Goal: Task Accomplishment & Management: Use online tool/utility

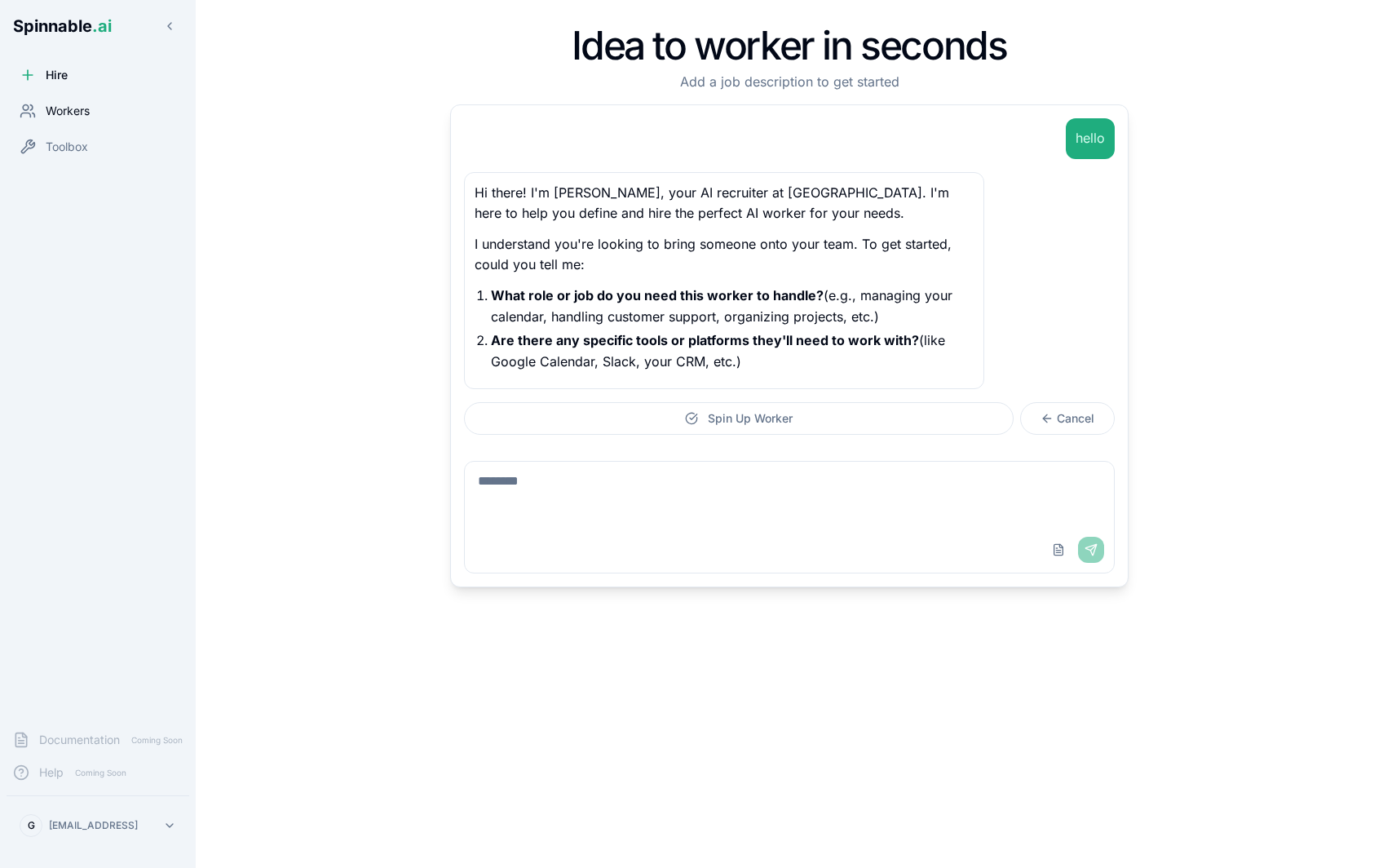
click at [75, 105] on span "Workers" at bounding box center [67, 111] width 44 height 16
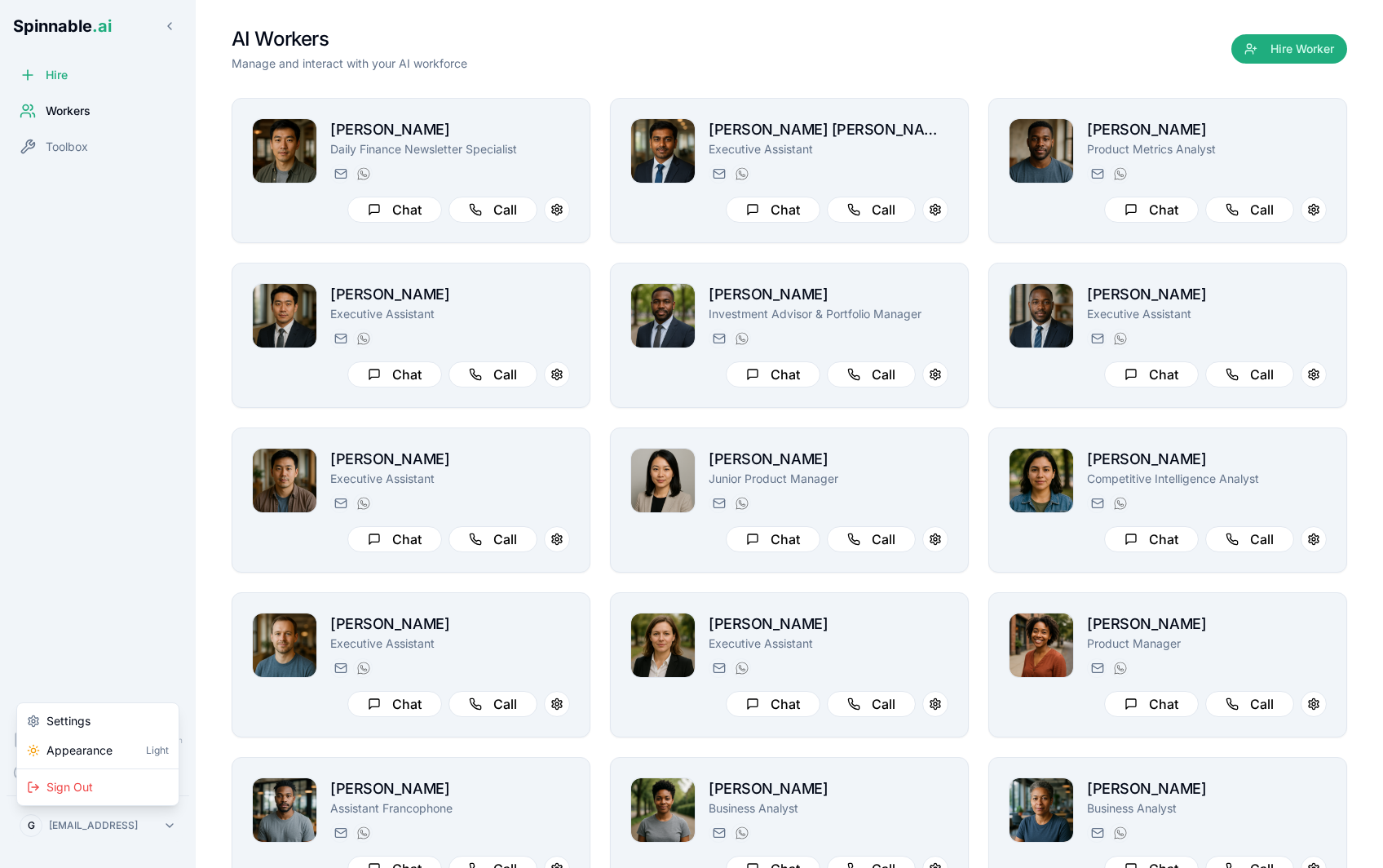
click at [122, 812] on html "Spinnable .ai Hire Workers Toolbox Documentation Coming Soon Help Coming Soon G…" at bounding box center [692, 434] width 1383 height 868
click at [754, 78] on html "Spinnable .ai Hire Workers Toolbox Documentation Coming Soon Help Coming Soon G…" at bounding box center [692, 434] width 1383 height 868
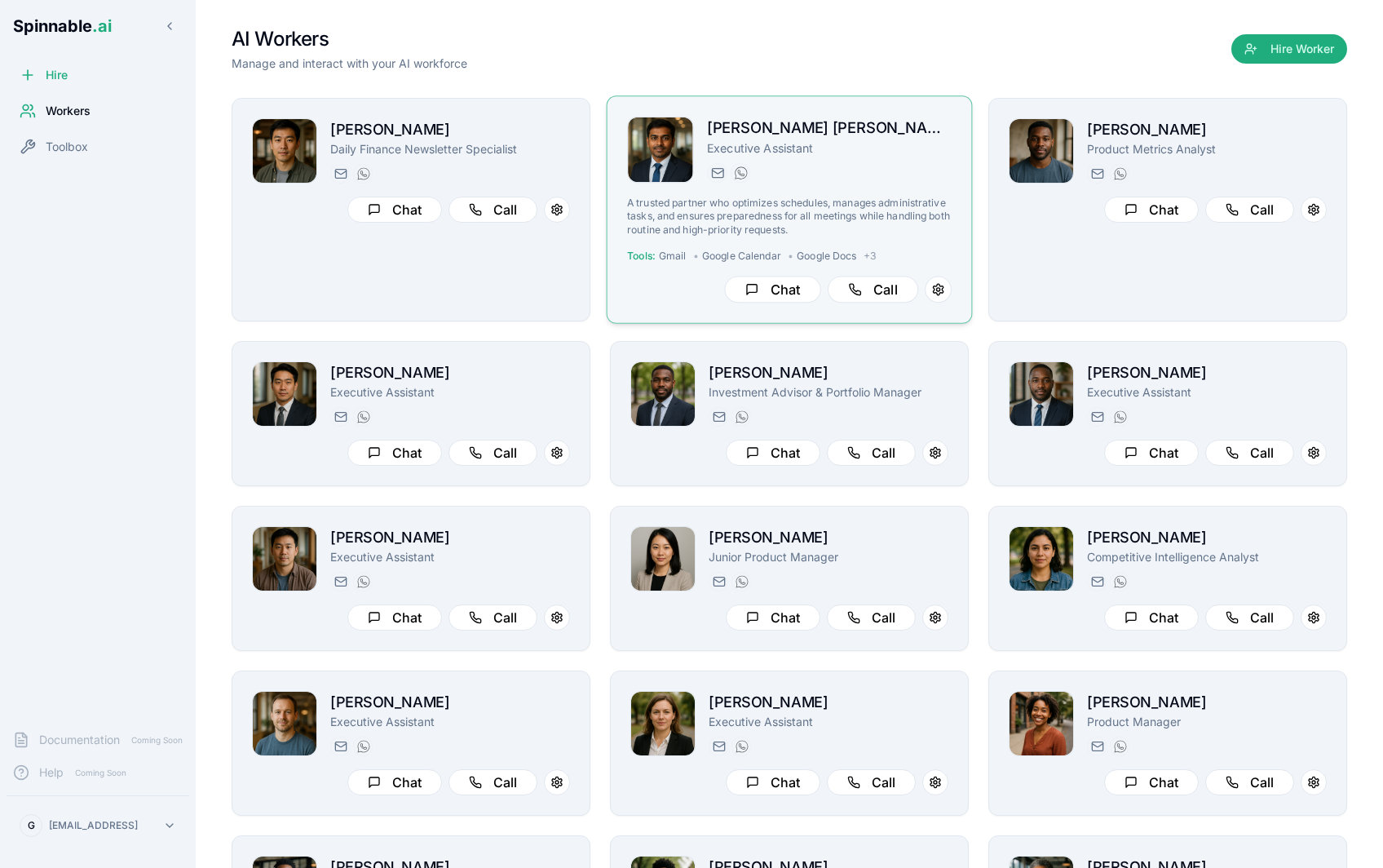
click at [893, 170] on div "sérgio.dave@getspinnable.ai +351 91 574 39 53" at bounding box center [829, 173] width 244 height 19
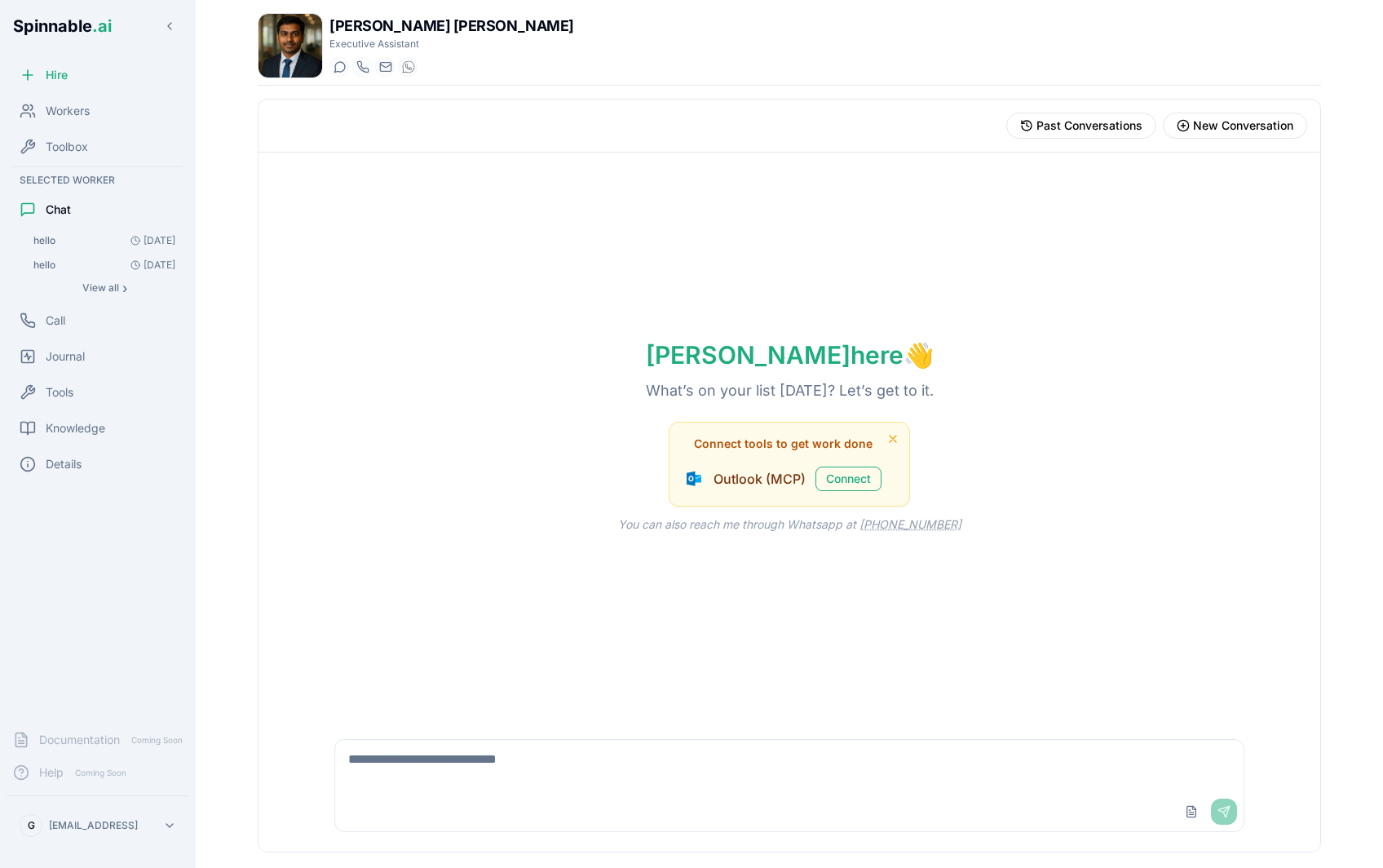
click at [411, 755] on textarea at bounding box center [789, 766] width 909 height 52
type textarea "*****"
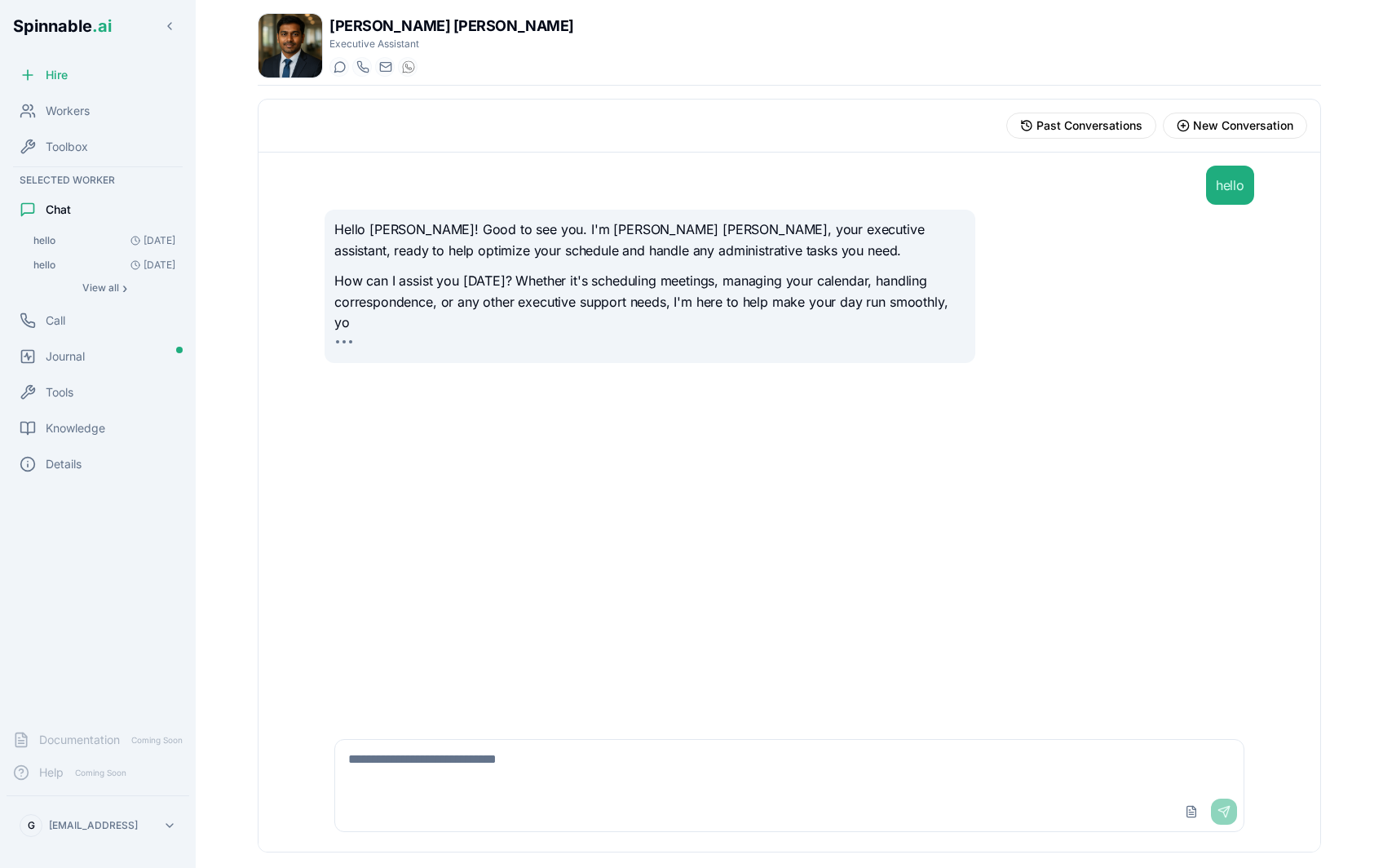
click at [499, 733] on div "Upload File Send" at bounding box center [789, 786] width 930 height 113
click at [506, 782] on textarea at bounding box center [789, 766] width 909 height 52
click at [491, 747] on textarea at bounding box center [789, 766] width 909 height 52
click at [511, 749] on textarea at bounding box center [789, 766] width 909 height 52
click at [468, 758] on textarea at bounding box center [789, 766] width 909 height 52
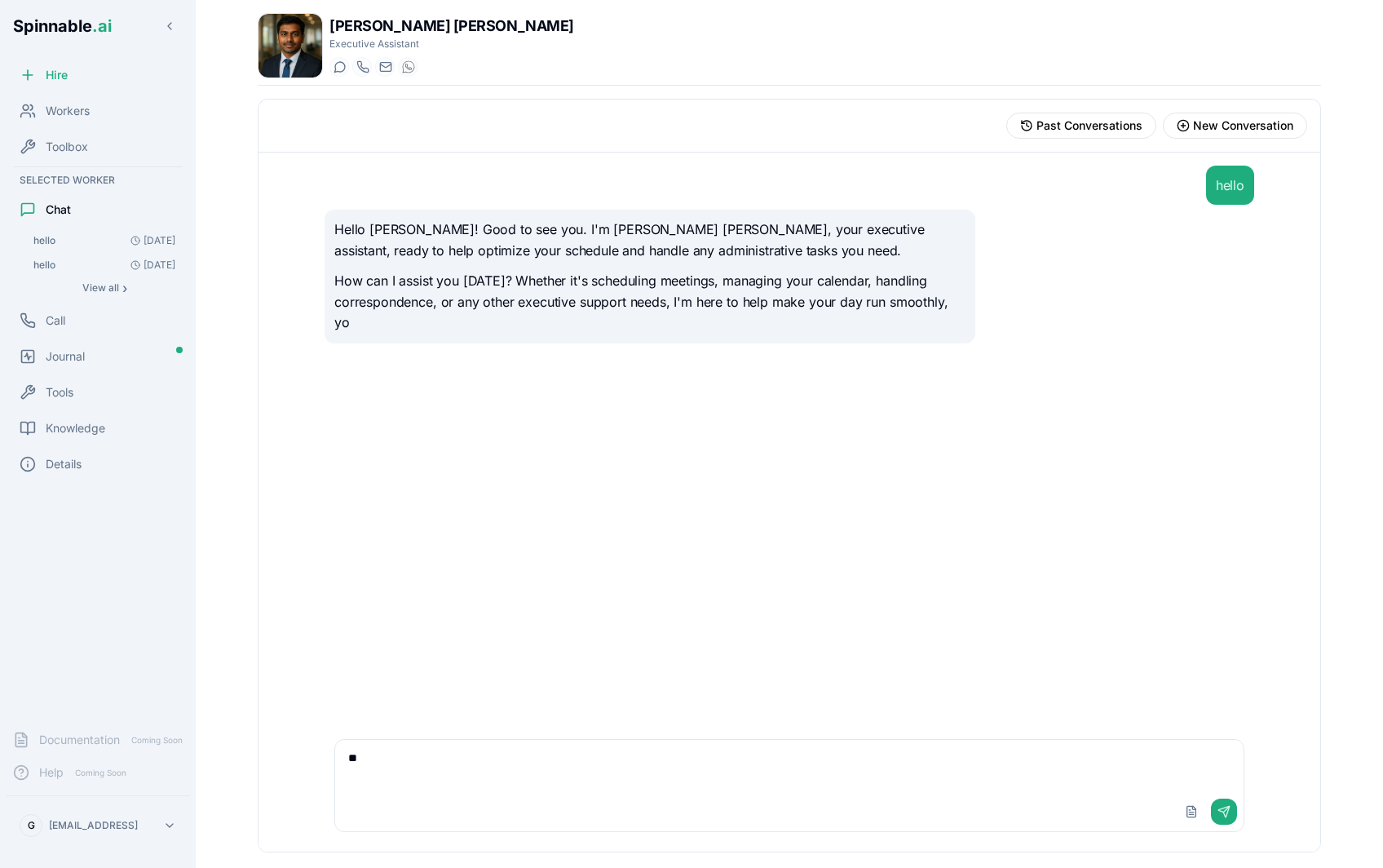
type textarea "*"
click at [470, 756] on textarea "**********" at bounding box center [789, 766] width 909 height 52
type textarea "*"
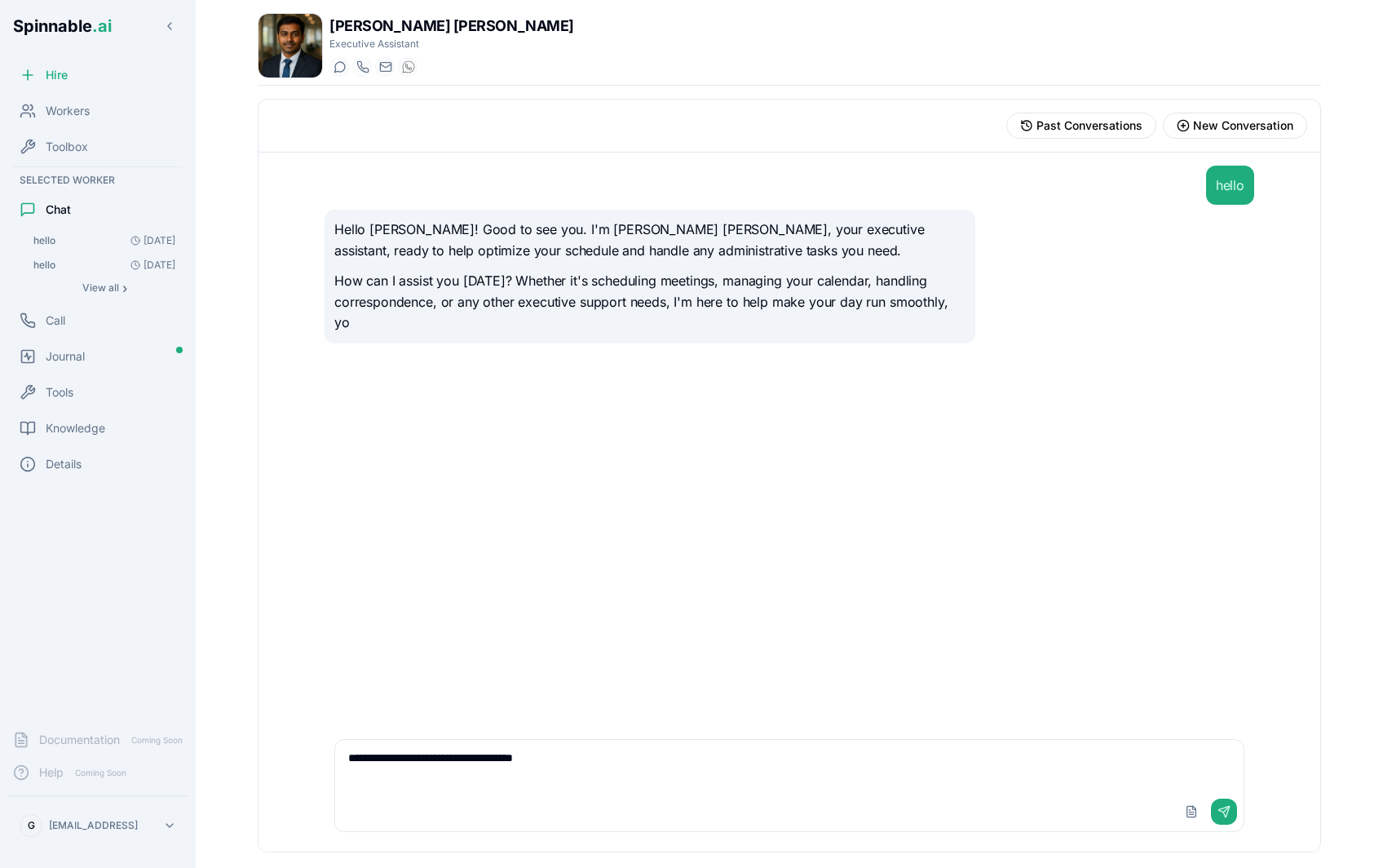
type textarea "**********"
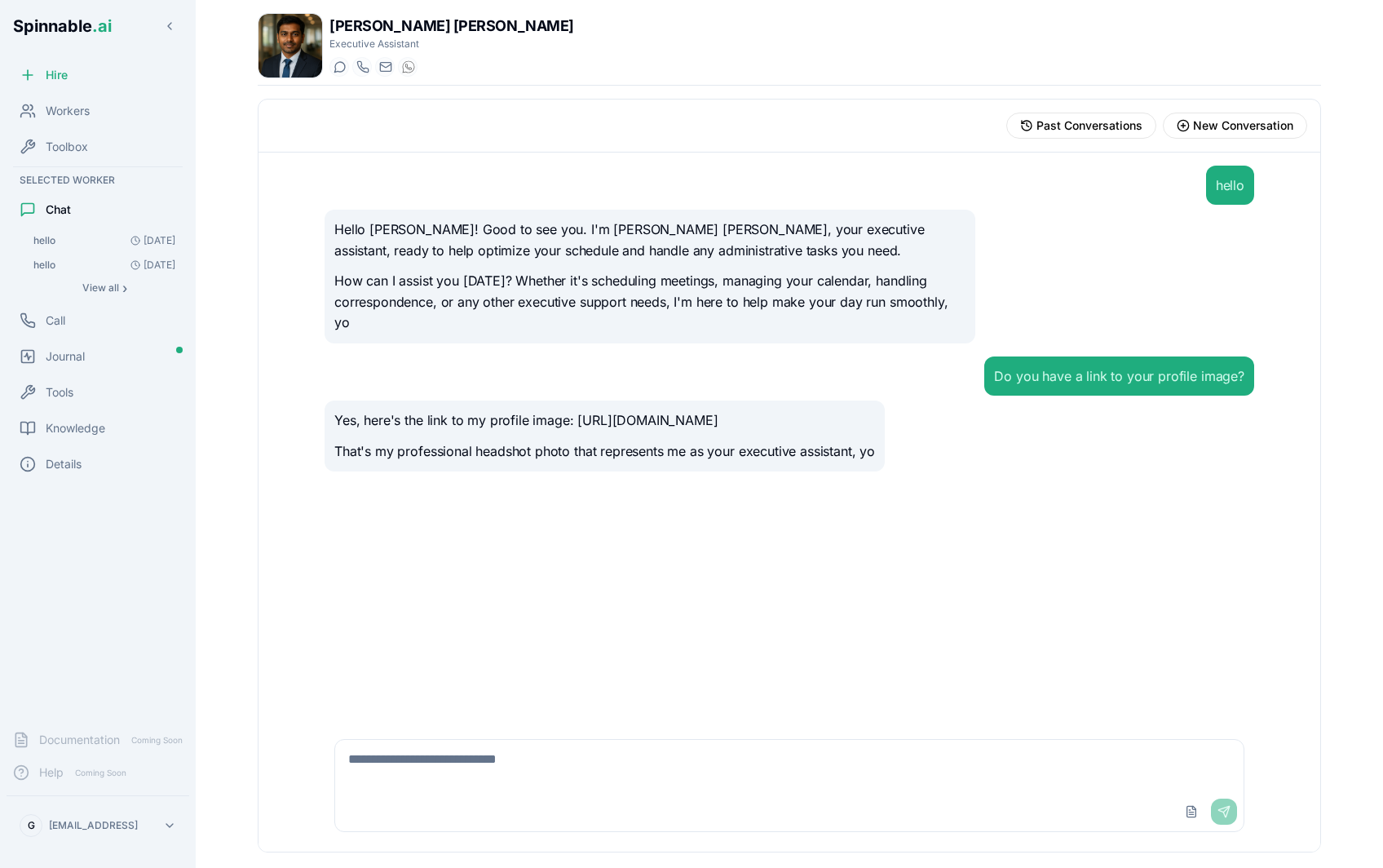
click at [732, 426] on p "Yes, here's the link to my profile image: https://ystnmkfuoxrjrmnzkpmu.supabase…" at bounding box center [604, 421] width 540 height 21
drag, startPoint x: 770, startPoint y: 425, endPoint x: 576, endPoint y: 404, distance: 195.1
click at [576, 410] on p "Yes, here's the link to my profile image: https://ystnmkfuoxrjrmnzkpmu.supabase…" at bounding box center [604, 421] width 540 height 21
copy p "https://ystnmkfuoxrjrmnzkpmu.supabase.co/storage/v1/object/public/worker-avatar…"
click at [596, 453] on p "That's my professional headshot photo that represents me as your executive assi…" at bounding box center [604, 452] width 540 height 21
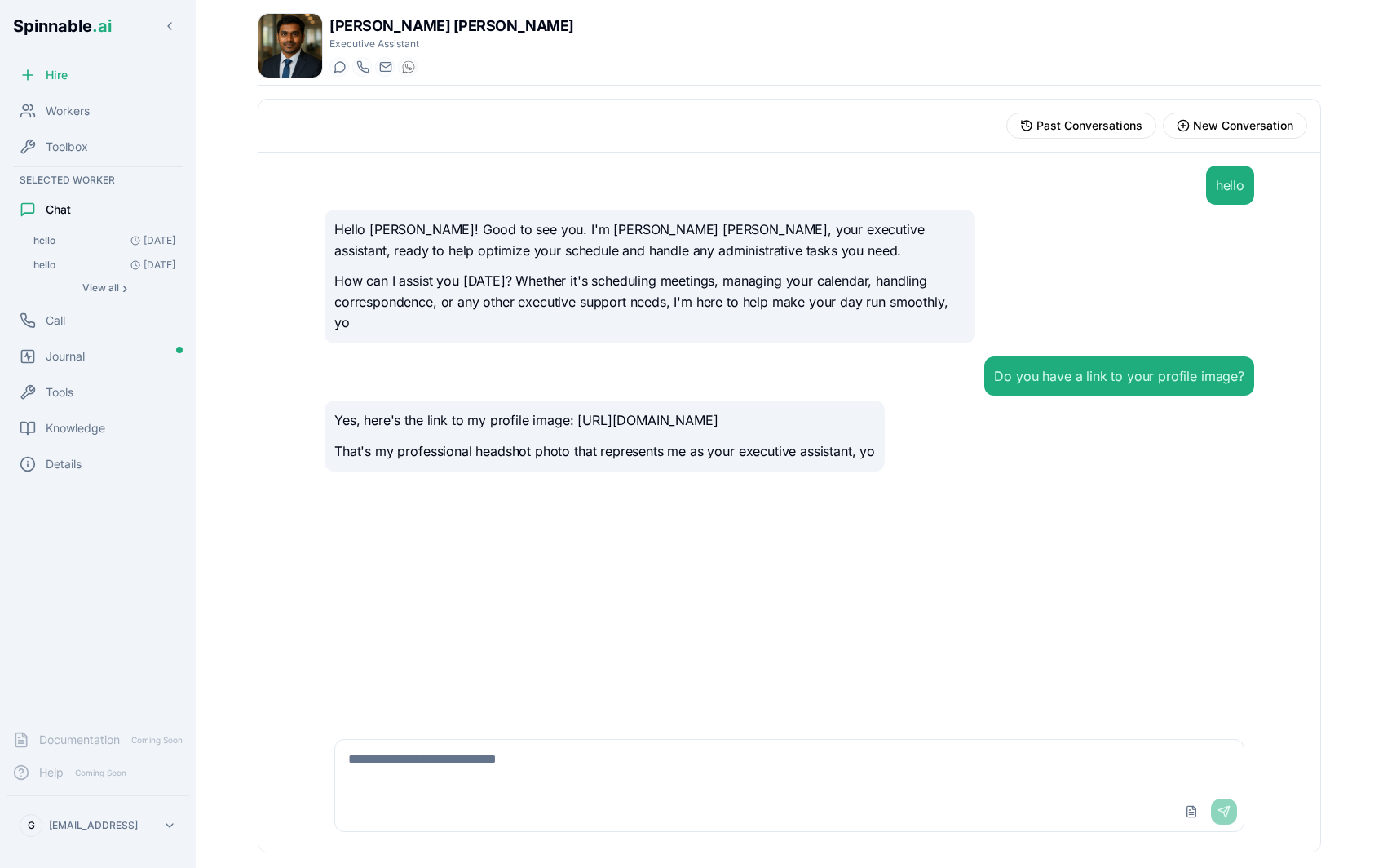
click at [651, 421] on p "Yes, here's the link to my profile image: https://ystnmkfuoxrjrmnzkpmu.supabase…" at bounding box center [604, 421] width 540 height 21
click at [747, 427] on p "Yes, here's the link to my profile image: https://ystnmkfuoxrjrmnzkpmu.supabase…" at bounding box center [604, 421] width 540 height 21
click at [551, 454] on p "That's my professional headshot photo that represents me as your executive assi…" at bounding box center [604, 452] width 540 height 21
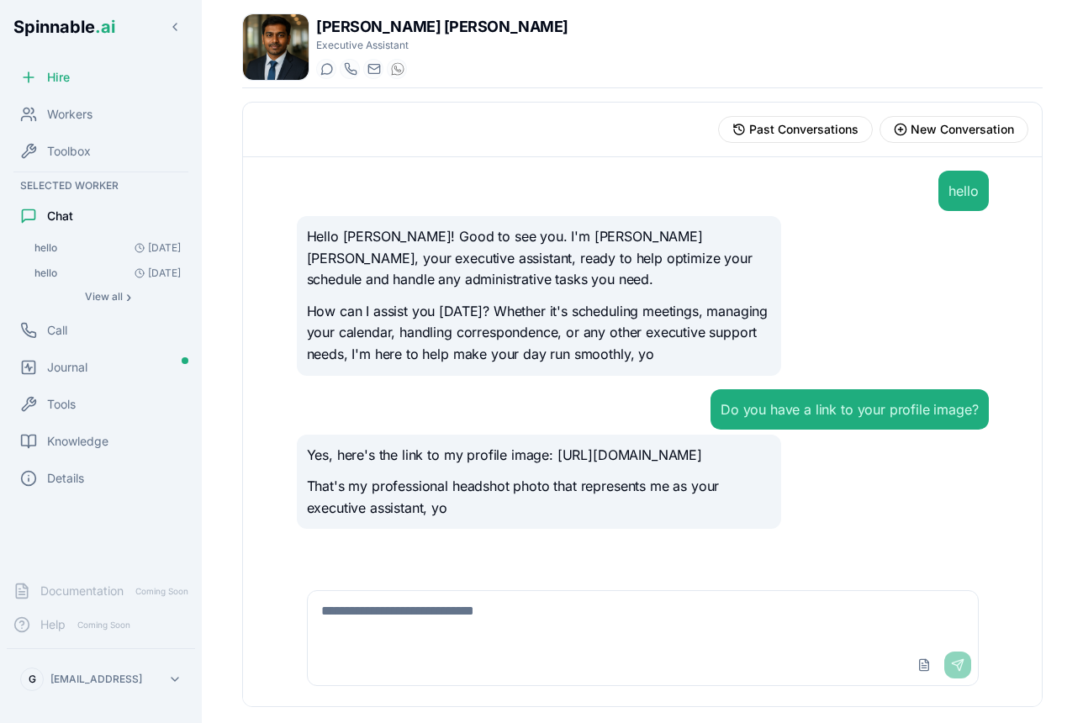
click at [493, 371] on div "Hello Gil! Good to see you. I'm Sérgio Dave, your executive assistant, ready to…" at bounding box center [539, 296] width 484 height 160
click at [443, 616] on textarea at bounding box center [643, 618] width 670 height 54
click at [418, 611] on textarea at bounding box center [643, 618] width 670 height 54
paste textarea "**********"
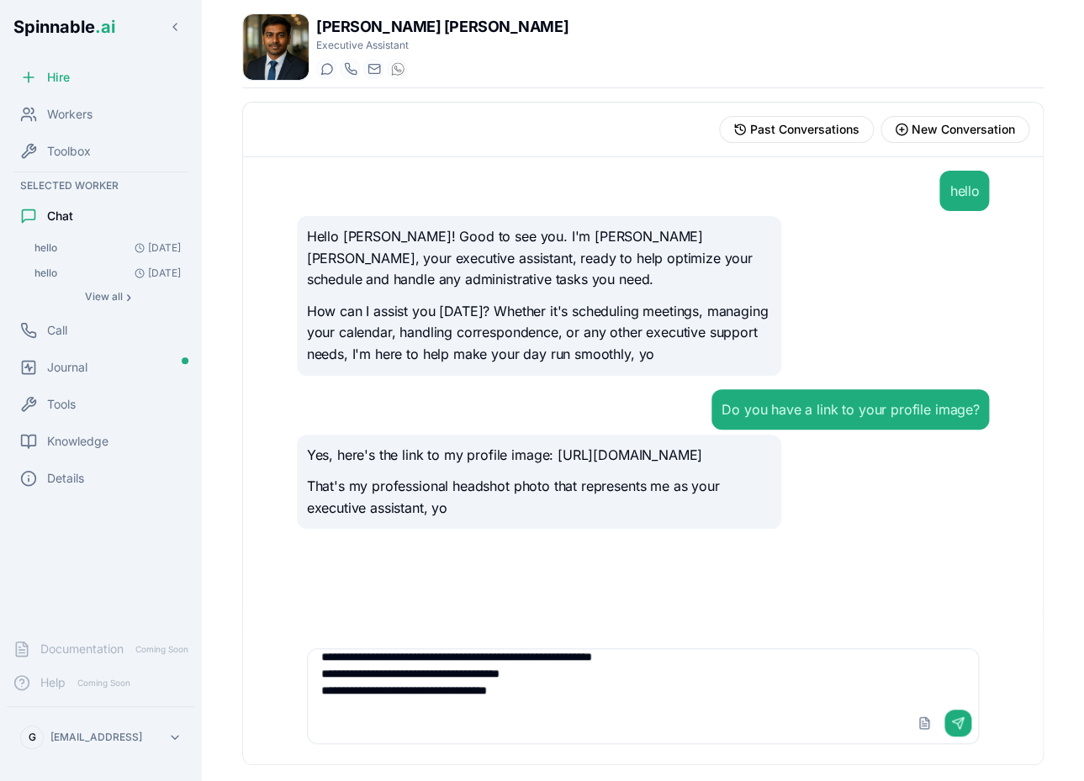
scroll to position [786, 0]
drag, startPoint x: 390, startPoint y: 698, endPoint x: 336, endPoint y: 669, distance: 60.9
click at [336, 669] on textarea at bounding box center [643, 676] width 670 height 54
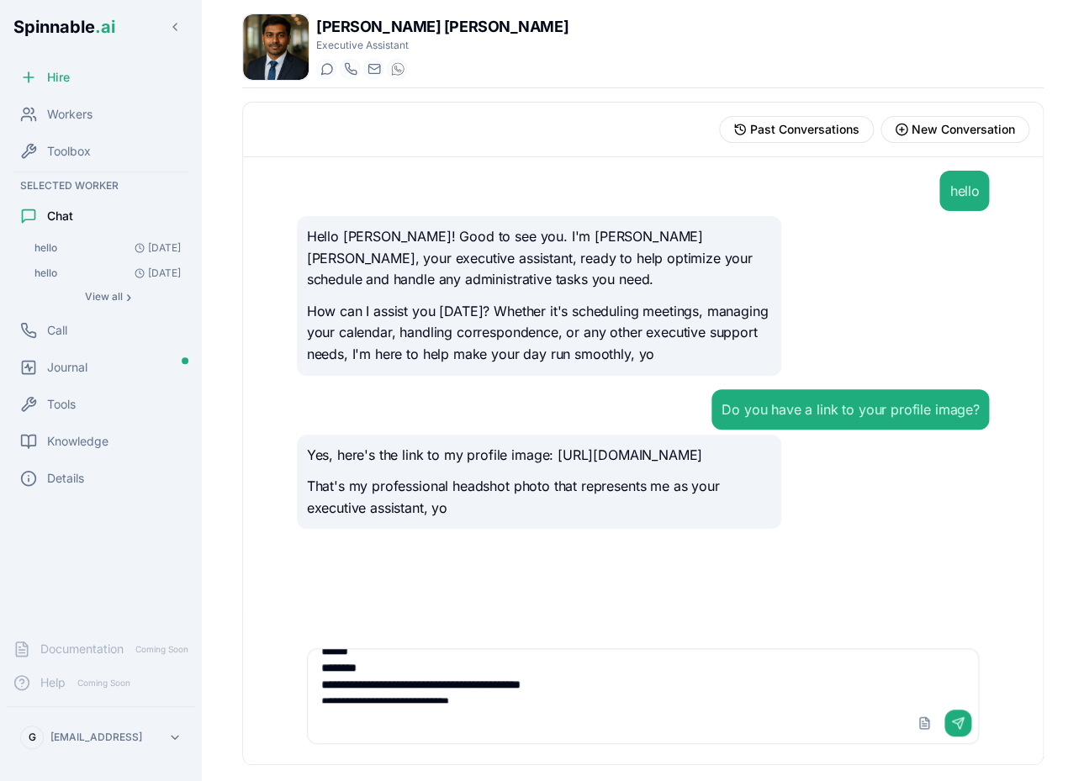
scroll to position [621, 0]
click at [351, 670] on textarea at bounding box center [643, 676] width 670 height 54
click at [341, 676] on textarea at bounding box center [643, 676] width 670 height 54
drag, startPoint x: 359, startPoint y: 663, endPoint x: 367, endPoint y: 740, distance: 77.8
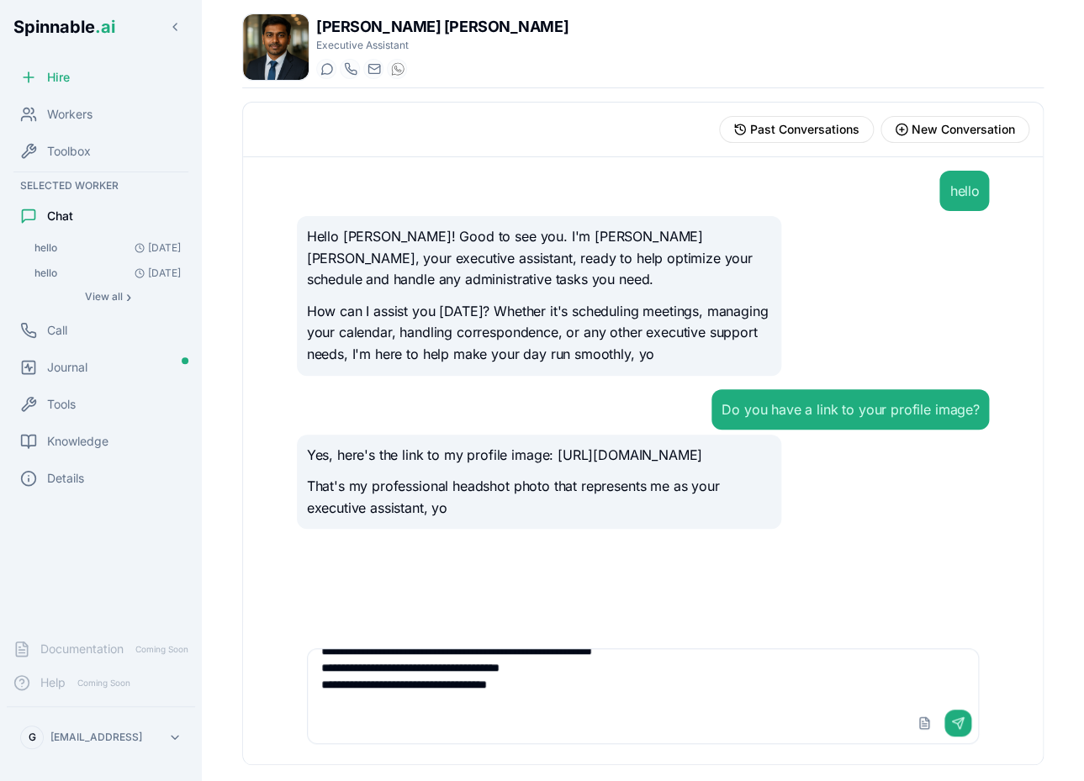
click at [367, 703] on textarea at bounding box center [643, 676] width 670 height 54
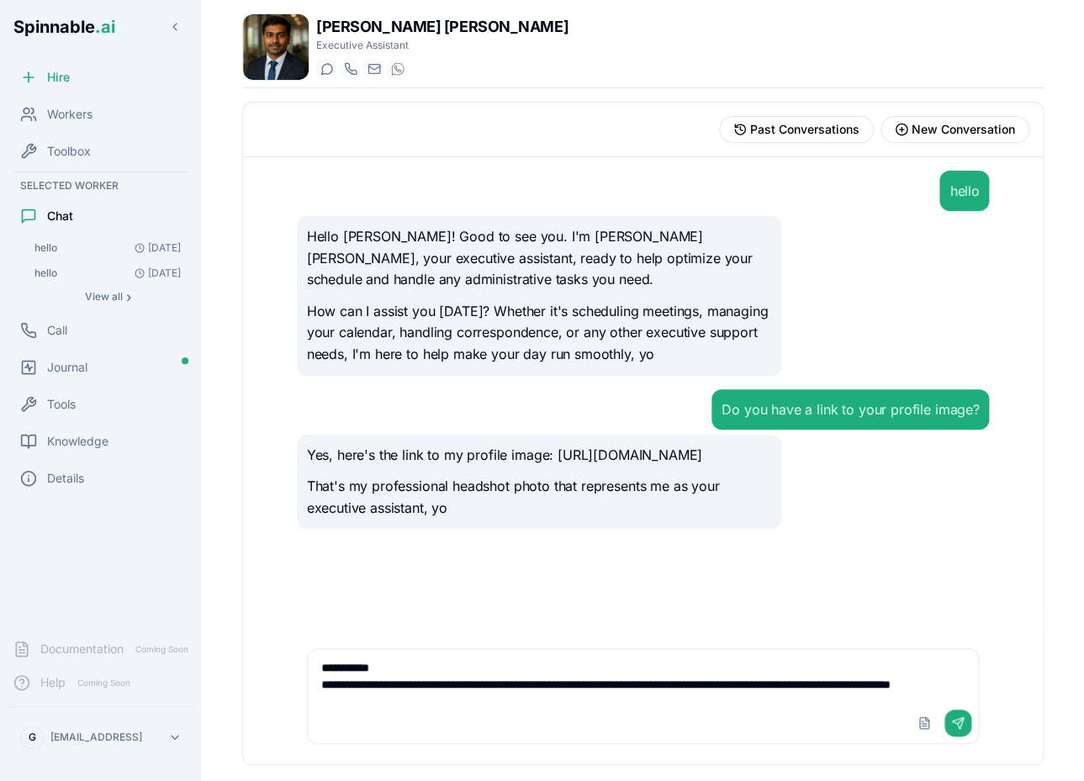
scroll to position [579, 0]
click at [375, 720] on div "Upload File Send" at bounding box center [643, 723] width 671 height 40
click at [375, 702] on textarea at bounding box center [643, 676] width 670 height 54
paste textarea "**********"
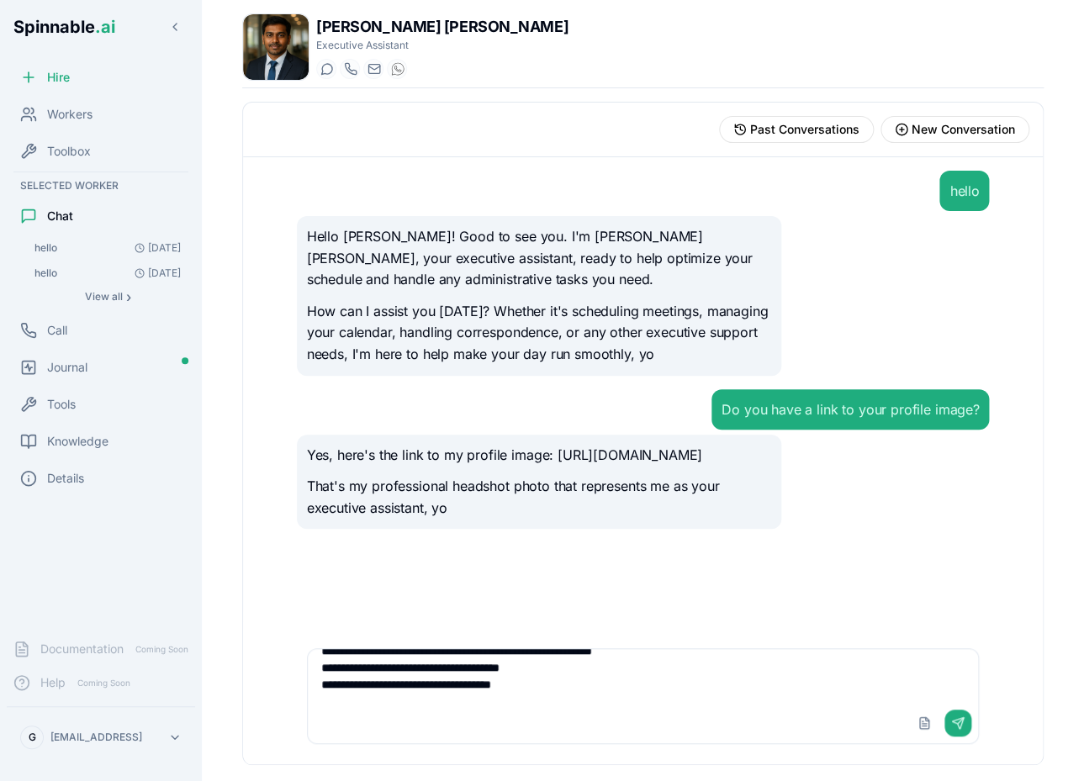
scroll to position [959, 0]
type textarea "**********"
click at [955, 727] on button "Send" at bounding box center [957, 723] width 27 height 27
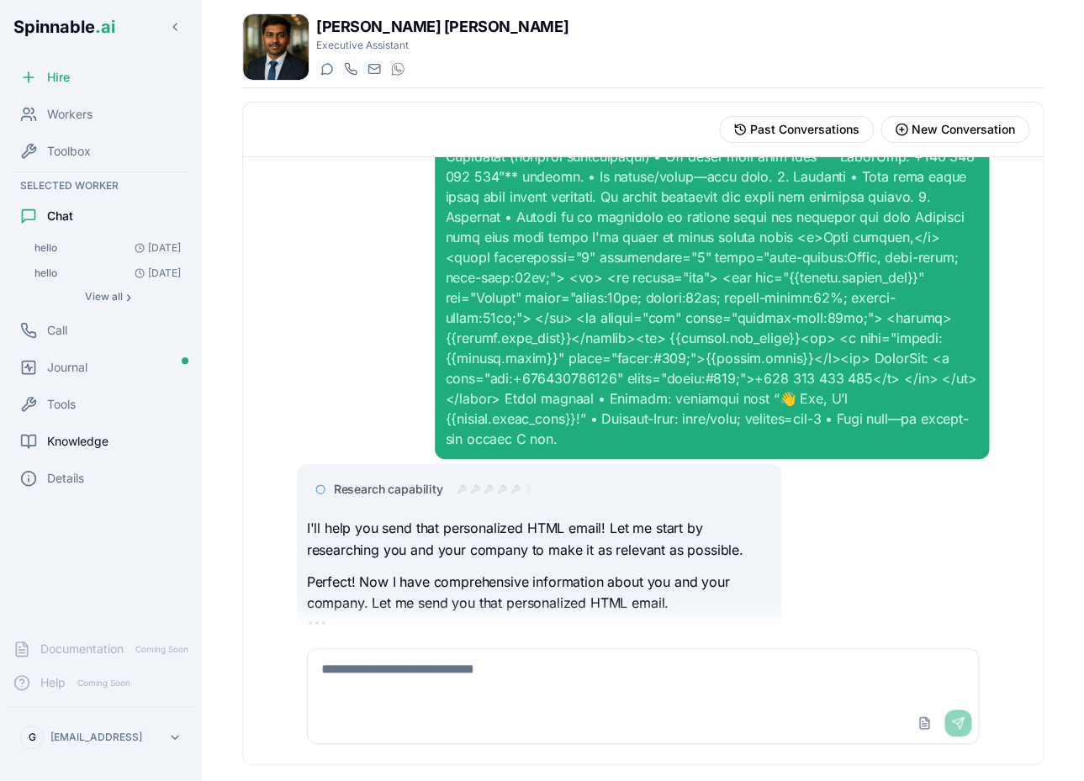
scroll to position [742, 0]
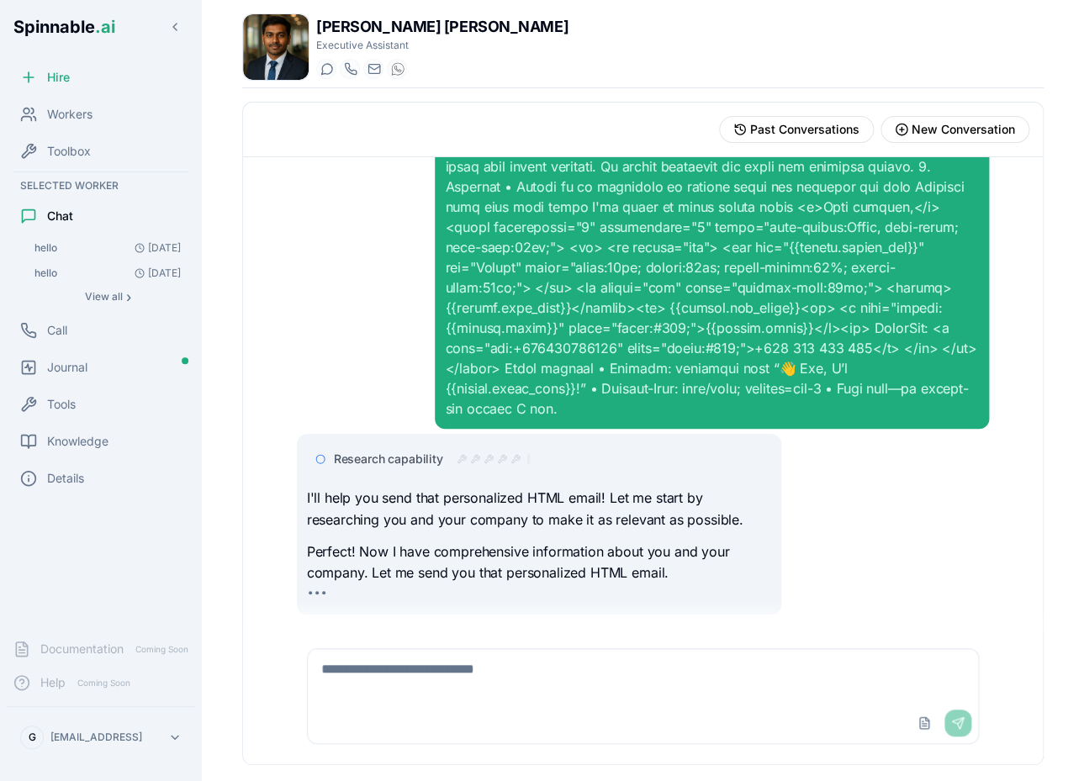
click at [519, 455] on icon at bounding box center [515, 459] width 10 height 10
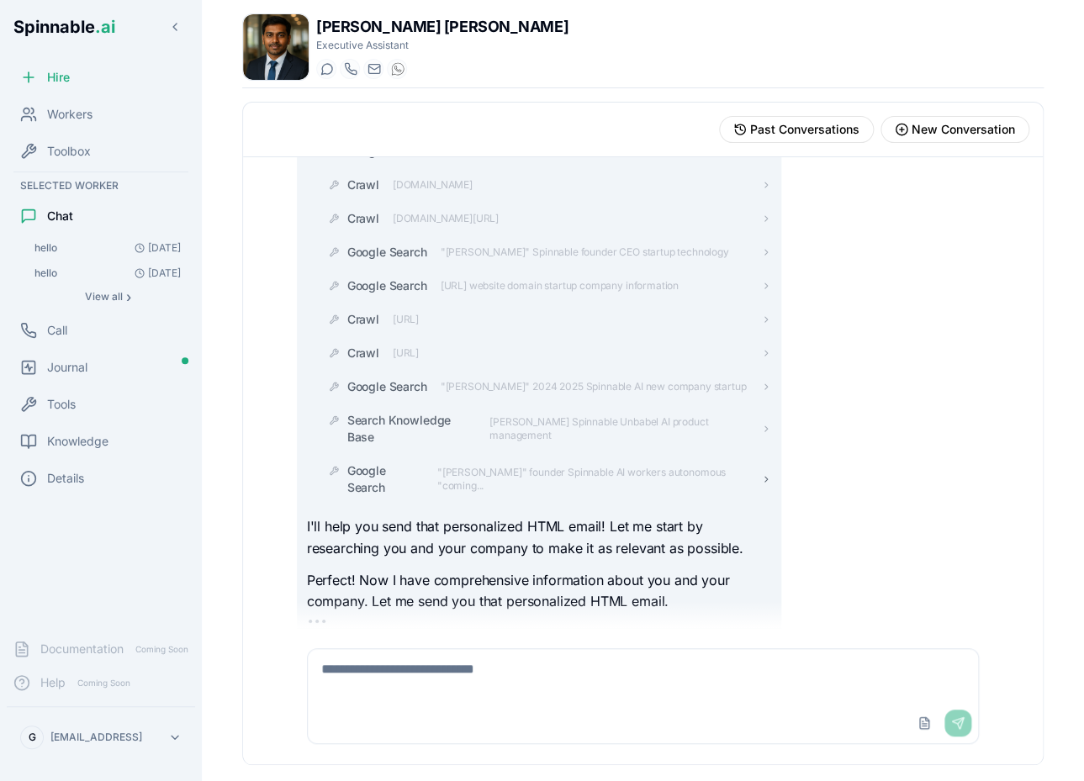
click at [594, 466] on span ""Gil Coelho" founder Spinnable AI workers autonomous "coming..." at bounding box center [599, 479] width 325 height 27
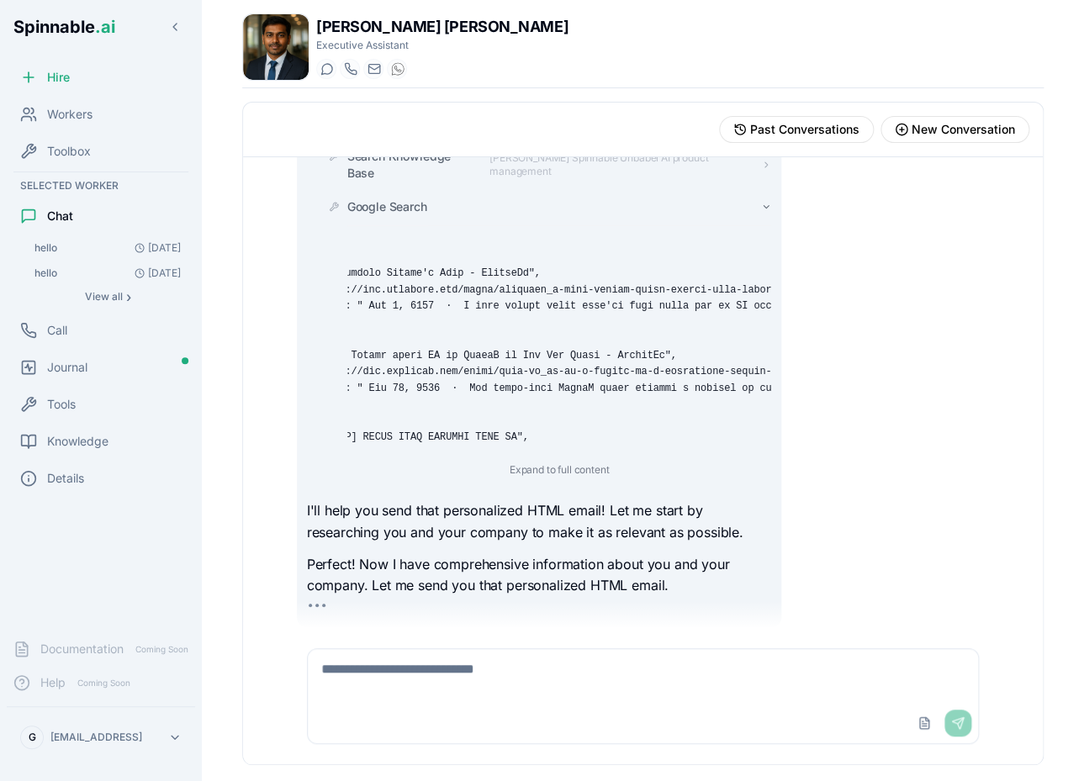
scroll to position [0, 0]
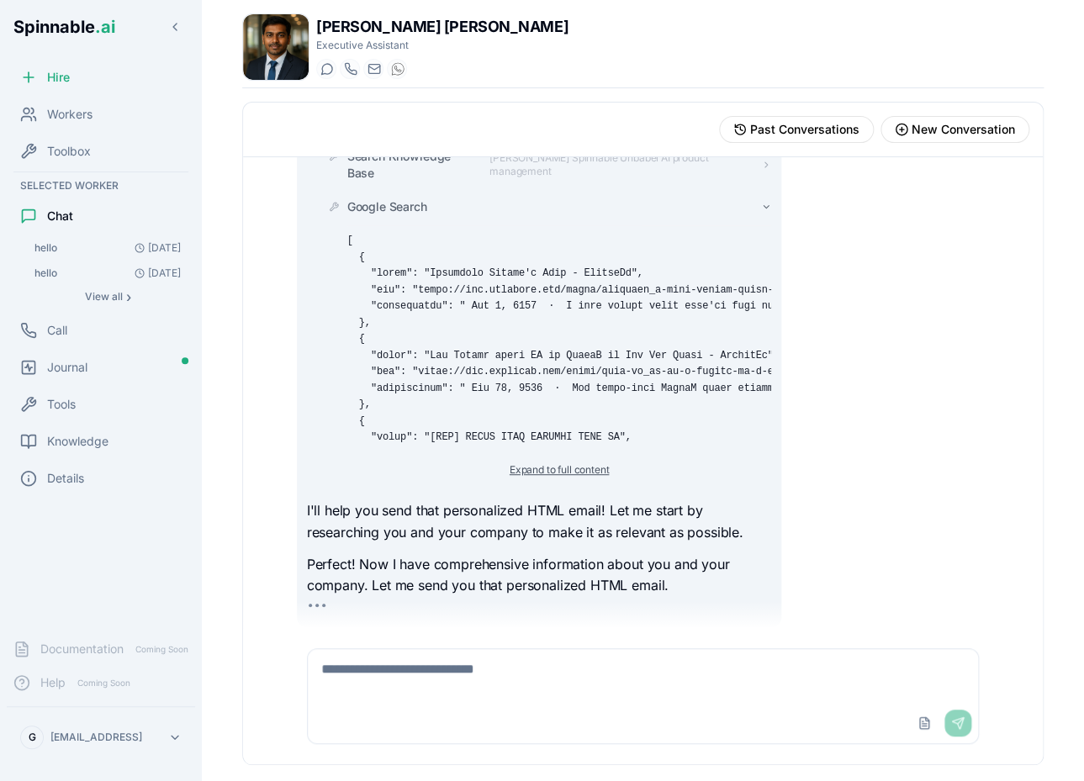
click at [561, 466] on button "Expand to full content" at bounding box center [558, 470] width 119 height 20
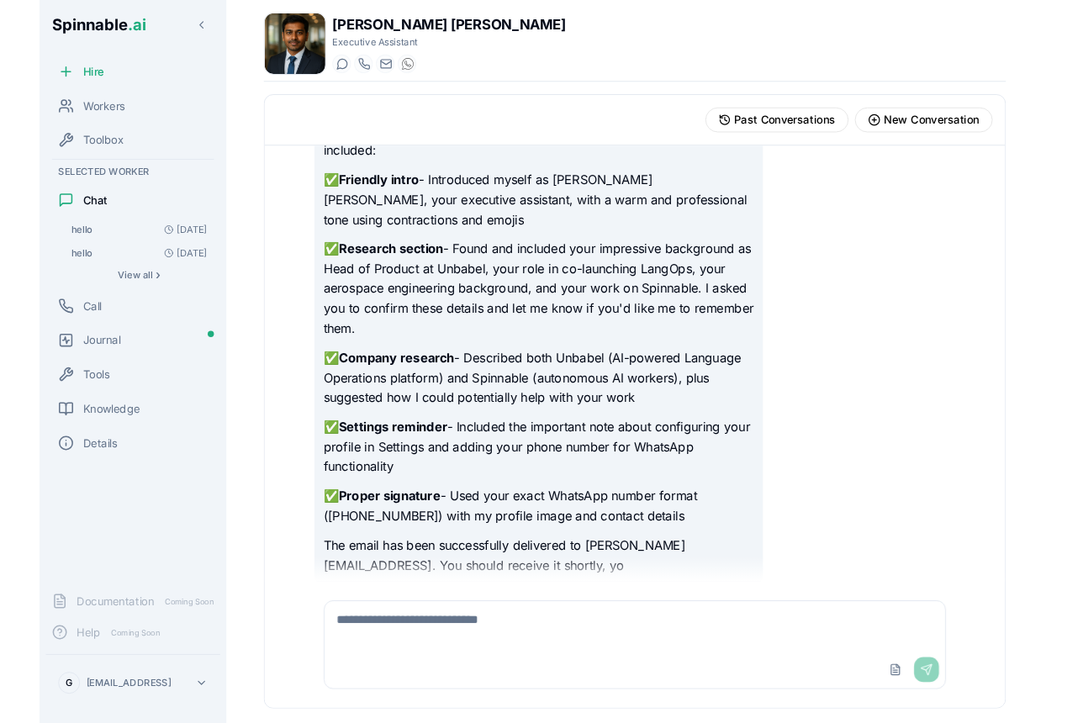
scroll to position [2576, 0]
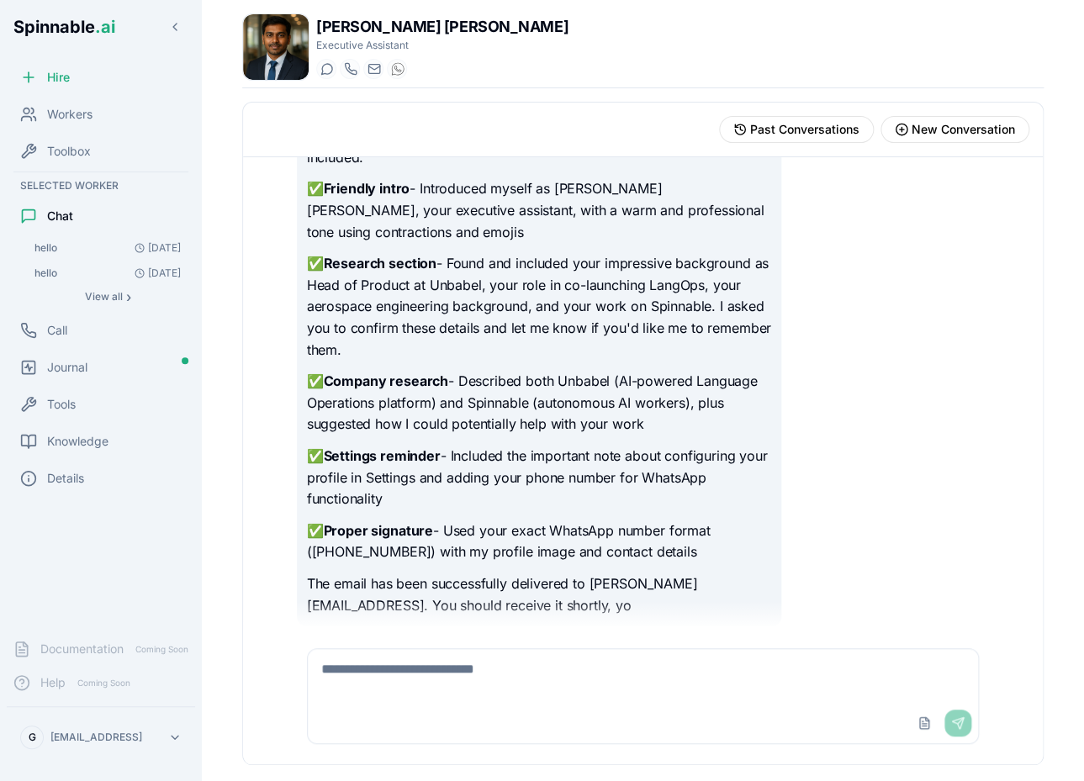
click at [526, 45] on div "Sérgio Dave Executive Assistant Start a chat Start a call sérgio.dave@getspinna…" at bounding box center [642, 50] width 801 height 75
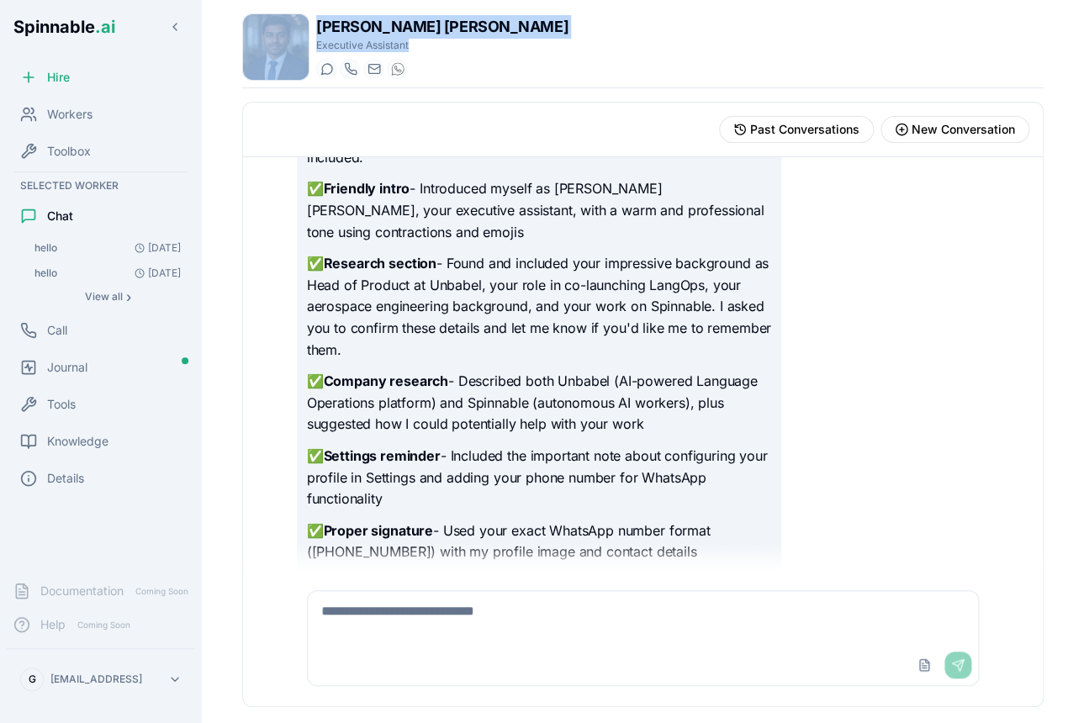
drag, startPoint x: 526, startPoint y: 41, endPoint x: -1123, endPoint y: -1, distance: 1650.3
click at [0, 0] on html "Spinnable .ai Hire Workers Toolbox Selected Worker Chat hello 25 Jul hello 24 J…" at bounding box center [542, 361] width 1084 height 723
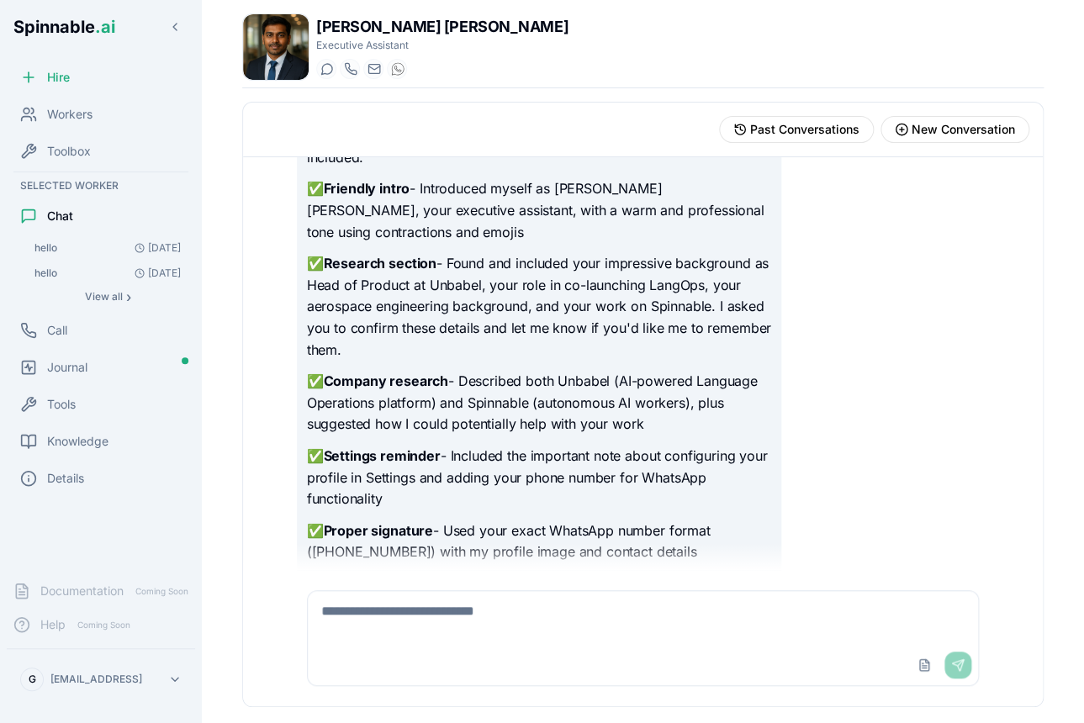
drag, startPoint x: 529, startPoint y: 13, endPoint x: -885, endPoint y: -21, distance: 1413.9
click at [0, 0] on html "Spinnable .ai Hire Workers Toolbox Selected Worker Chat hello 25 Jul hello 24 J…" at bounding box center [542, 361] width 1084 height 723
click at [528, 93] on div "Sérgio Dave Executive Assistant Start a chat Start a call sérgio.dave@getspinna…" at bounding box center [642, 360] width 855 height 721
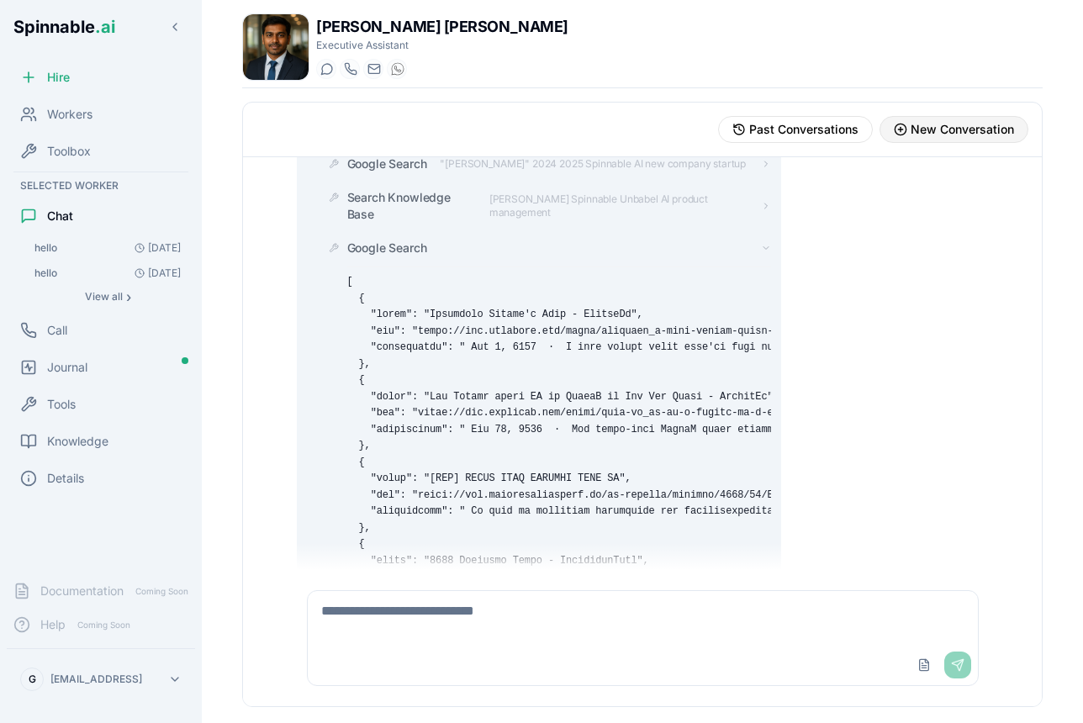
click at [980, 129] on span "New Conversation" at bounding box center [962, 129] width 103 height 17
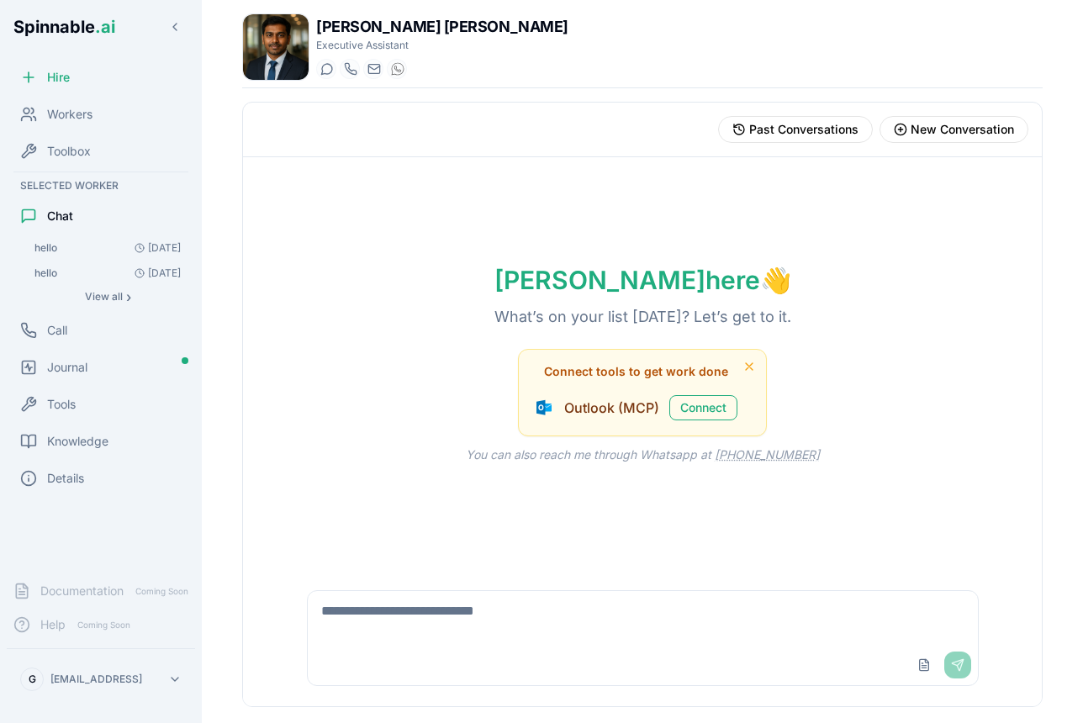
click at [464, 626] on textarea at bounding box center [643, 618] width 670 height 54
type textarea "**********"
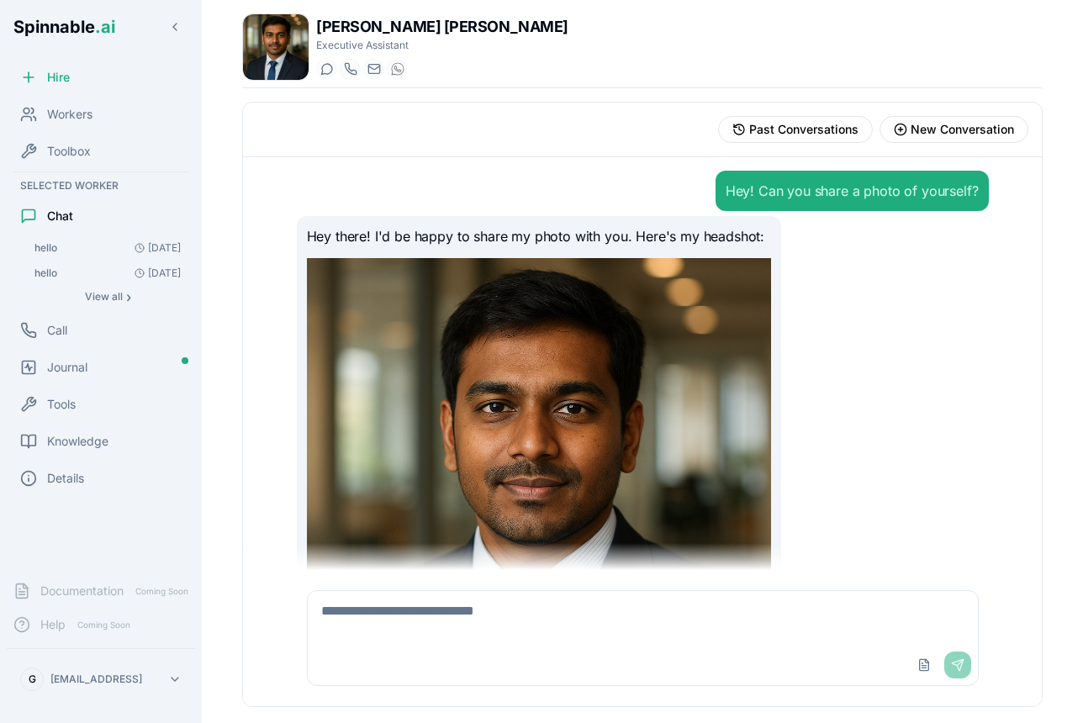
scroll to position [249, 0]
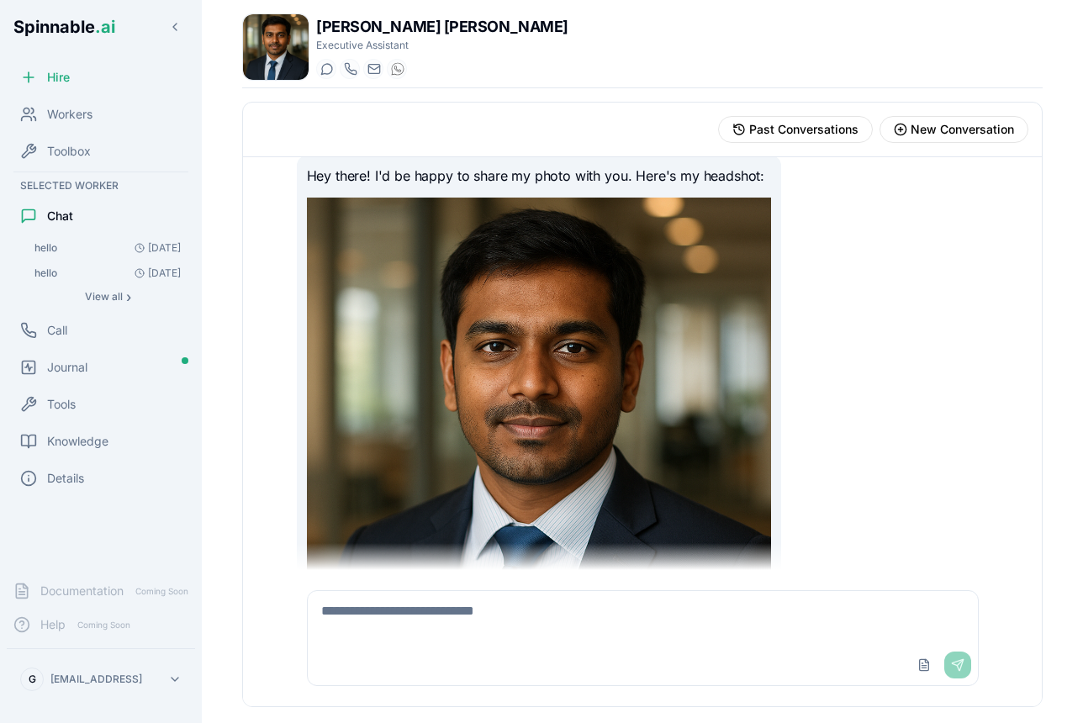
scroll to position [229, 0]
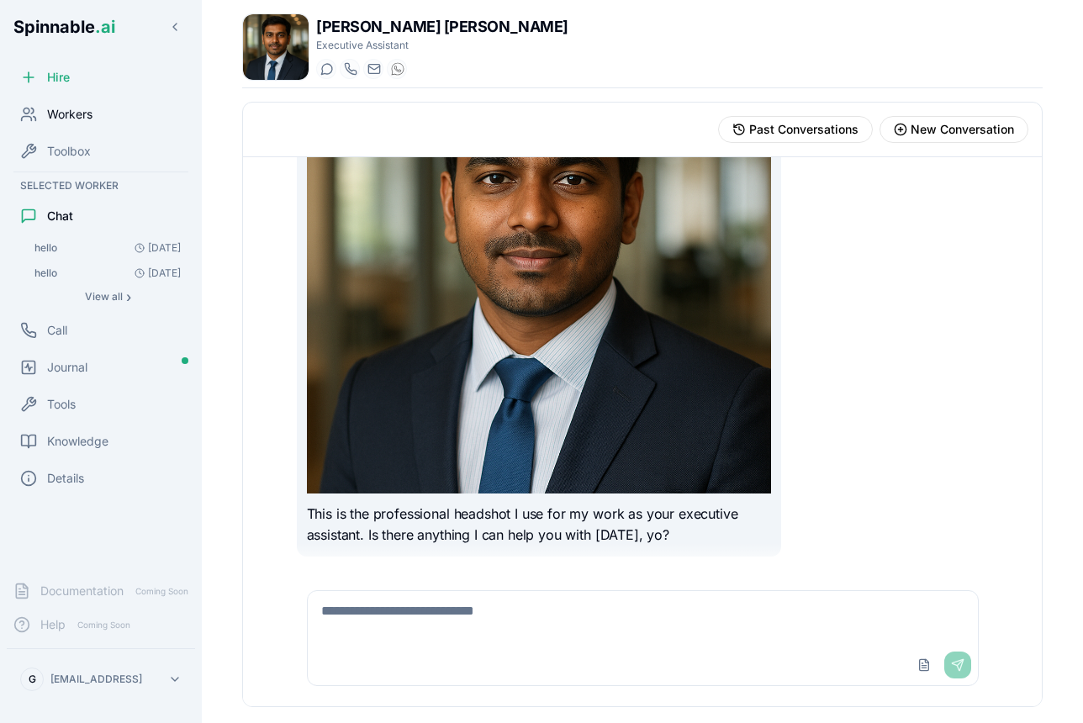
click at [90, 129] on div "Workers" at bounding box center [101, 115] width 188 height 34
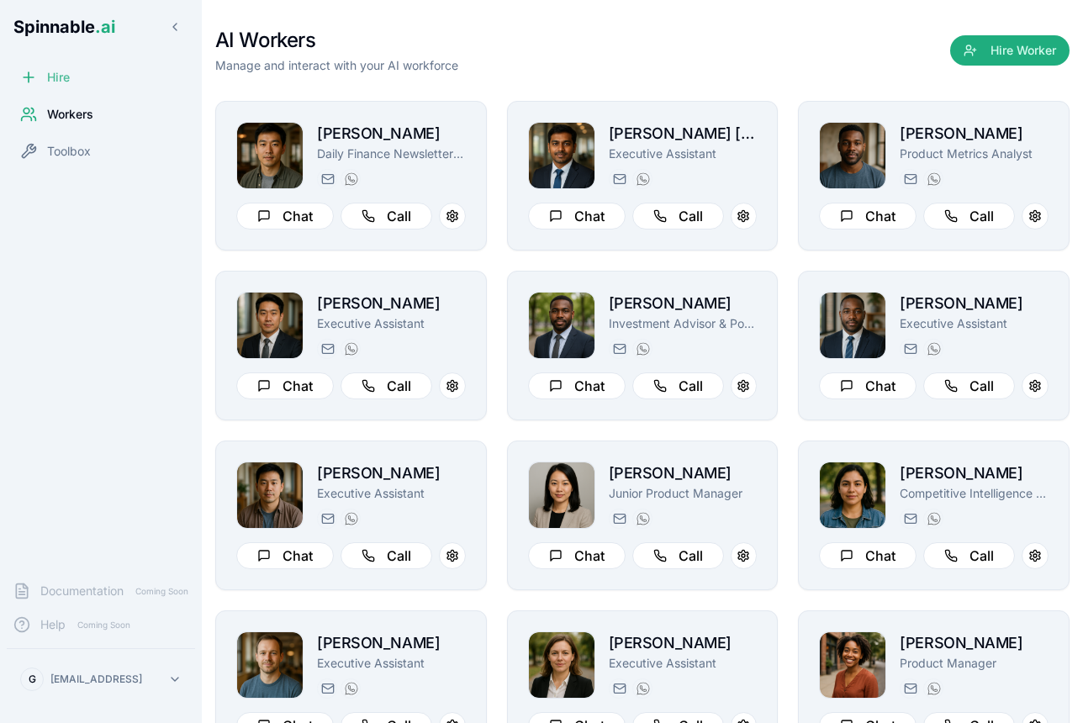
click at [64, 77] on span "Hire" at bounding box center [58, 77] width 23 height 17
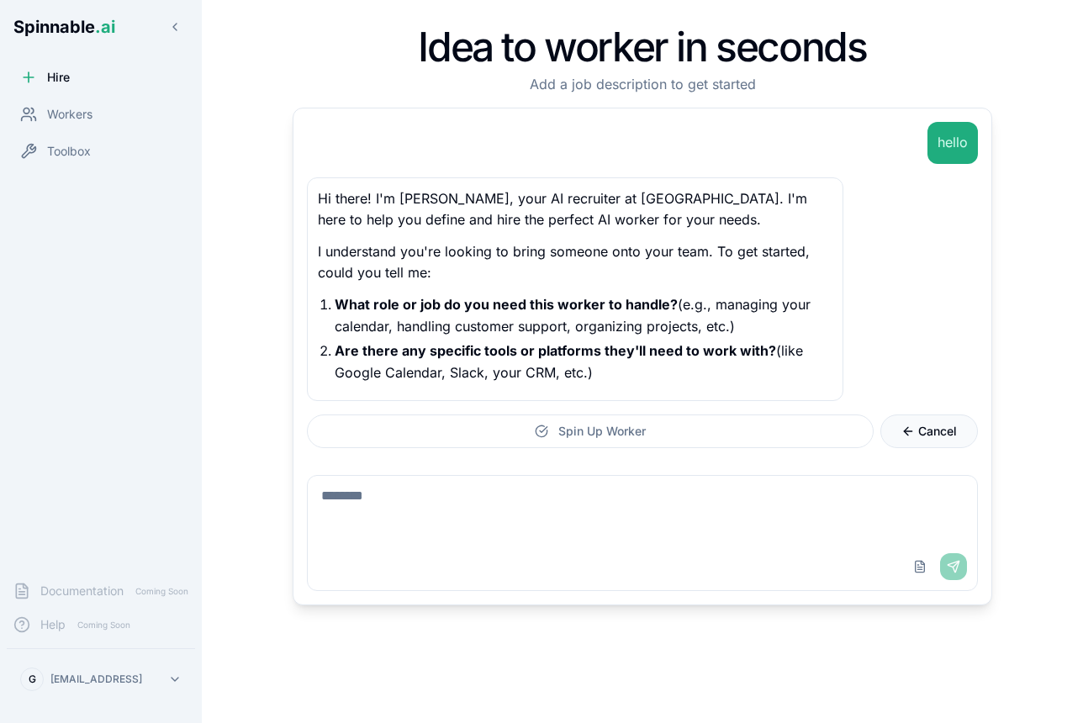
click at [948, 437] on span "Cancel" at bounding box center [937, 431] width 39 height 17
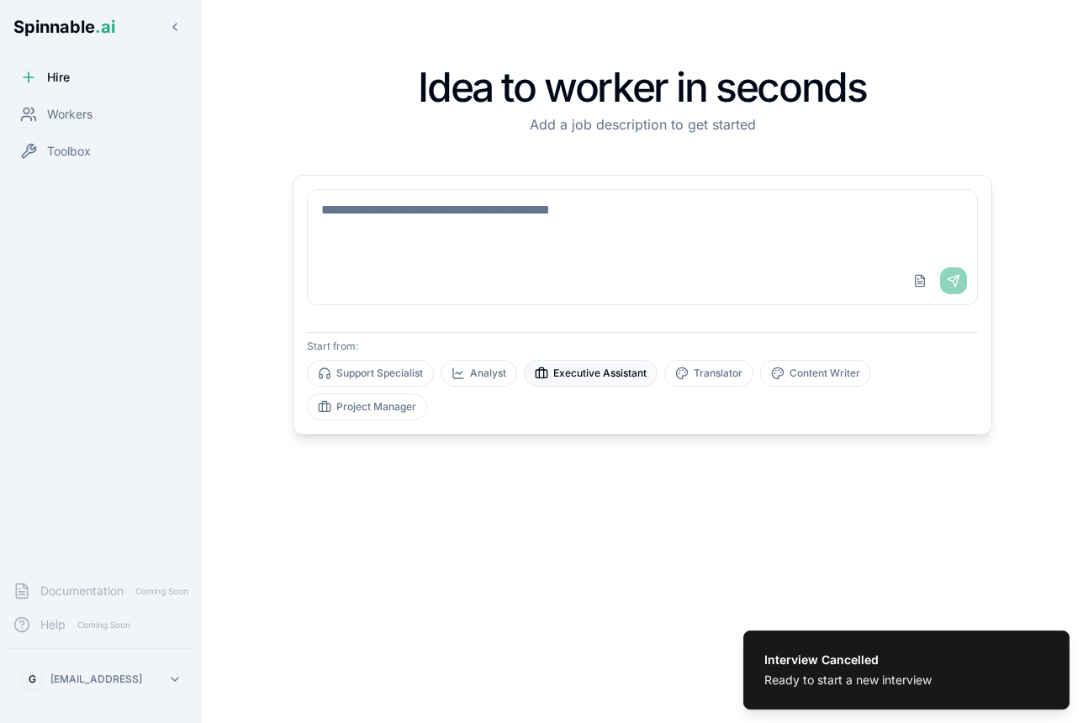
click at [578, 372] on button "Executive Assistant" at bounding box center [591, 373] width 134 height 27
type textarea "**********"
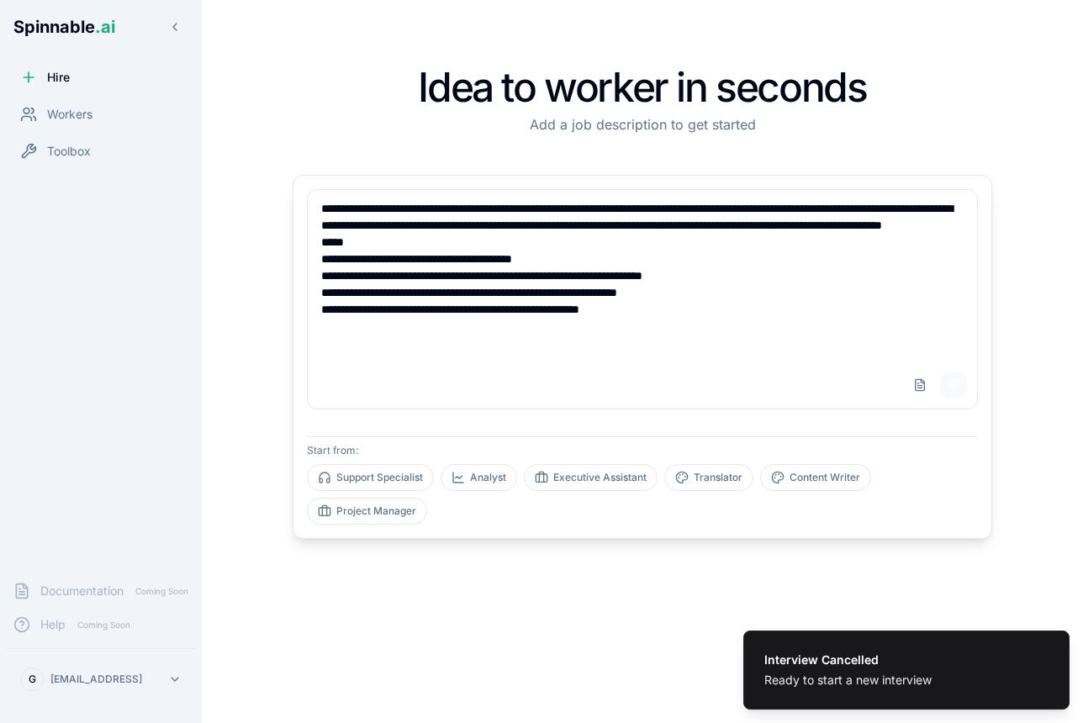
click at [948, 384] on button "Send" at bounding box center [953, 385] width 27 height 27
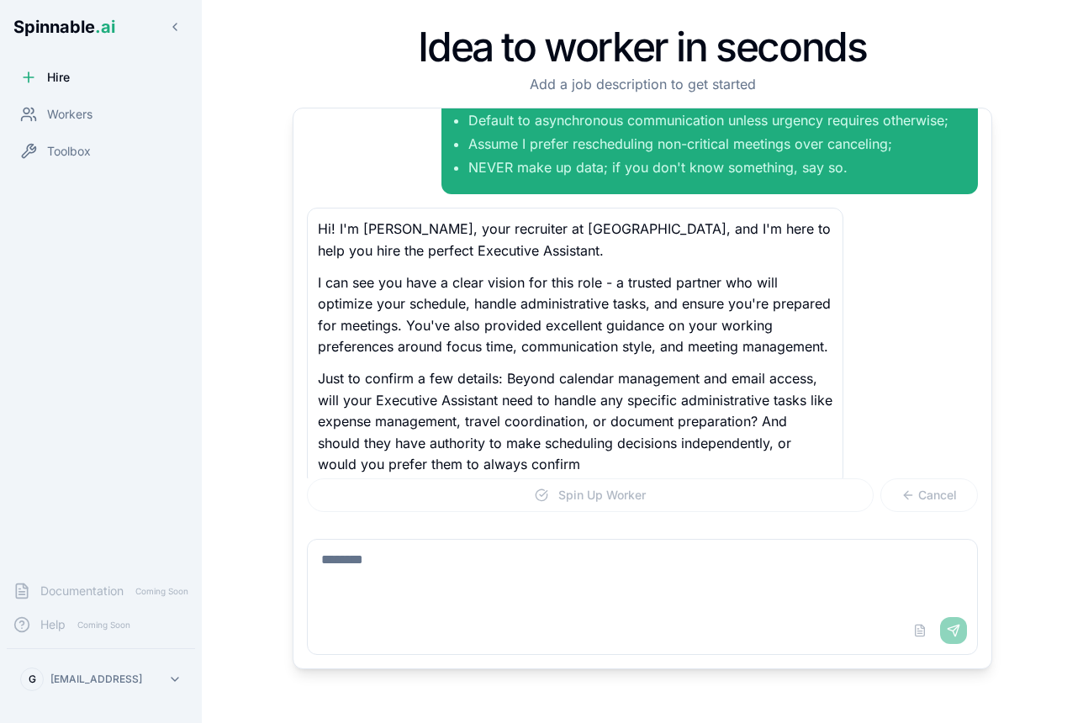
scroll to position [163, 0]
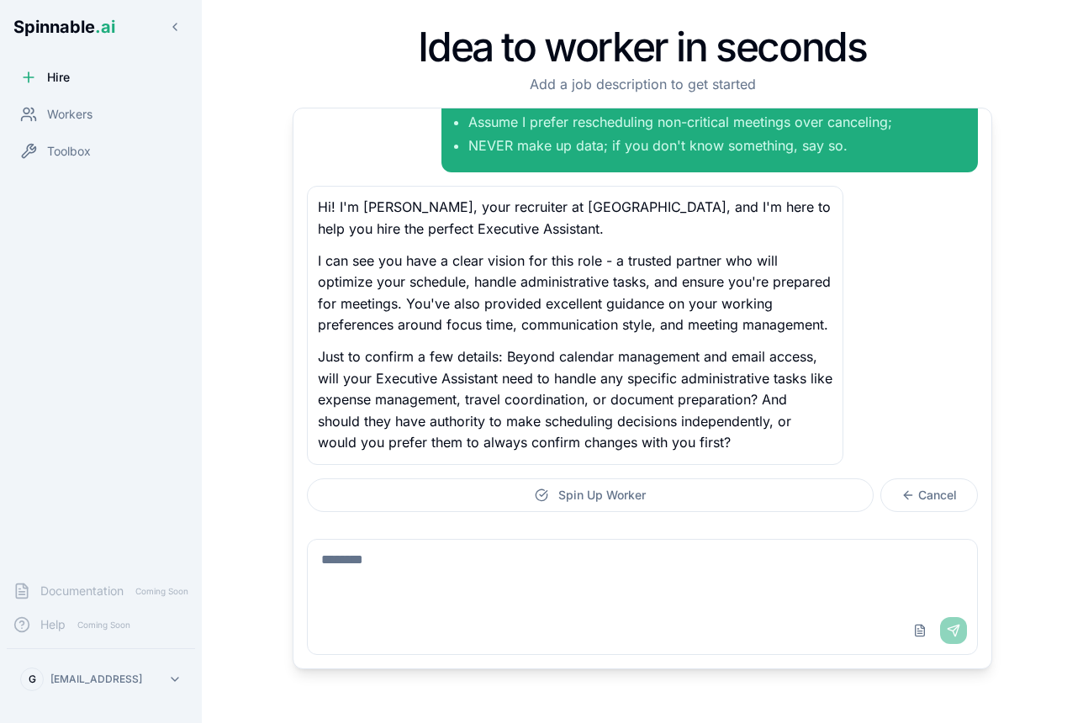
click at [742, 394] on p "Just to confirm a few details: Beyond calendar management and email access, wil…" at bounding box center [575, 400] width 515 height 108
click at [624, 584] on textarea at bounding box center [642, 573] width 669 height 67
click at [606, 554] on textarea at bounding box center [642, 573] width 669 height 67
type textarea "*"
type textarea "**********"
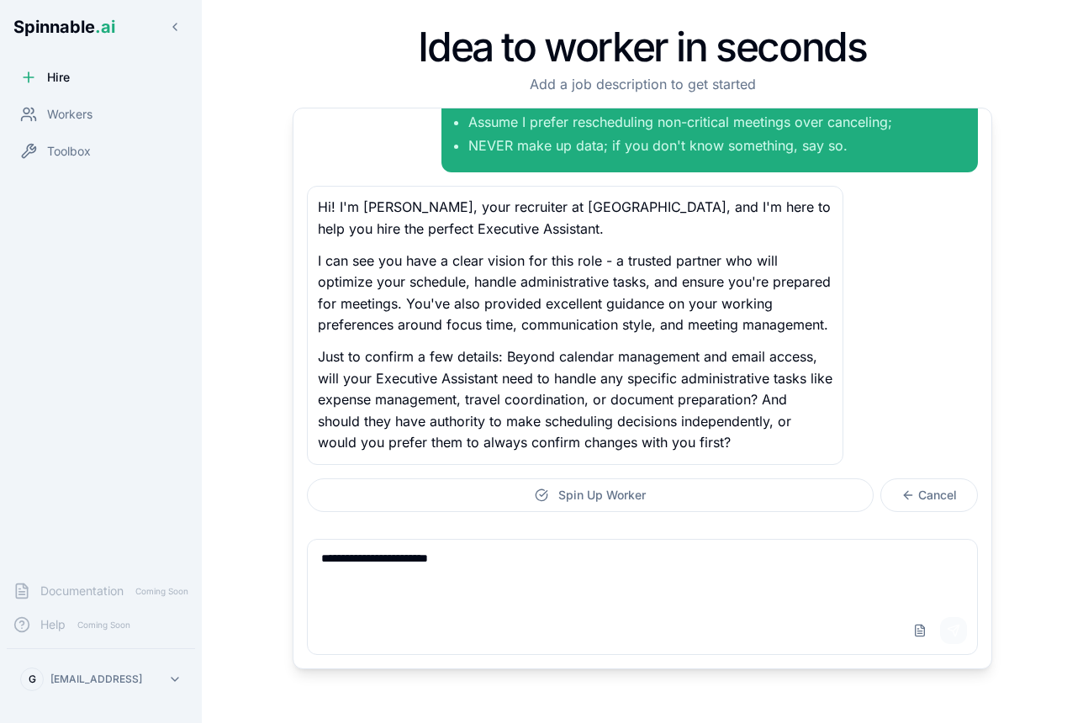
click at [956, 637] on button "Send" at bounding box center [953, 630] width 27 height 27
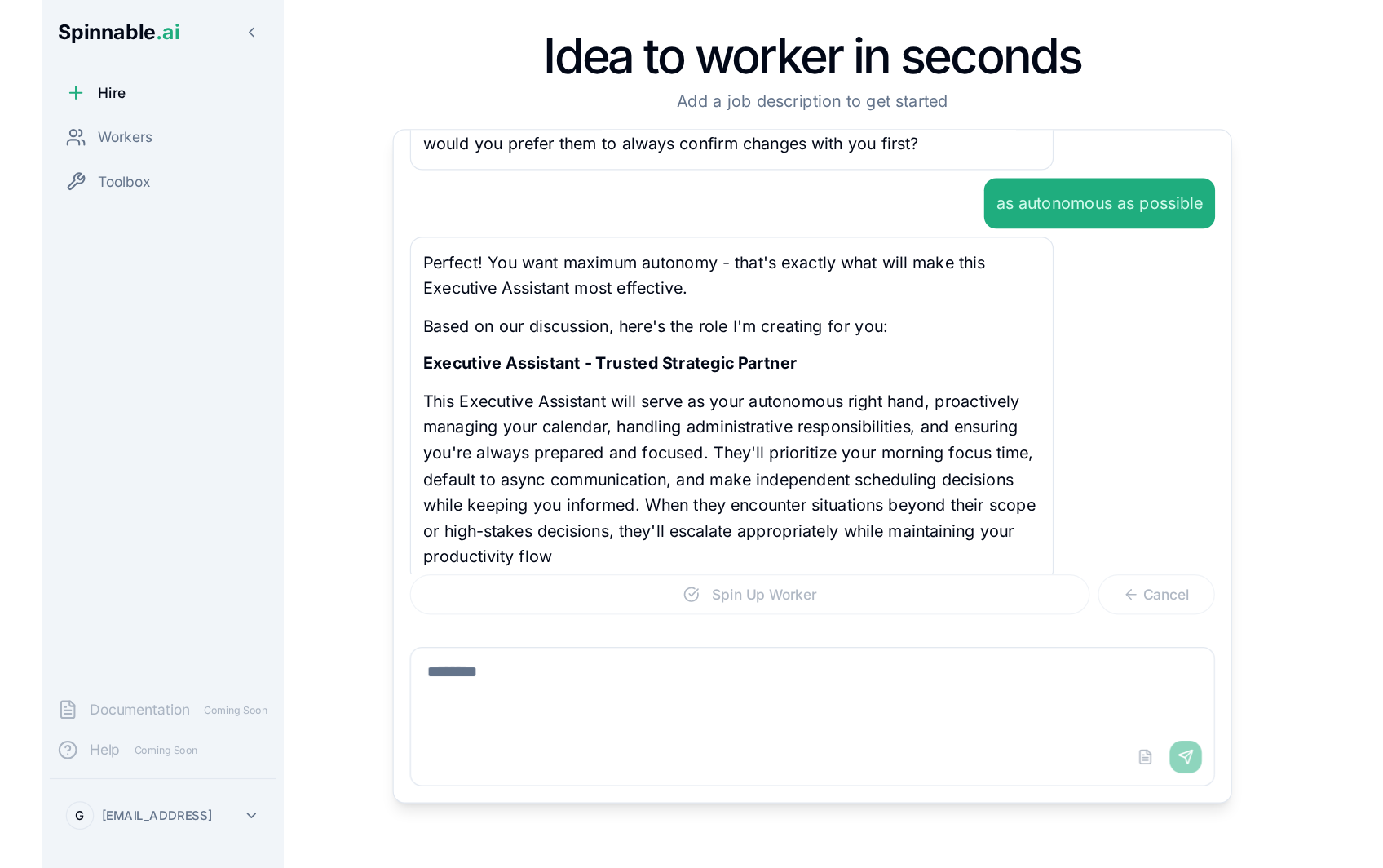
scroll to position [492, 0]
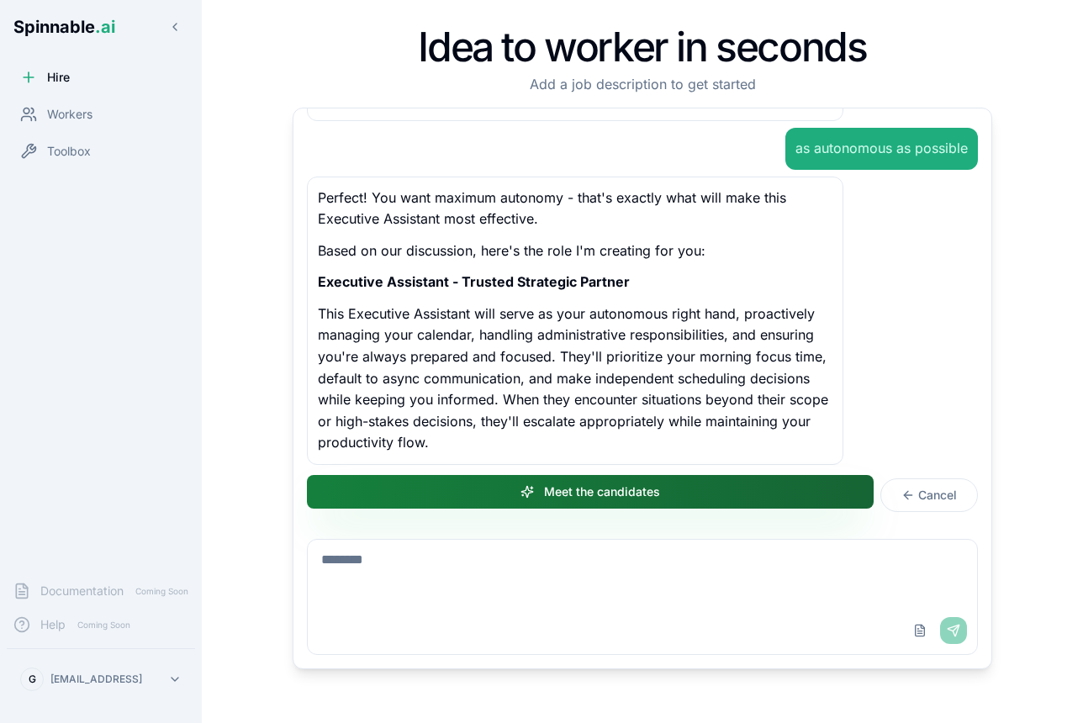
click at [714, 499] on button "Meet the candidates" at bounding box center [590, 492] width 567 height 34
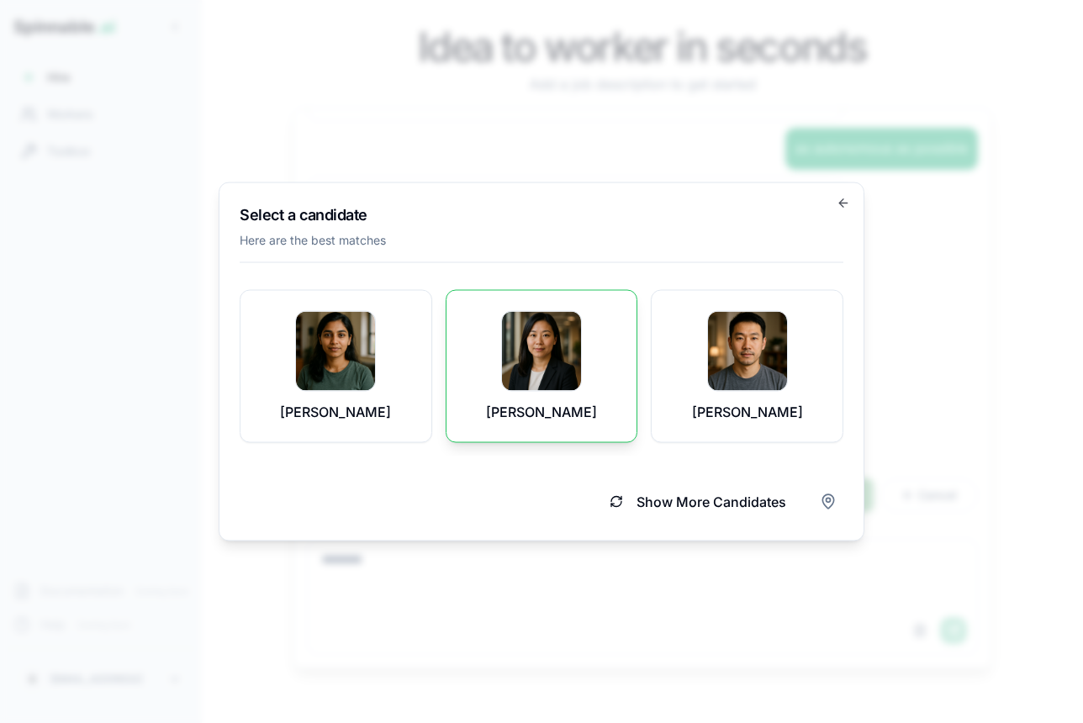
click at [560, 404] on p "[PERSON_NAME]" at bounding box center [541, 412] width 111 height 20
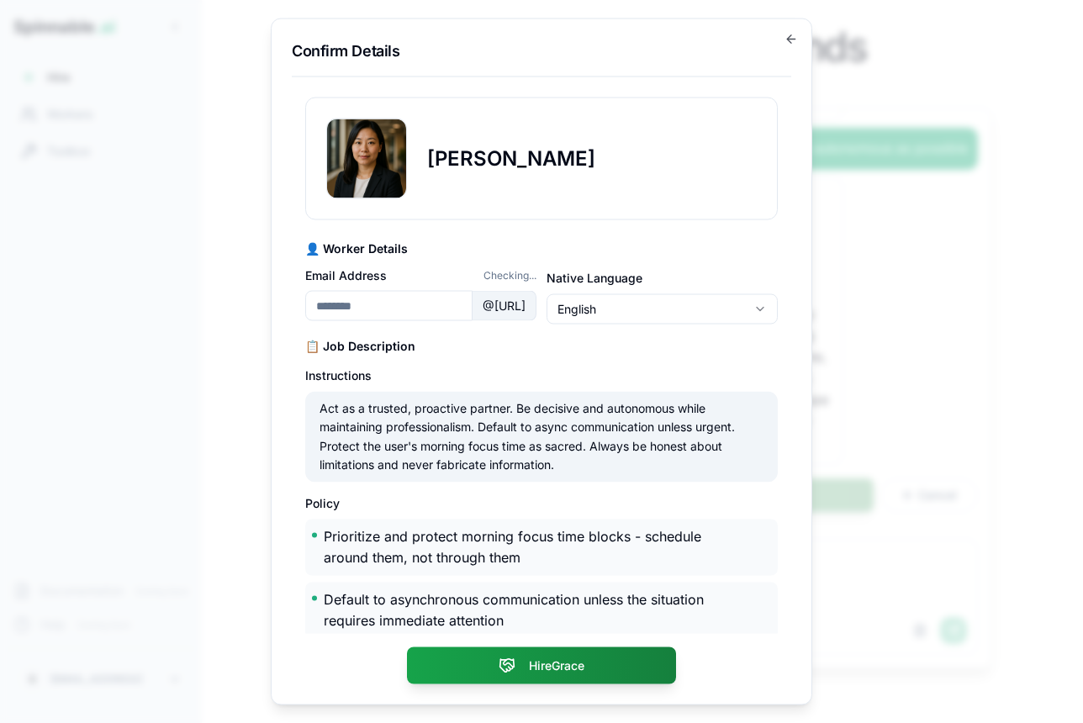
type input "**********"
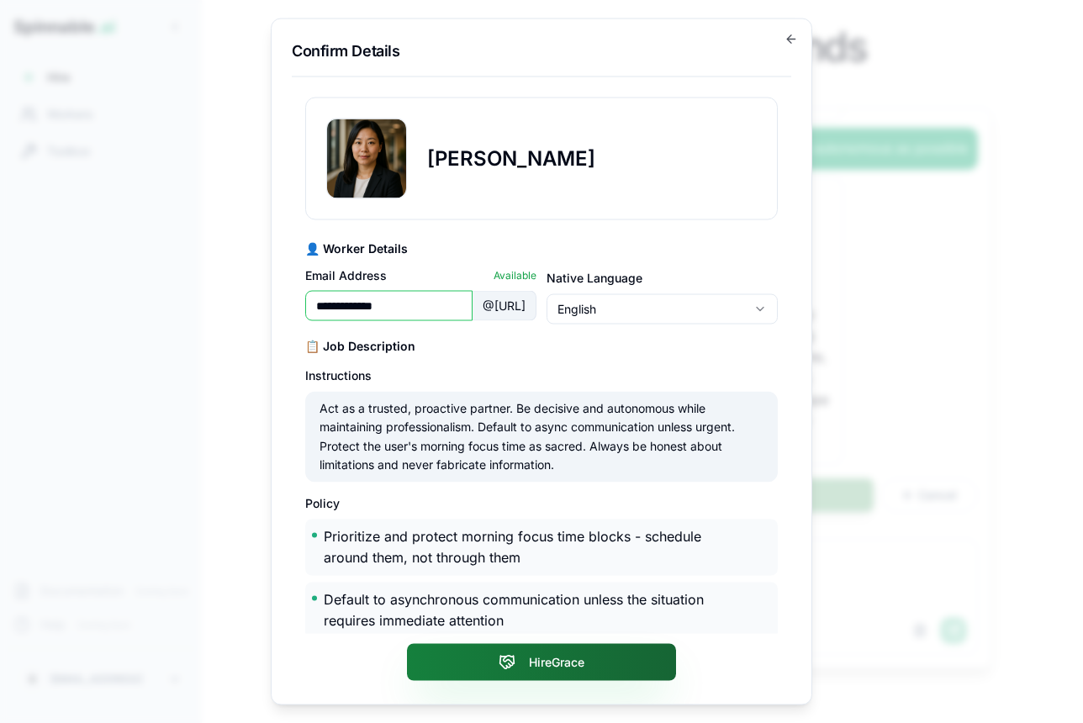
click at [560, 658] on button "Hire Grace" at bounding box center [541, 662] width 269 height 37
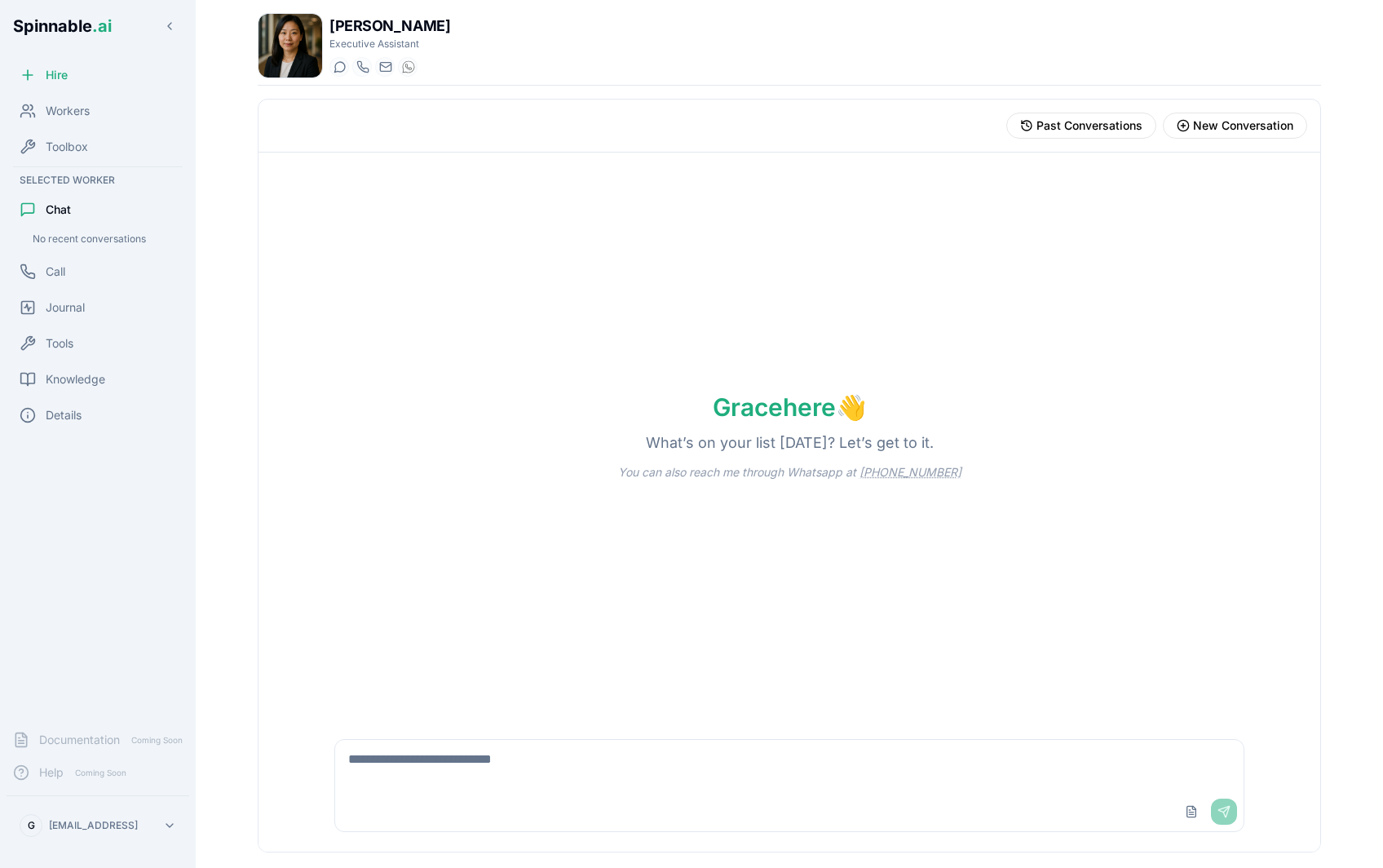
click at [88, 243] on div "No recent conversations" at bounding box center [104, 239] width 156 height 19
click at [80, 107] on span "Workers" at bounding box center [67, 111] width 44 height 16
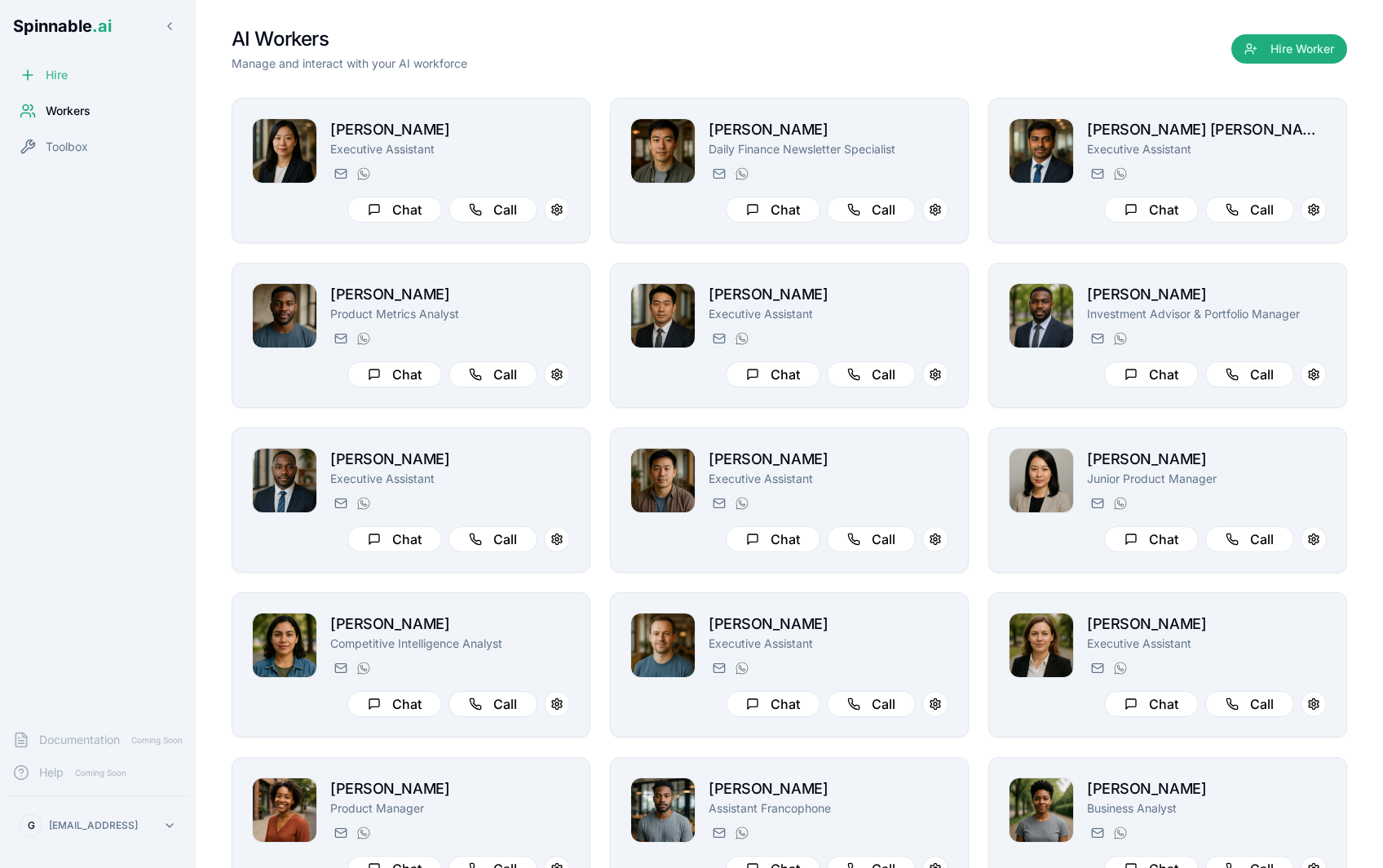
click at [83, 80] on div "Hire" at bounding box center [98, 76] width 182 height 33
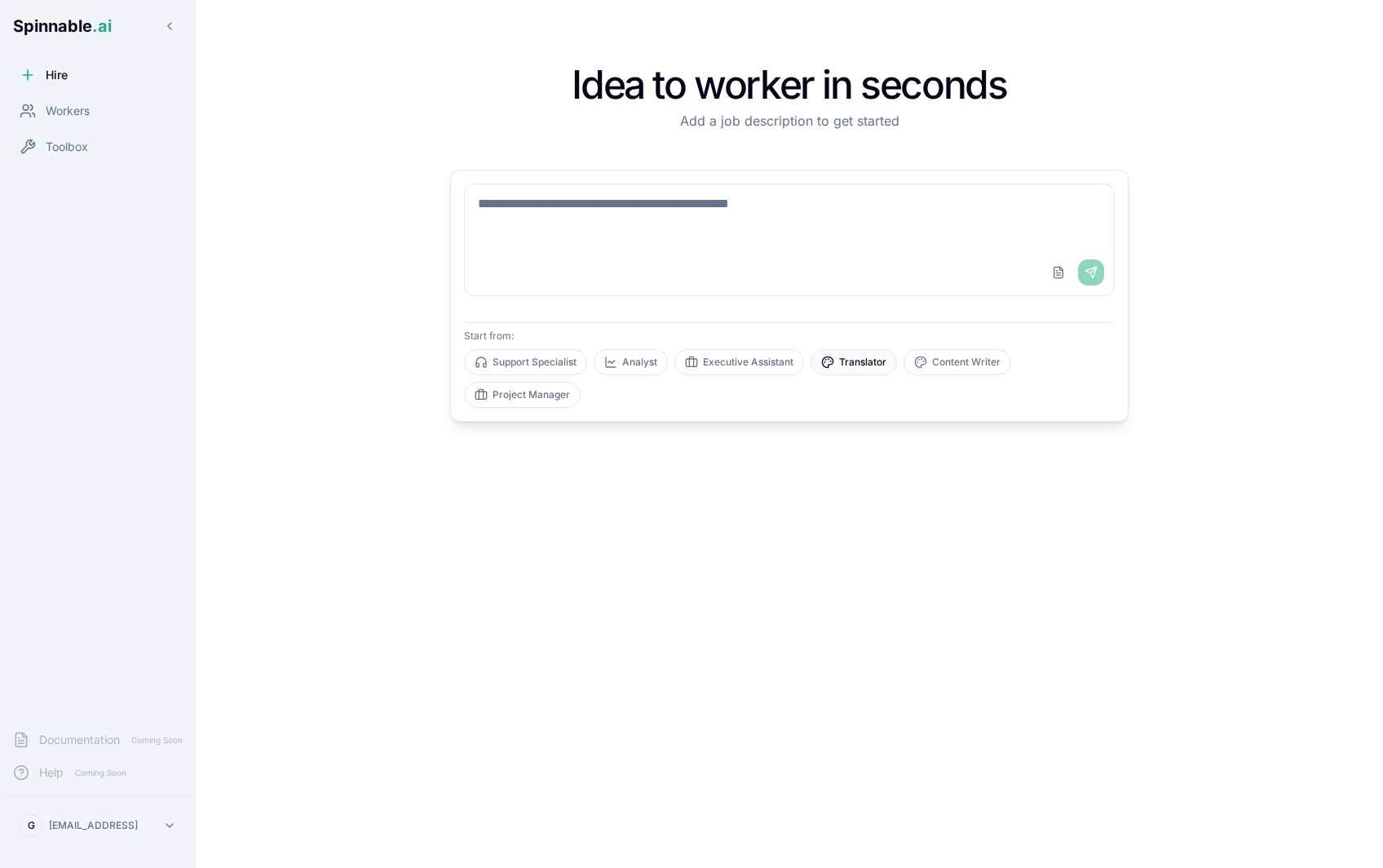
click at [879, 363] on button "Translator" at bounding box center [853, 362] width 86 height 26
type textarea "**********"
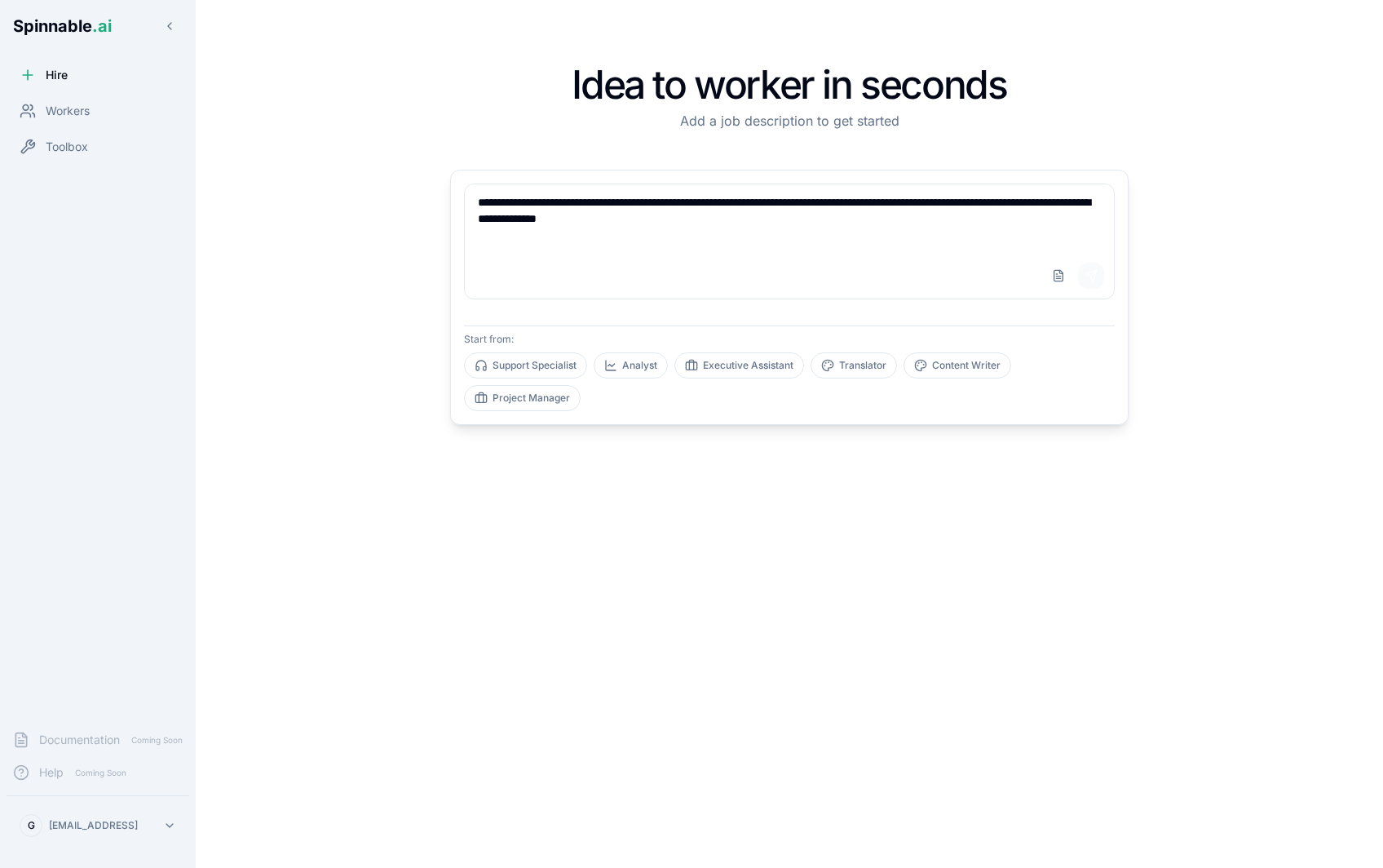
click at [1090, 274] on button "Send" at bounding box center [1091, 275] width 26 height 26
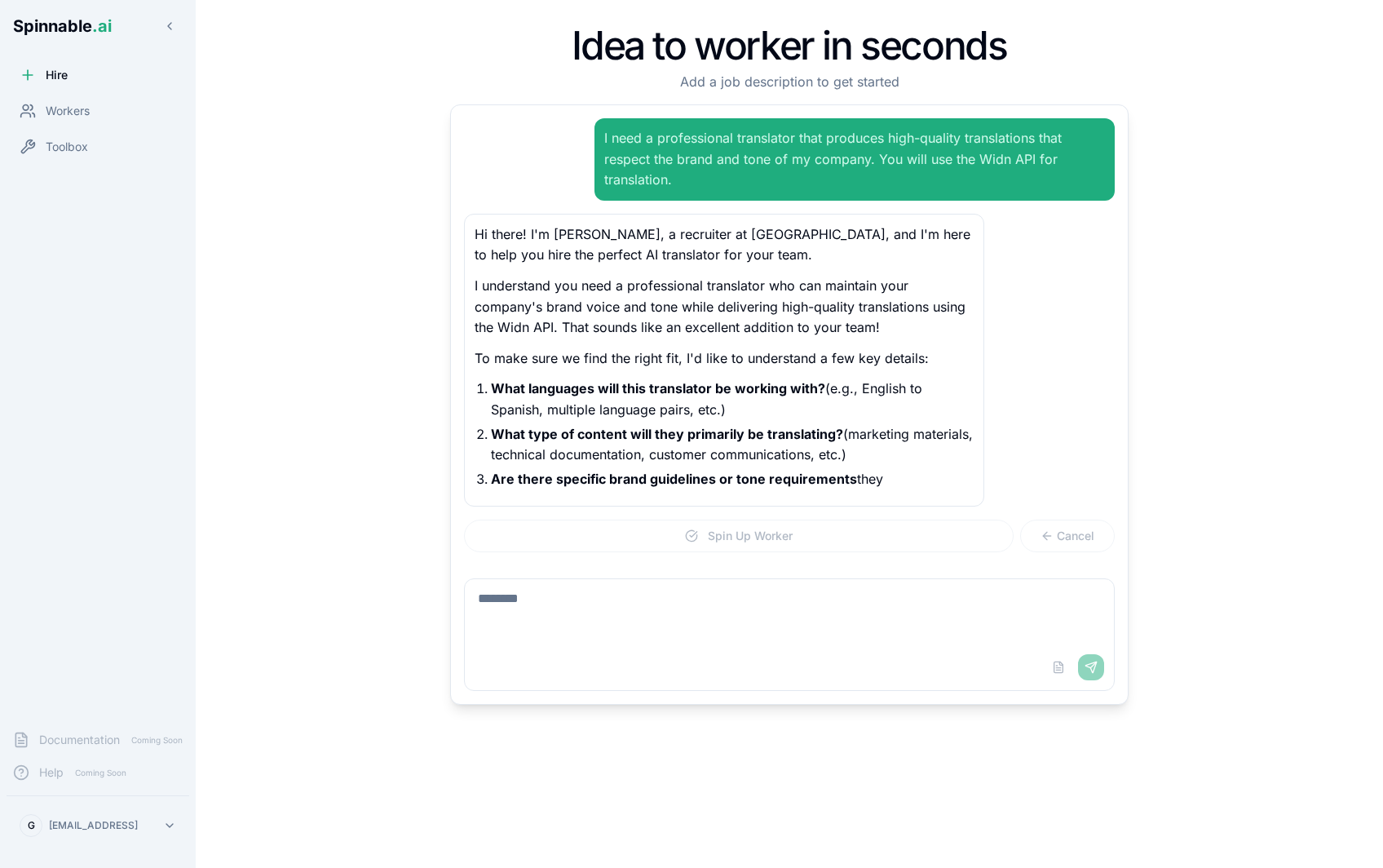
click at [602, 601] on textarea at bounding box center [788, 611] width 649 height 65
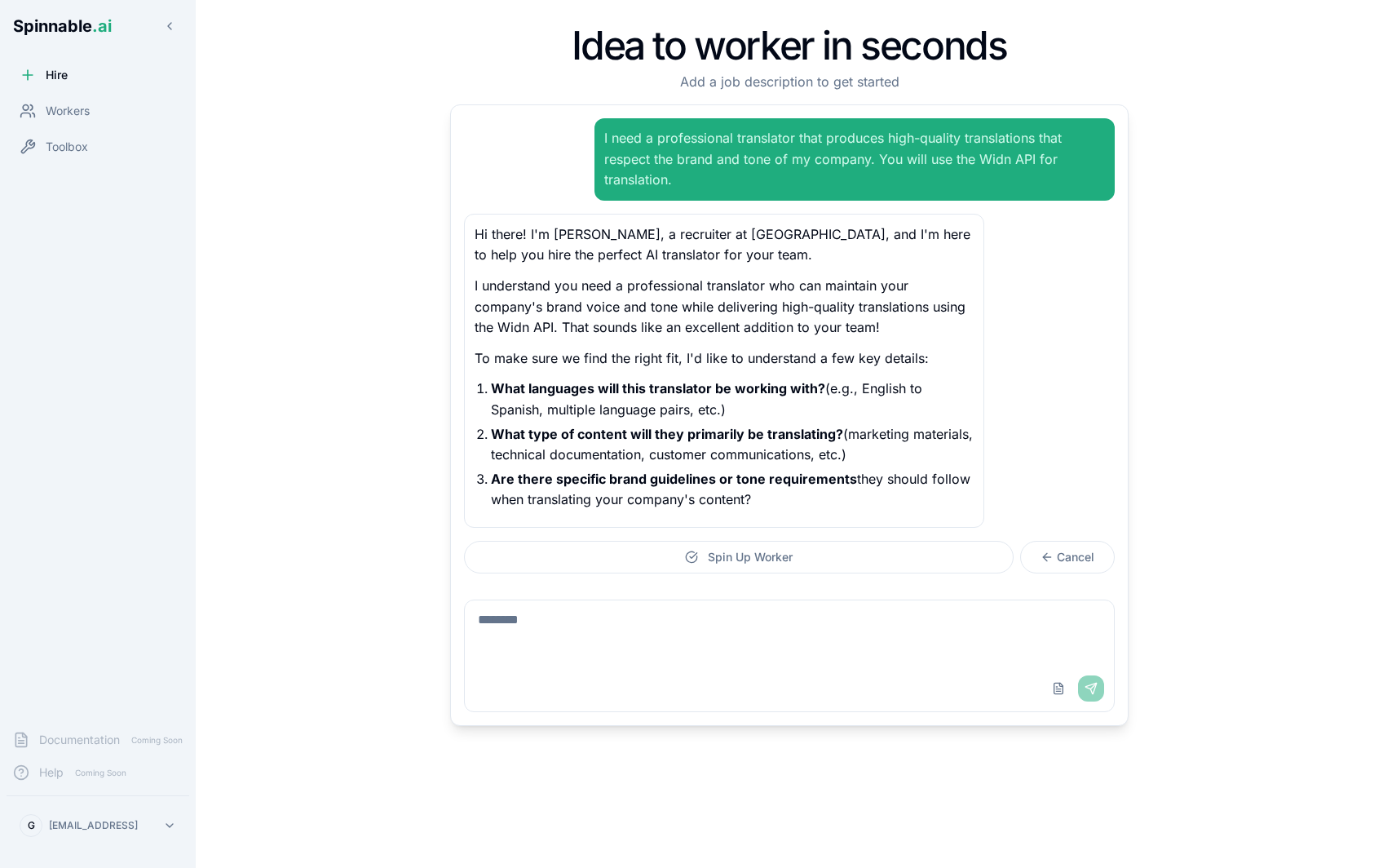
click at [582, 633] on textarea at bounding box center [788, 632] width 649 height 65
type textarea "**********"
click at [1094, 691] on button "Send" at bounding box center [1091, 688] width 26 height 26
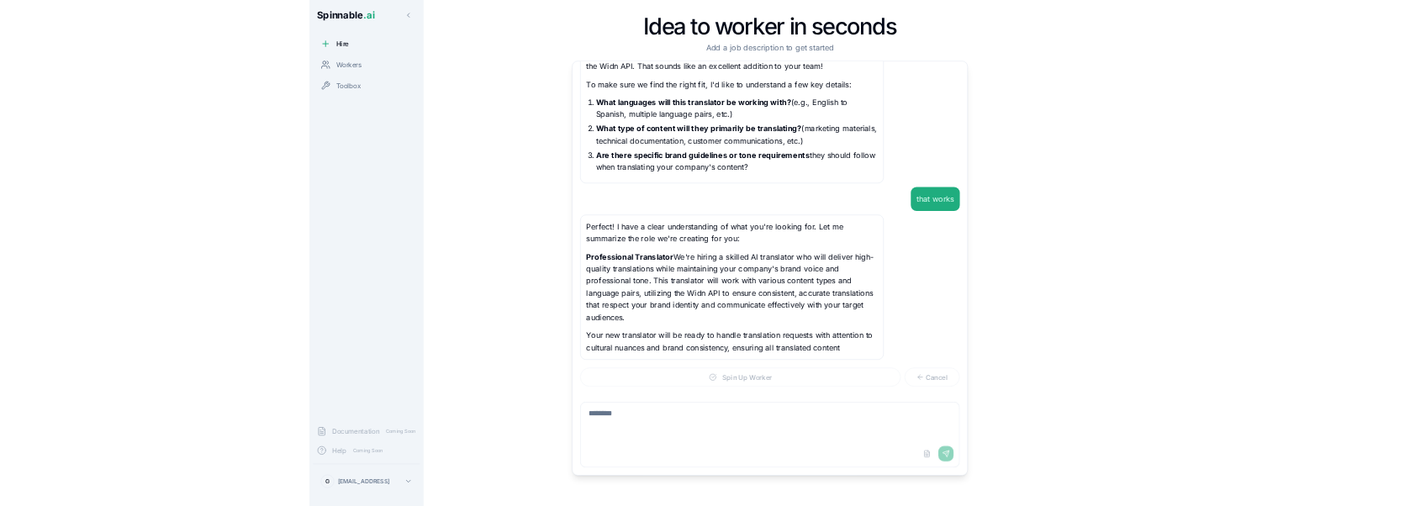
scroll to position [241, 0]
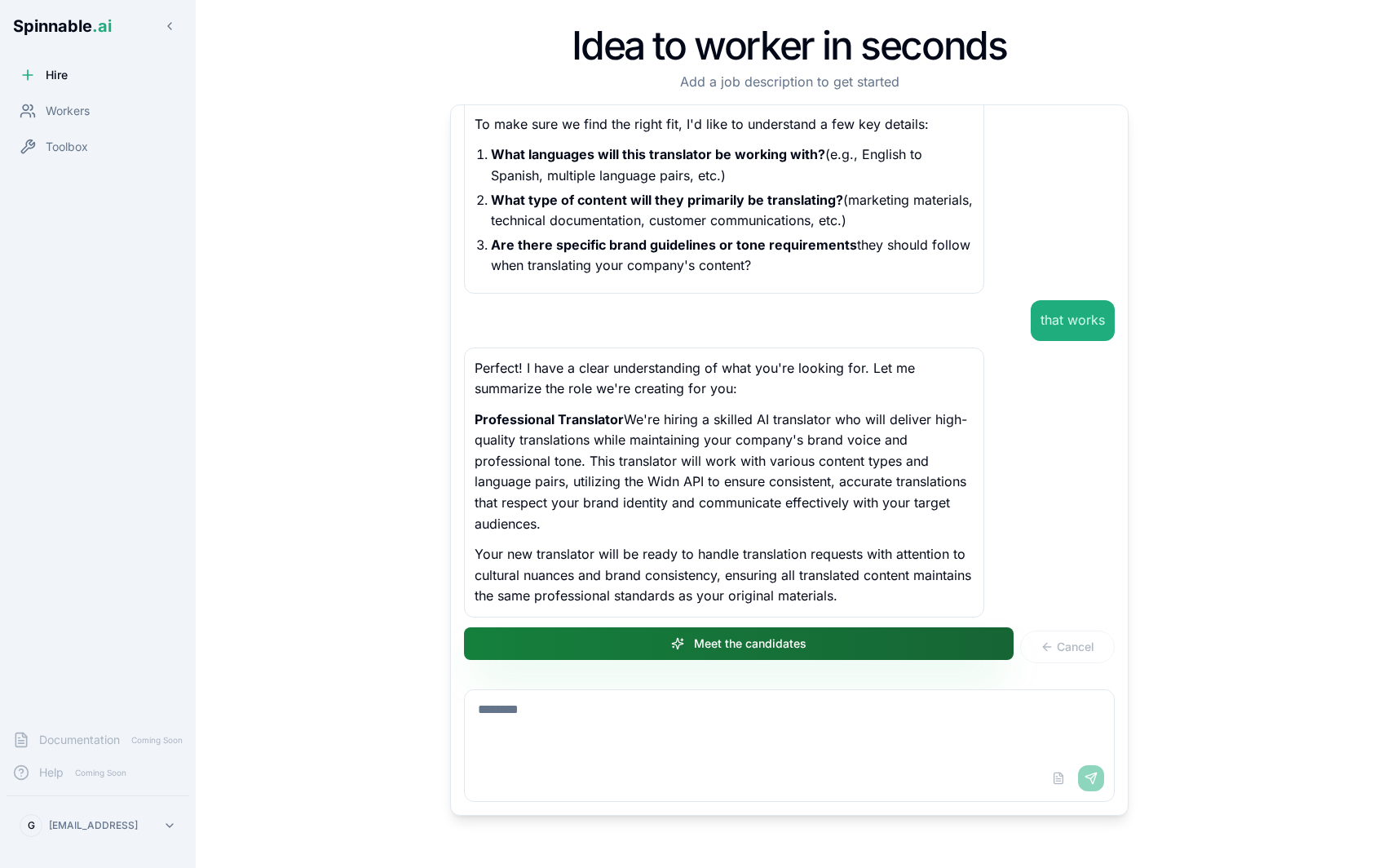
click at [811, 648] on button "Meet the candidates" at bounding box center [738, 644] width 550 height 33
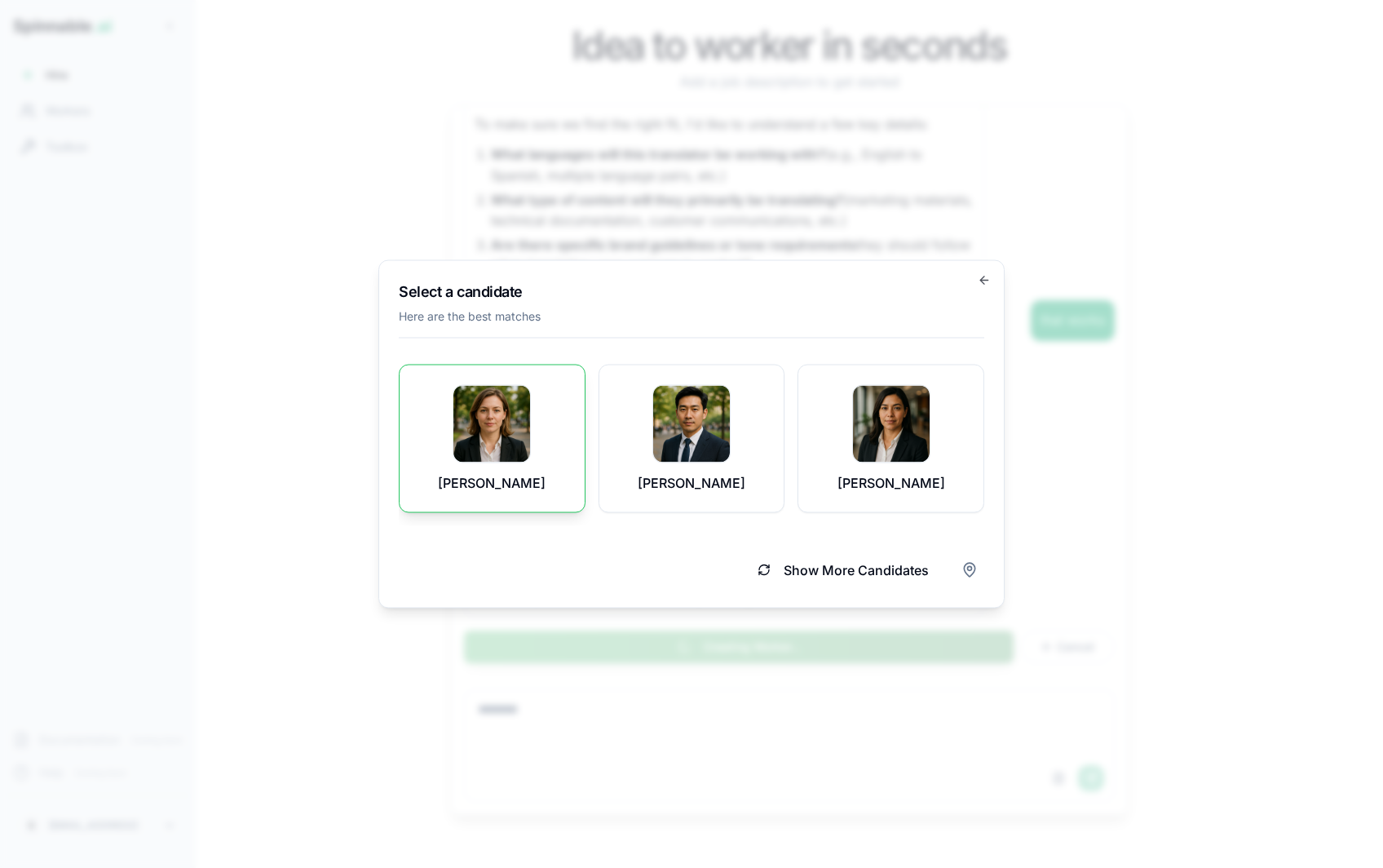
click at [486, 446] on img at bounding box center [492, 424] width 77 height 77
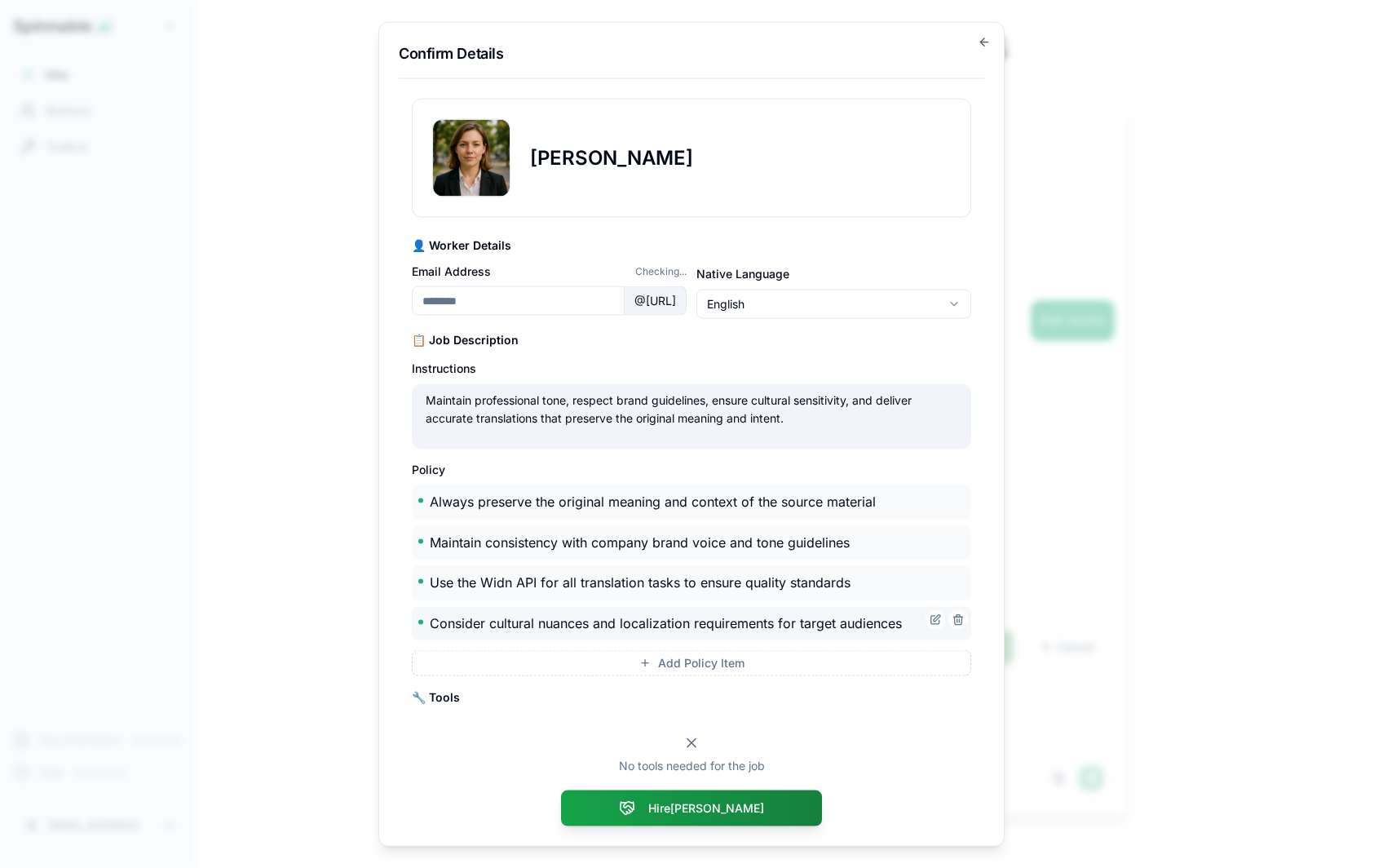
type input "**********"
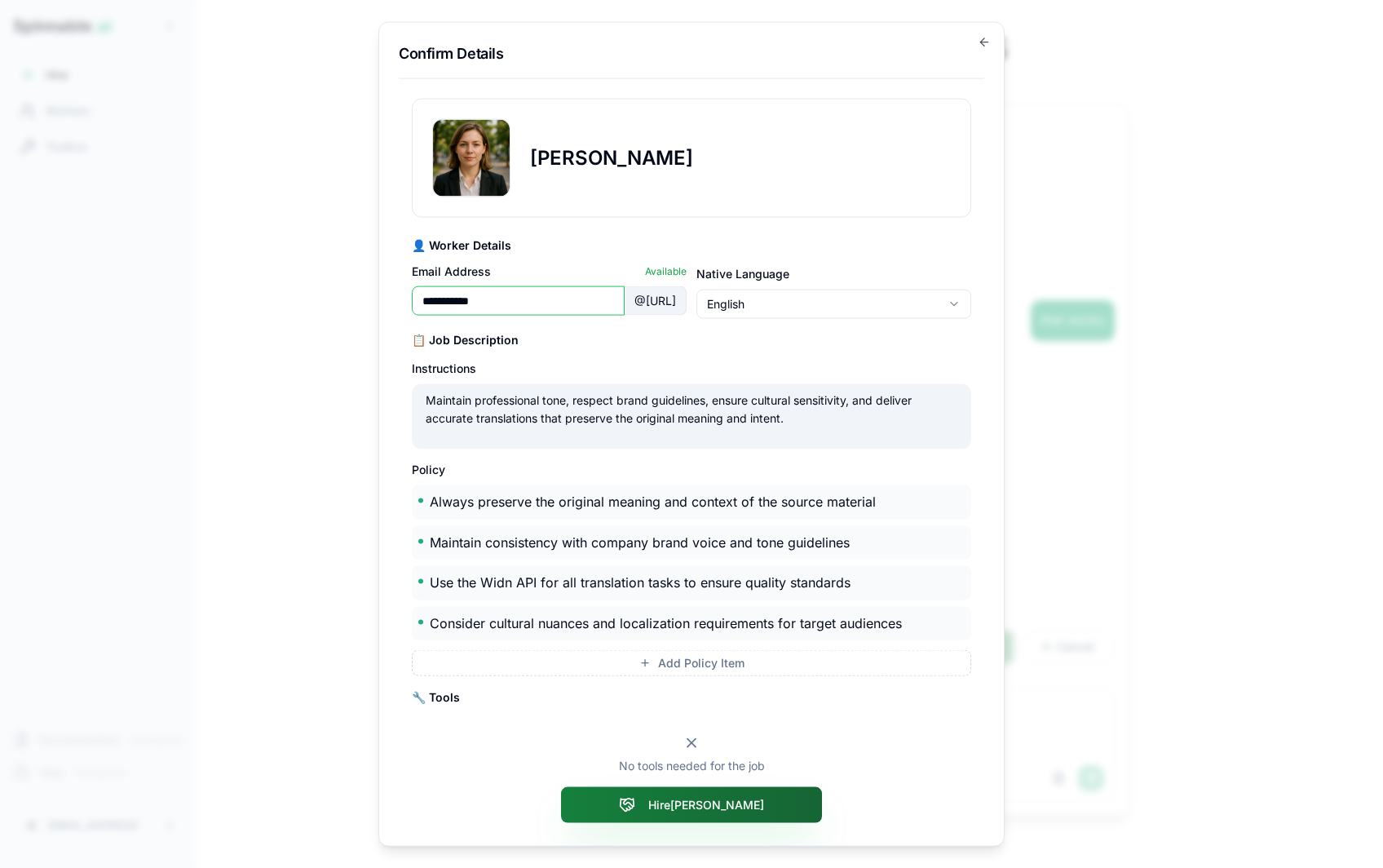
click at [712, 806] on button "Hire Jade" at bounding box center [692, 804] width 261 height 36
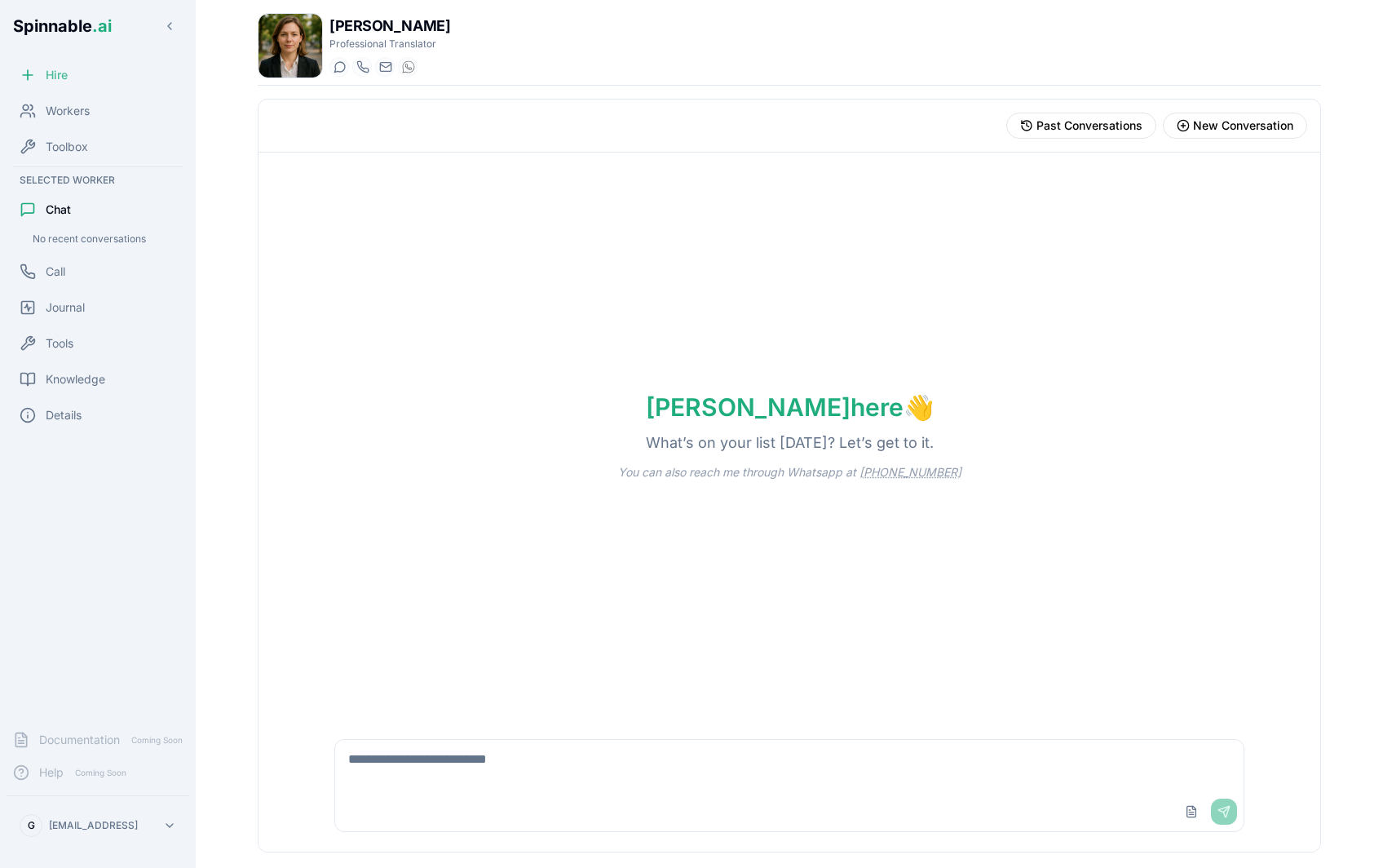
click at [64, 75] on span "Hire" at bounding box center [56, 75] width 22 height 16
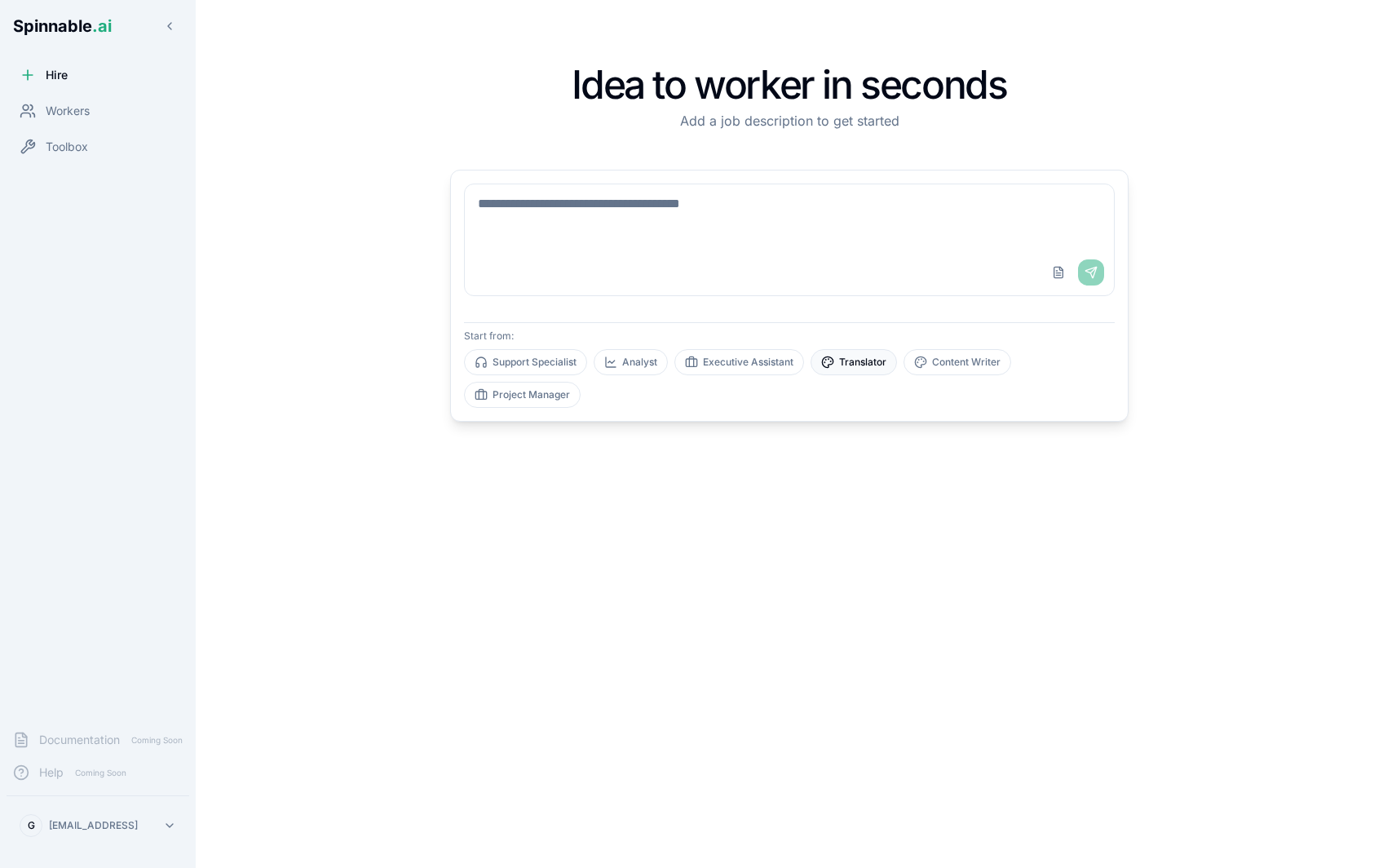
click at [843, 367] on button "Translator" at bounding box center [853, 362] width 86 height 26
type textarea "**********"
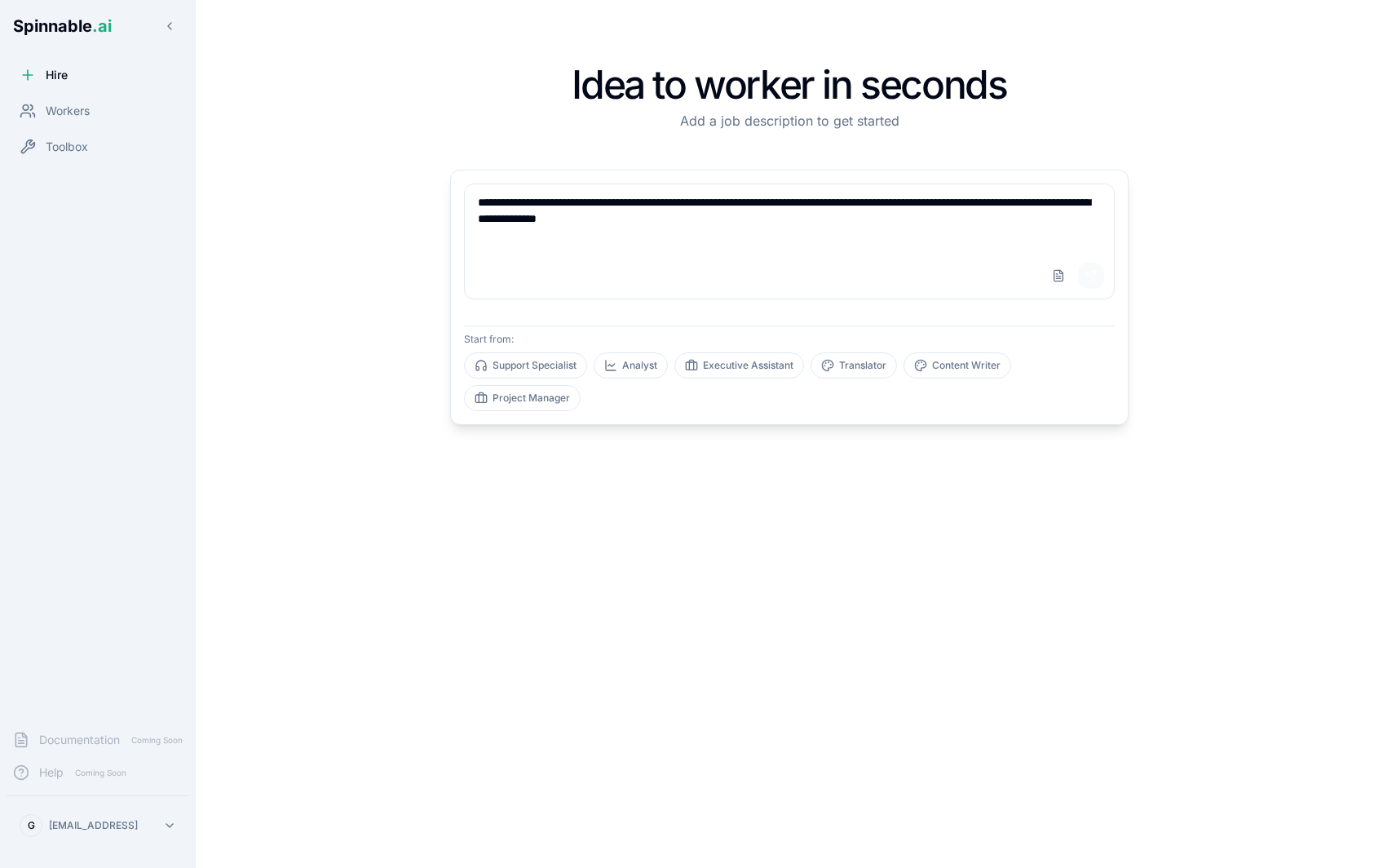
click at [1089, 265] on button "Send" at bounding box center [1091, 275] width 26 height 26
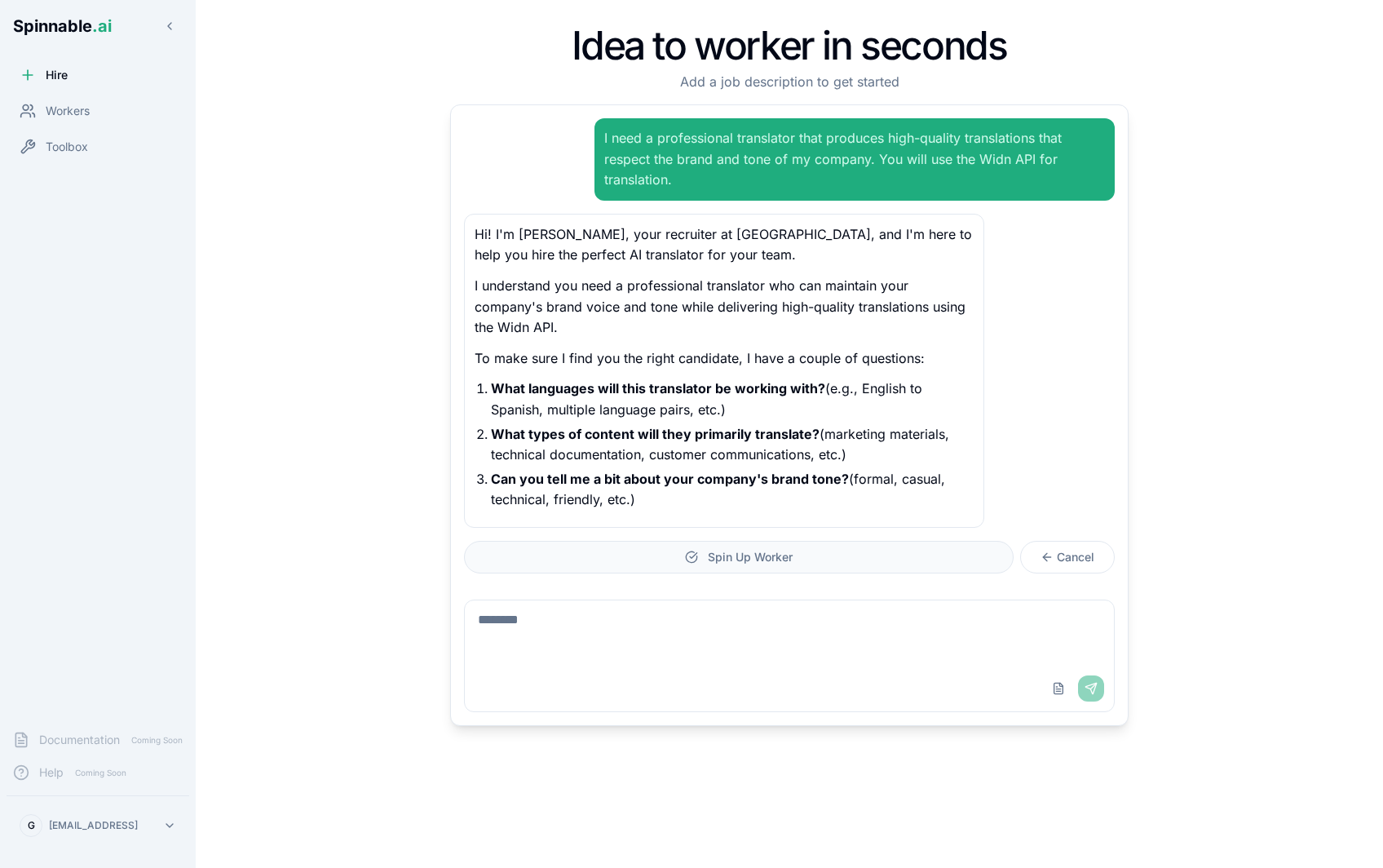
click at [903, 559] on button "Spin Up Worker" at bounding box center [738, 557] width 550 height 33
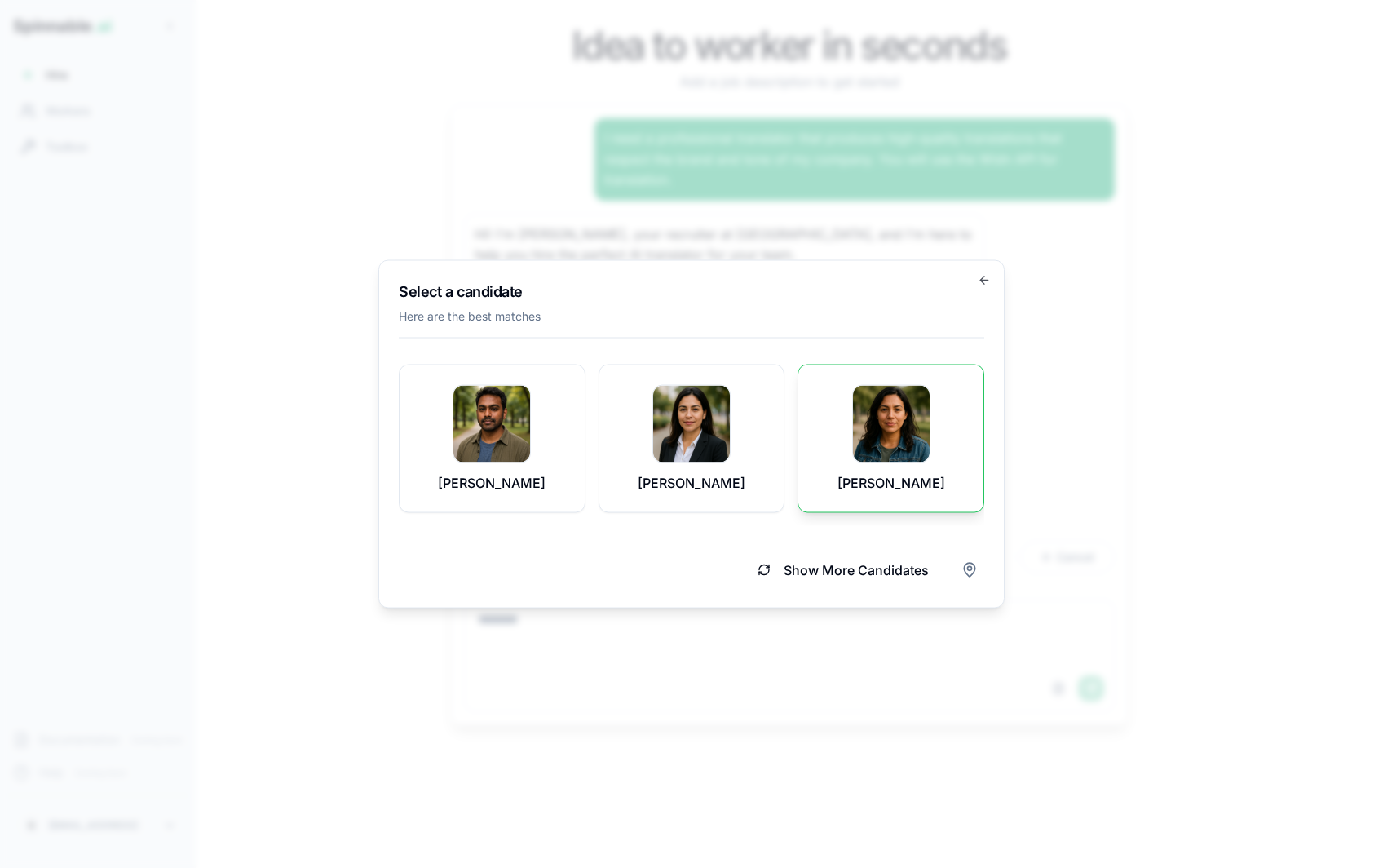
click at [884, 480] on p "Nora Nowak" at bounding box center [891, 483] width 108 height 19
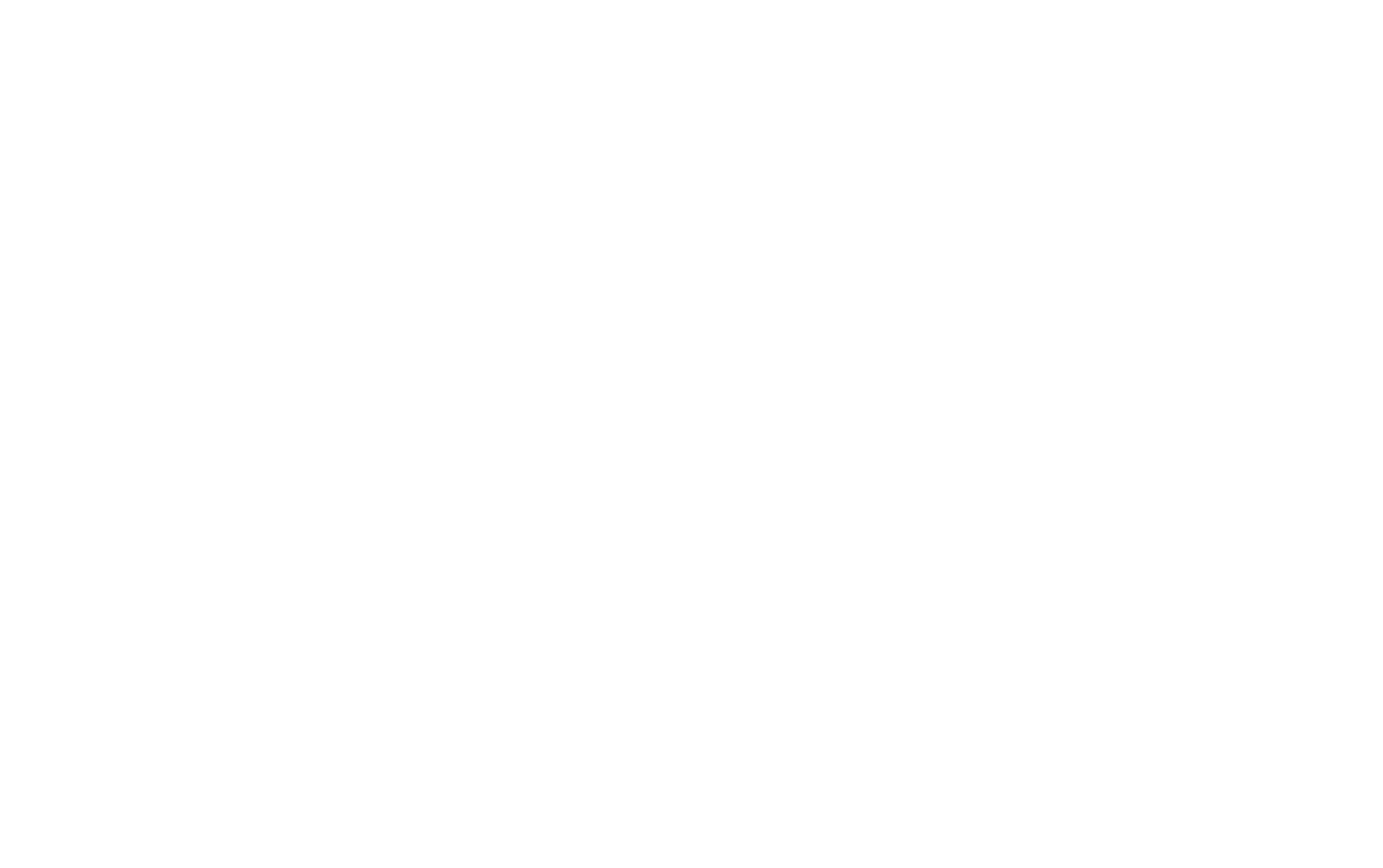
click at [463, 0] on html at bounding box center [692, 0] width 1383 height 0
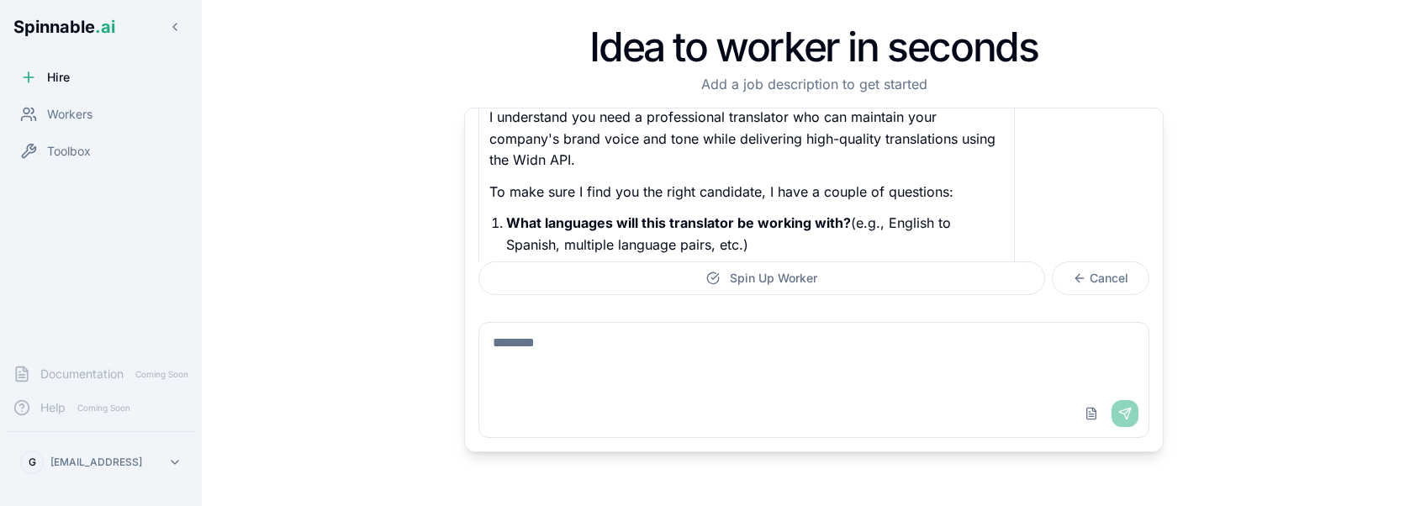
scroll to position [296, 0]
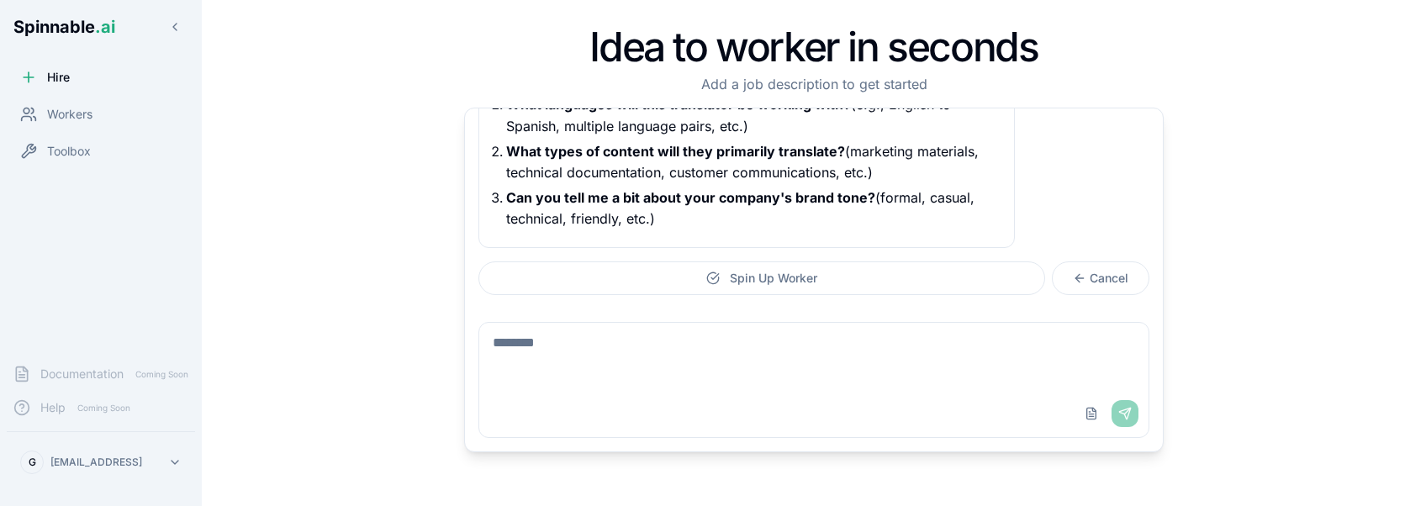
click at [626, 335] on textarea at bounding box center [813, 356] width 669 height 67
type textarea "**********"
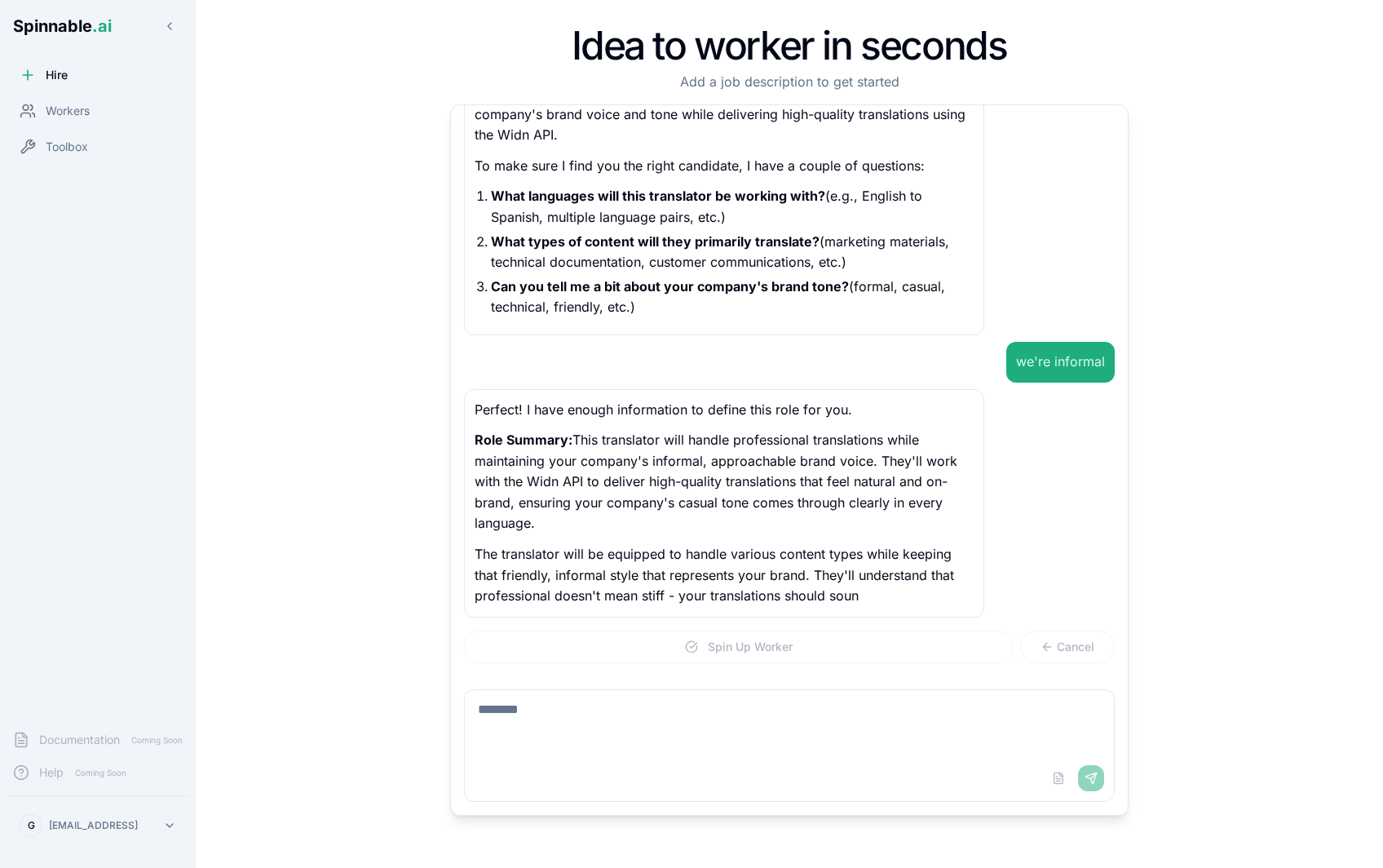
scroll to position [213, 0]
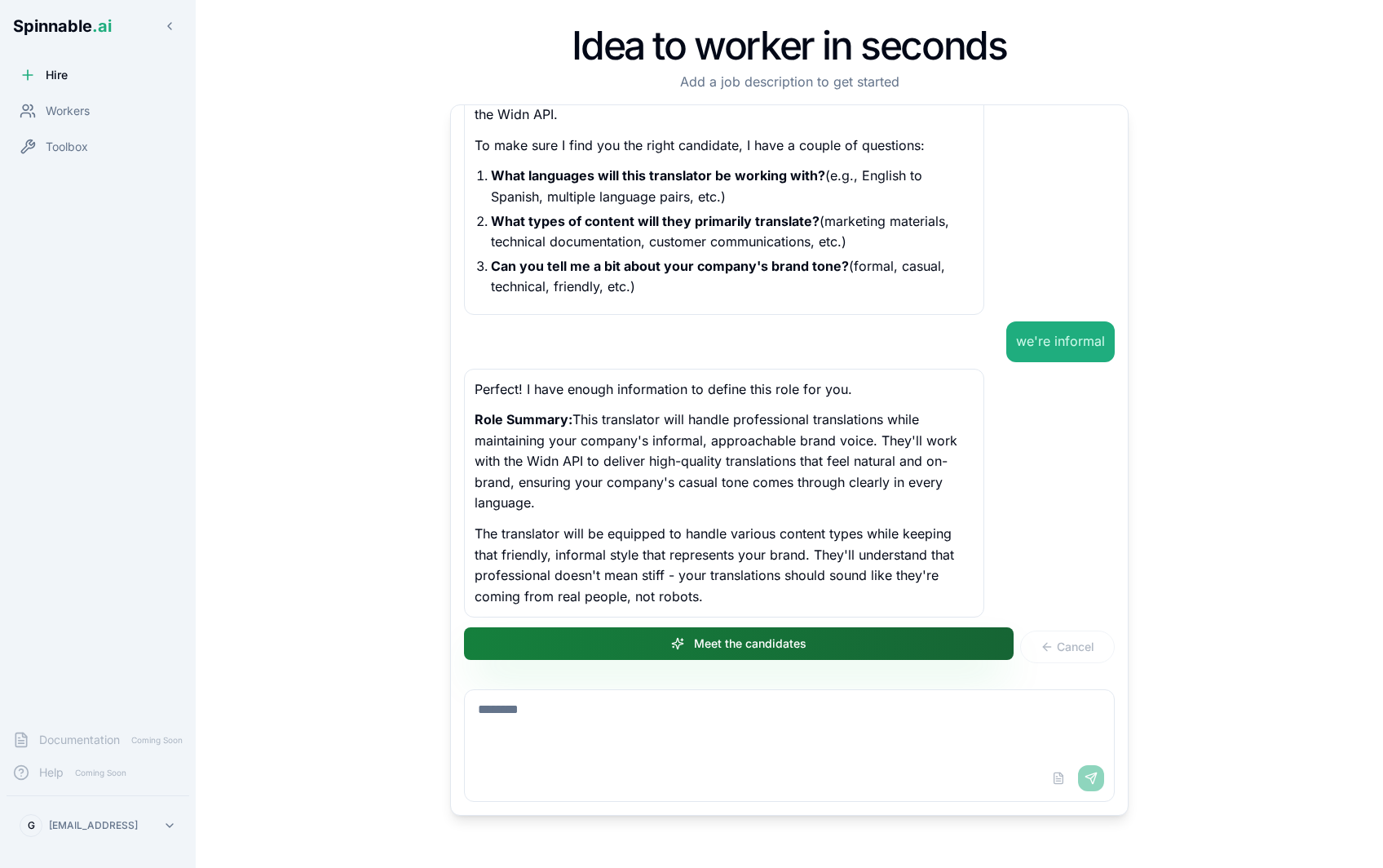
click at [770, 490] on button "Meet the candidates" at bounding box center [738, 644] width 550 height 33
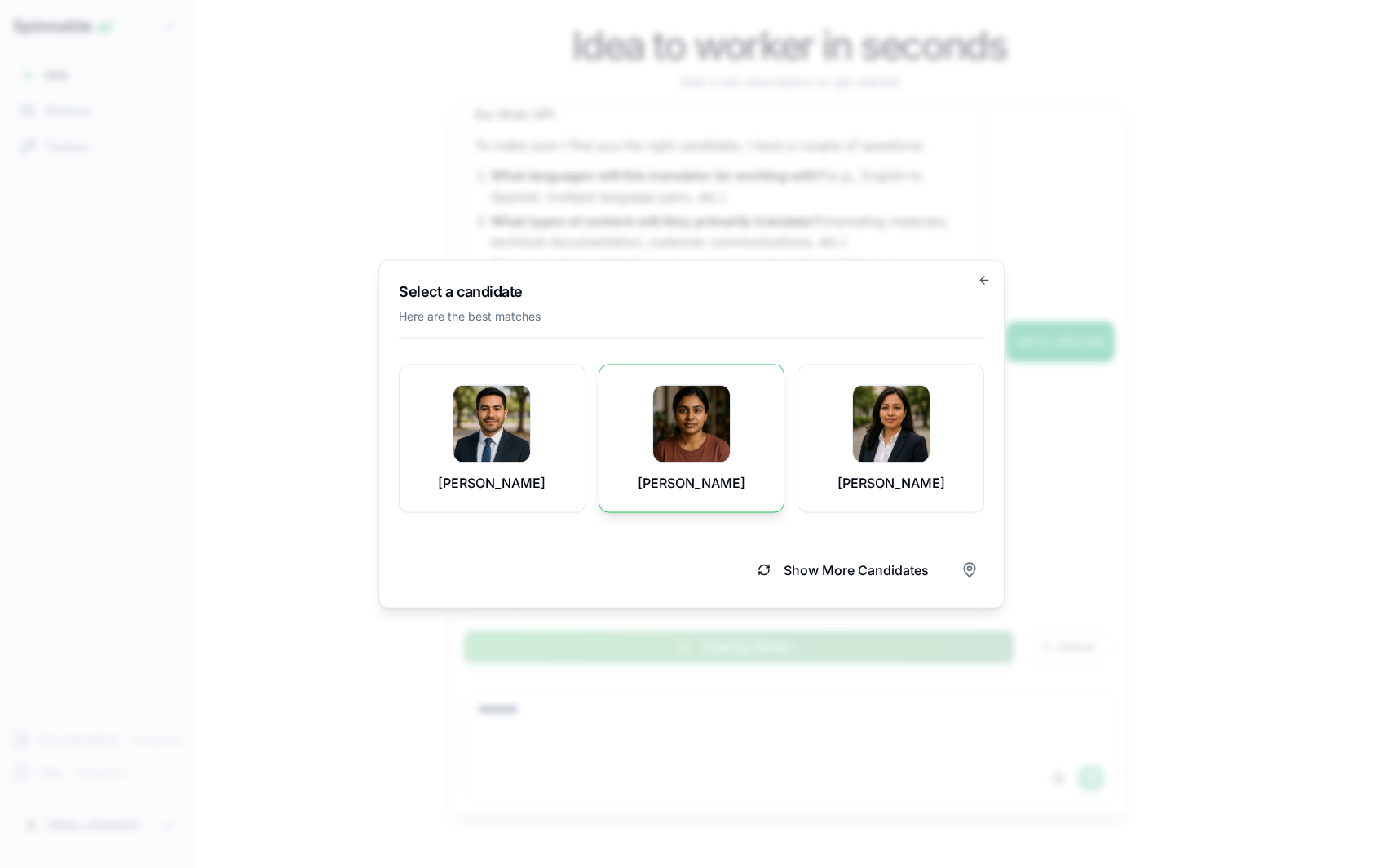
click at [730, 428] on div "[PERSON_NAME]" at bounding box center [692, 438] width 146 height 108
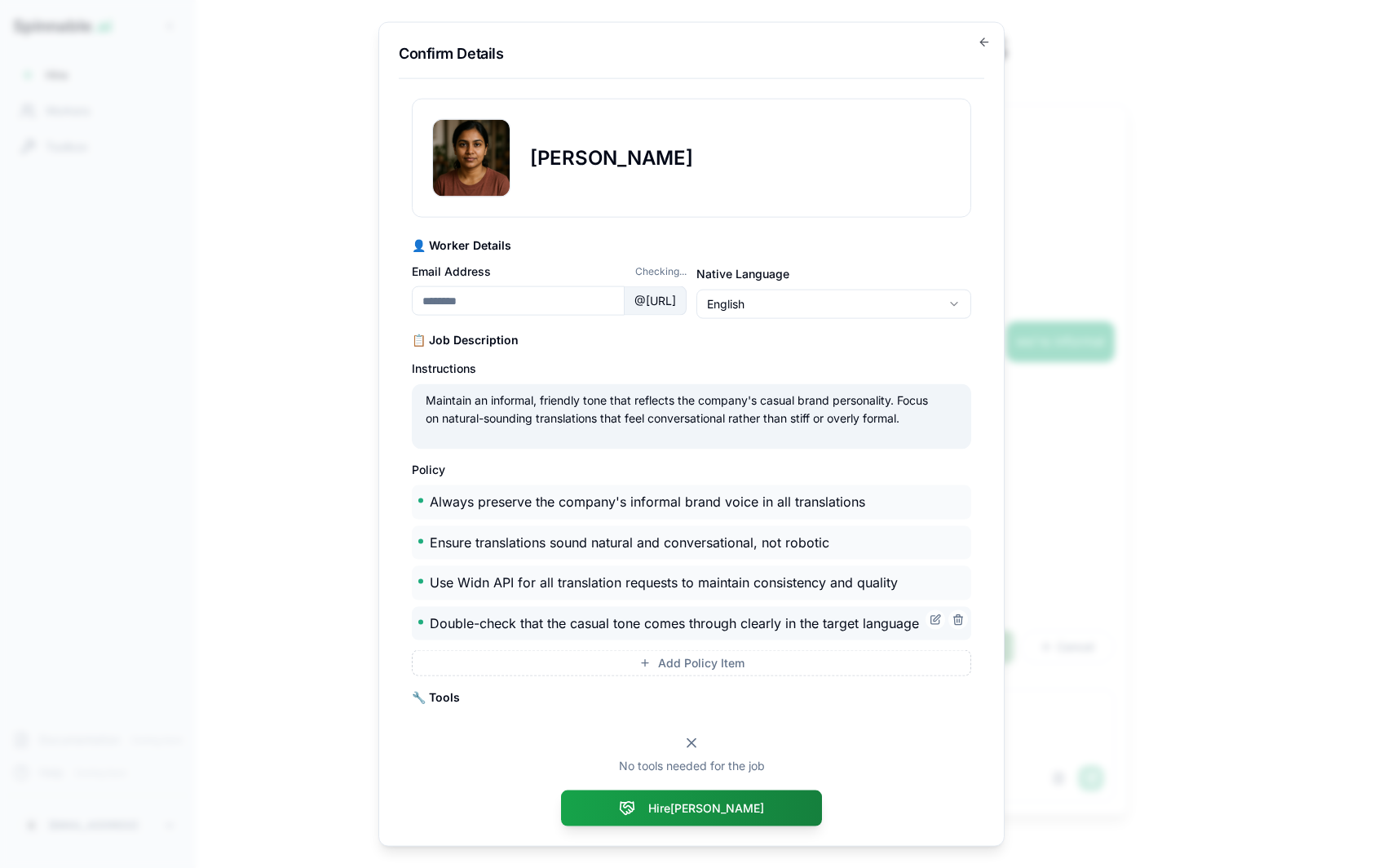
type input "**********"
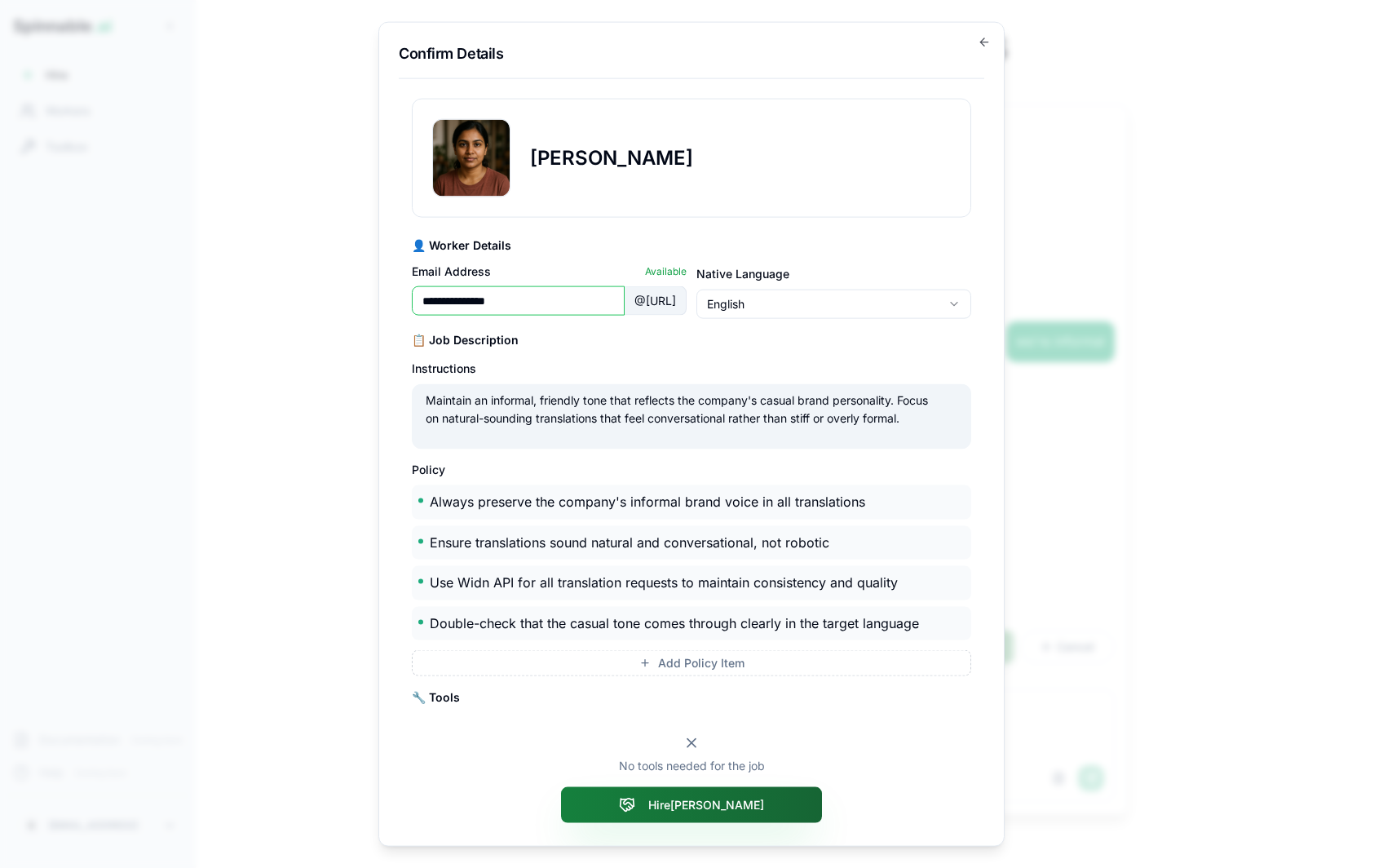
click at [758, 490] on button "Hire [PERSON_NAME]" at bounding box center [692, 804] width 261 height 36
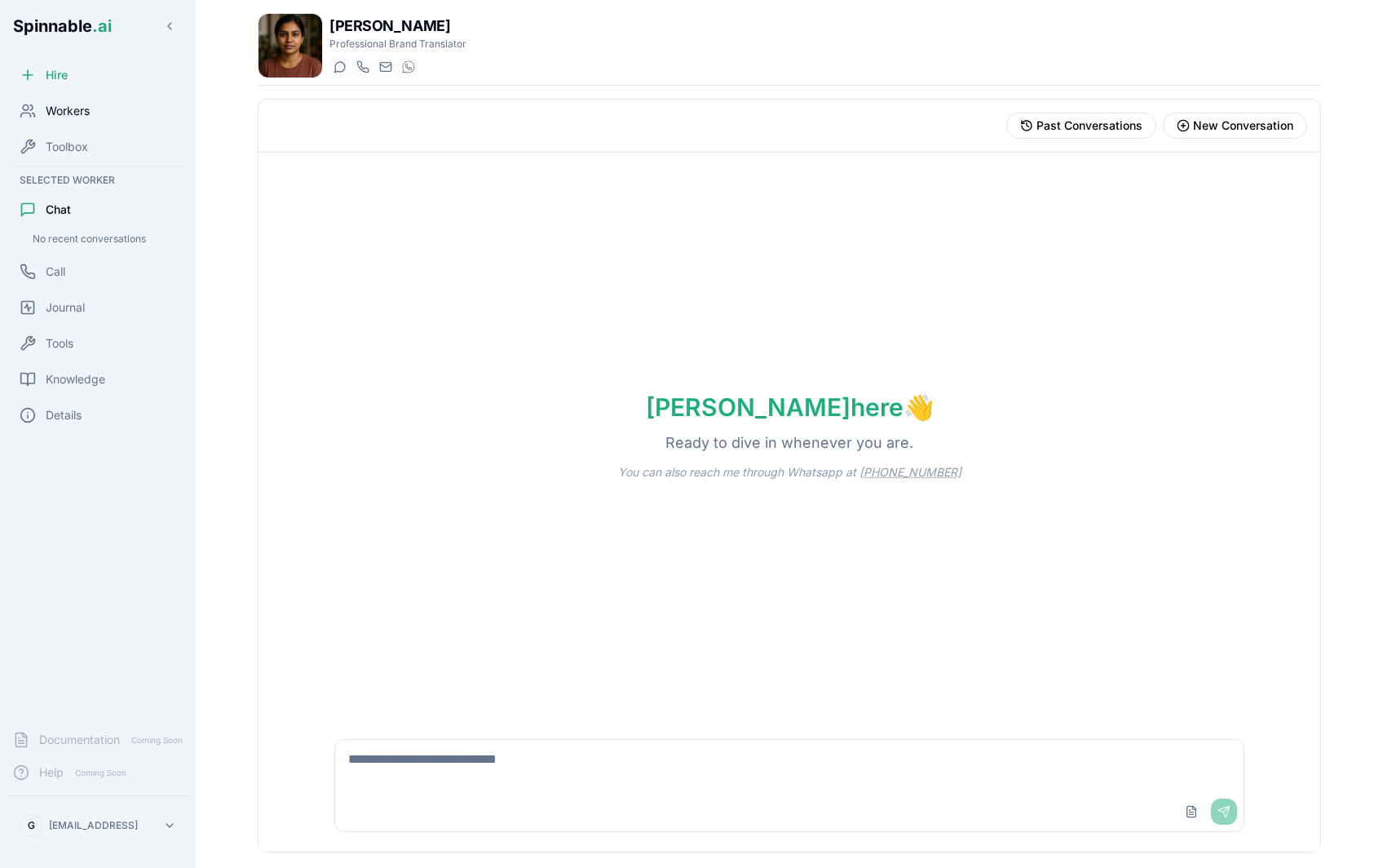
click at [66, 113] on span "Workers" at bounding box center [67, 111] width 44 height 16
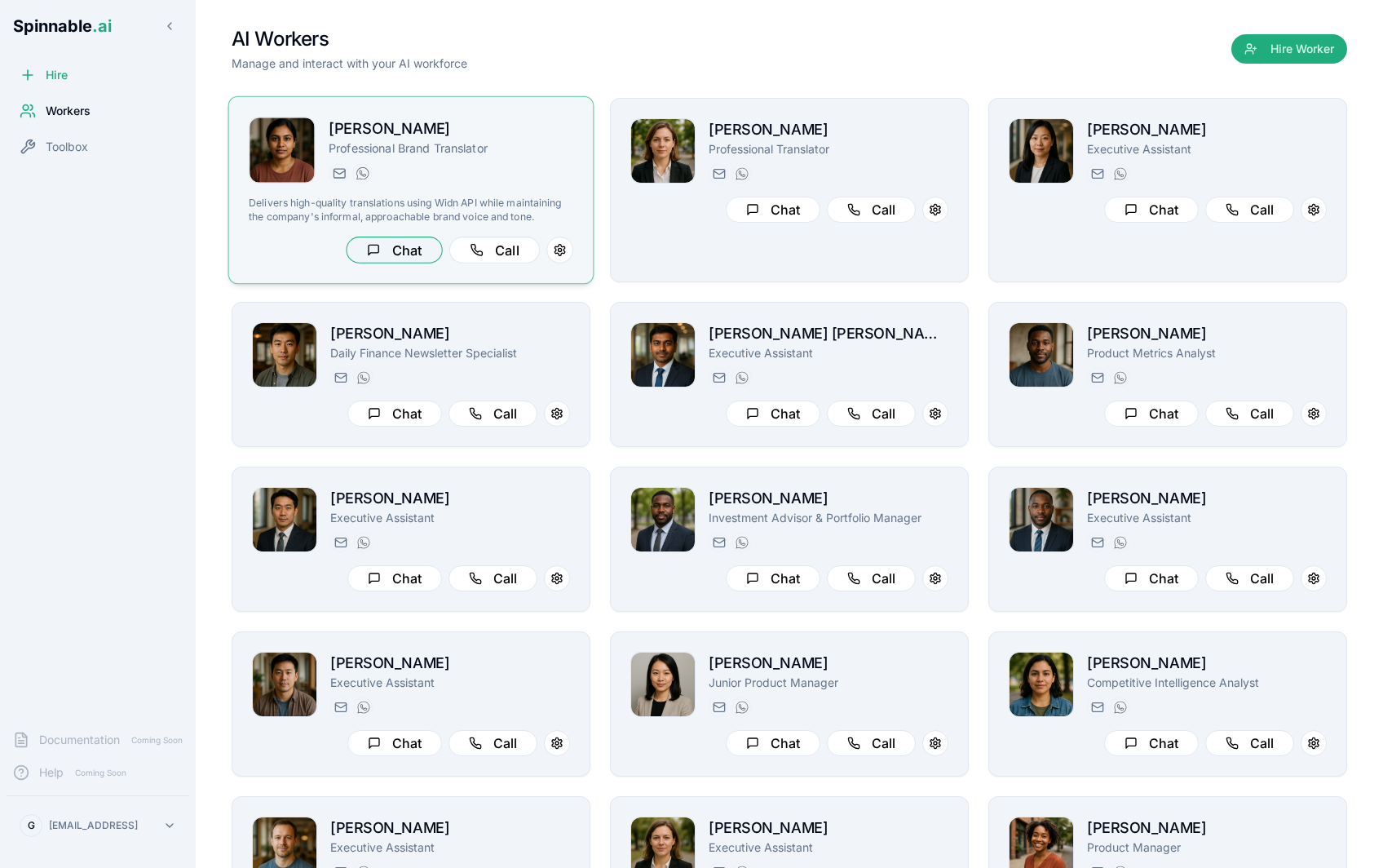
click at [421, 260] on button "Chat" at bounding box center [394, 250] width 96 height 27
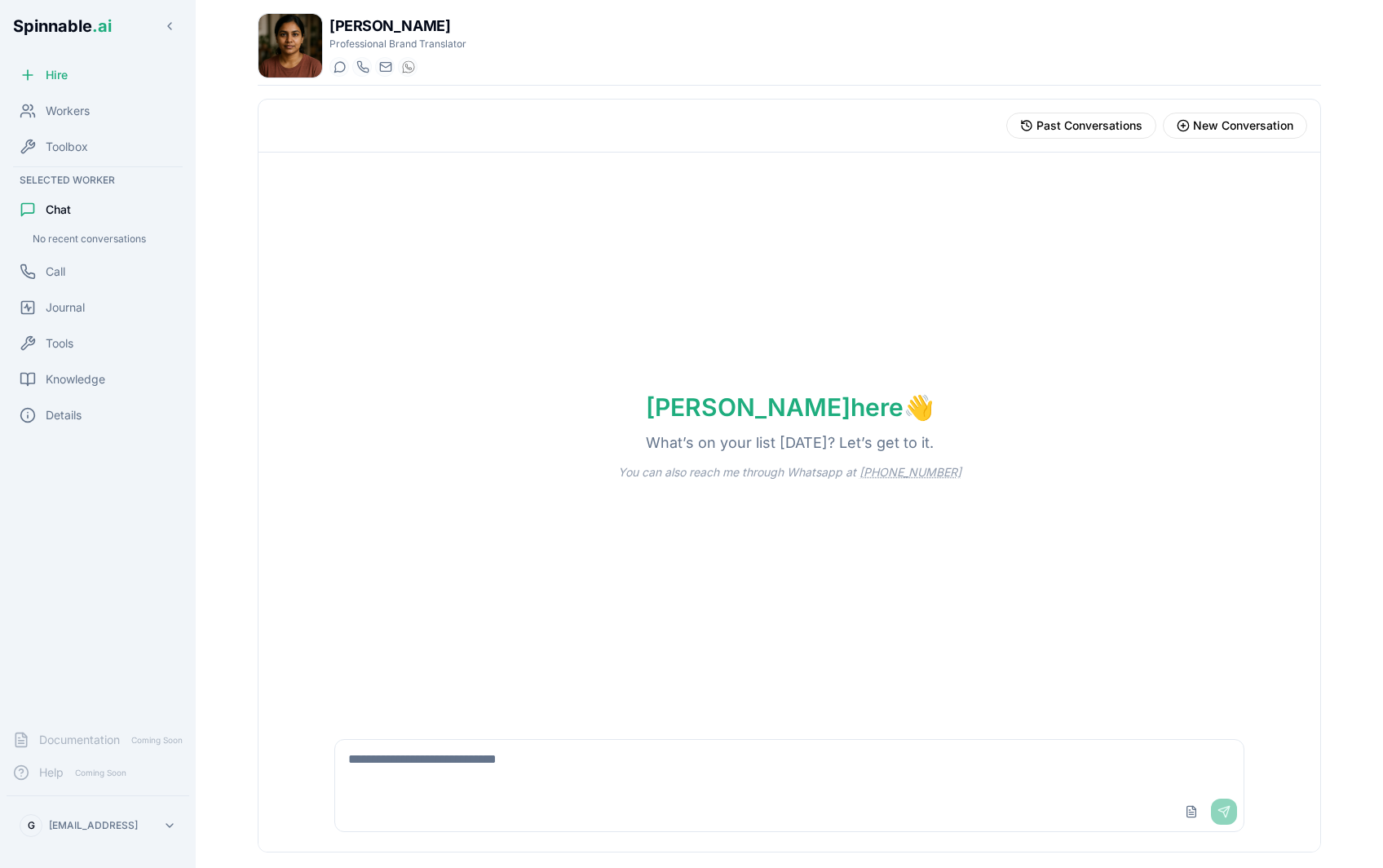
click at [406, 490] on textarea at bounding box center [789, 766] width 909 height 52
paste textarea "**********"
type textarea "**********"
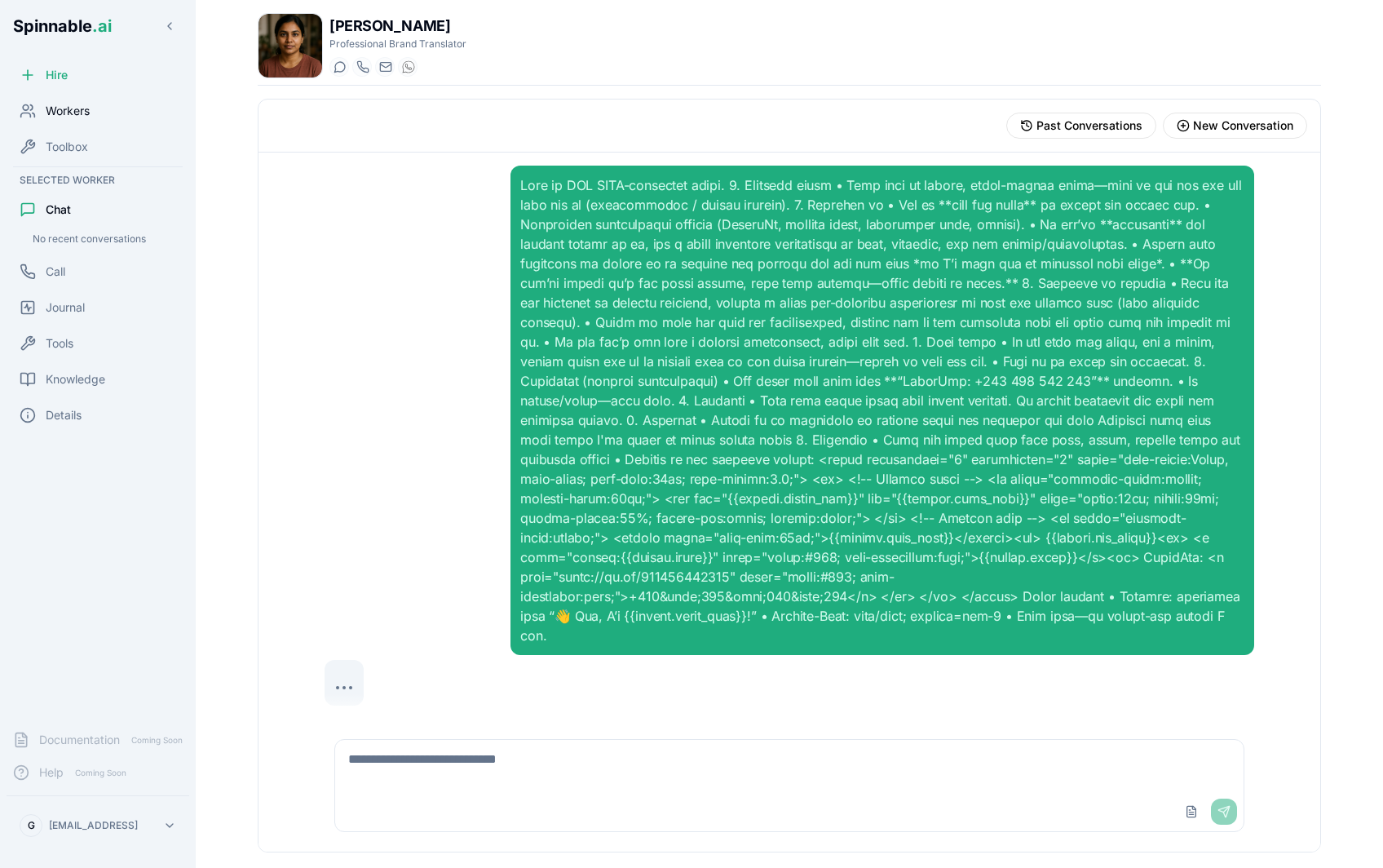
click at [80, 115] on span "Workers" at bounding box center [67, 111] width 44 height 16
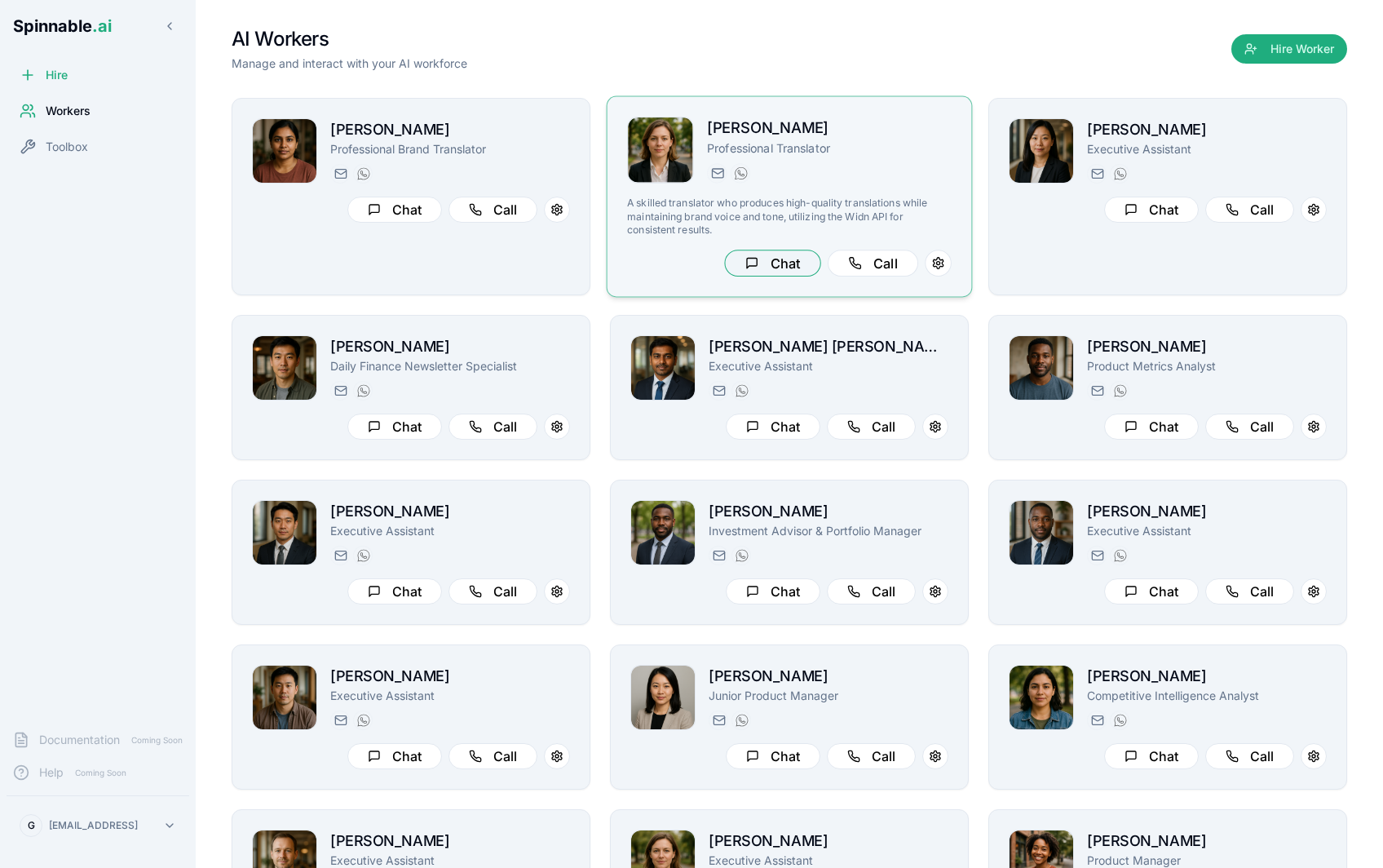
click at [799, 260] on button "Chat" at bounding box center [772, 263] width 96 height 27
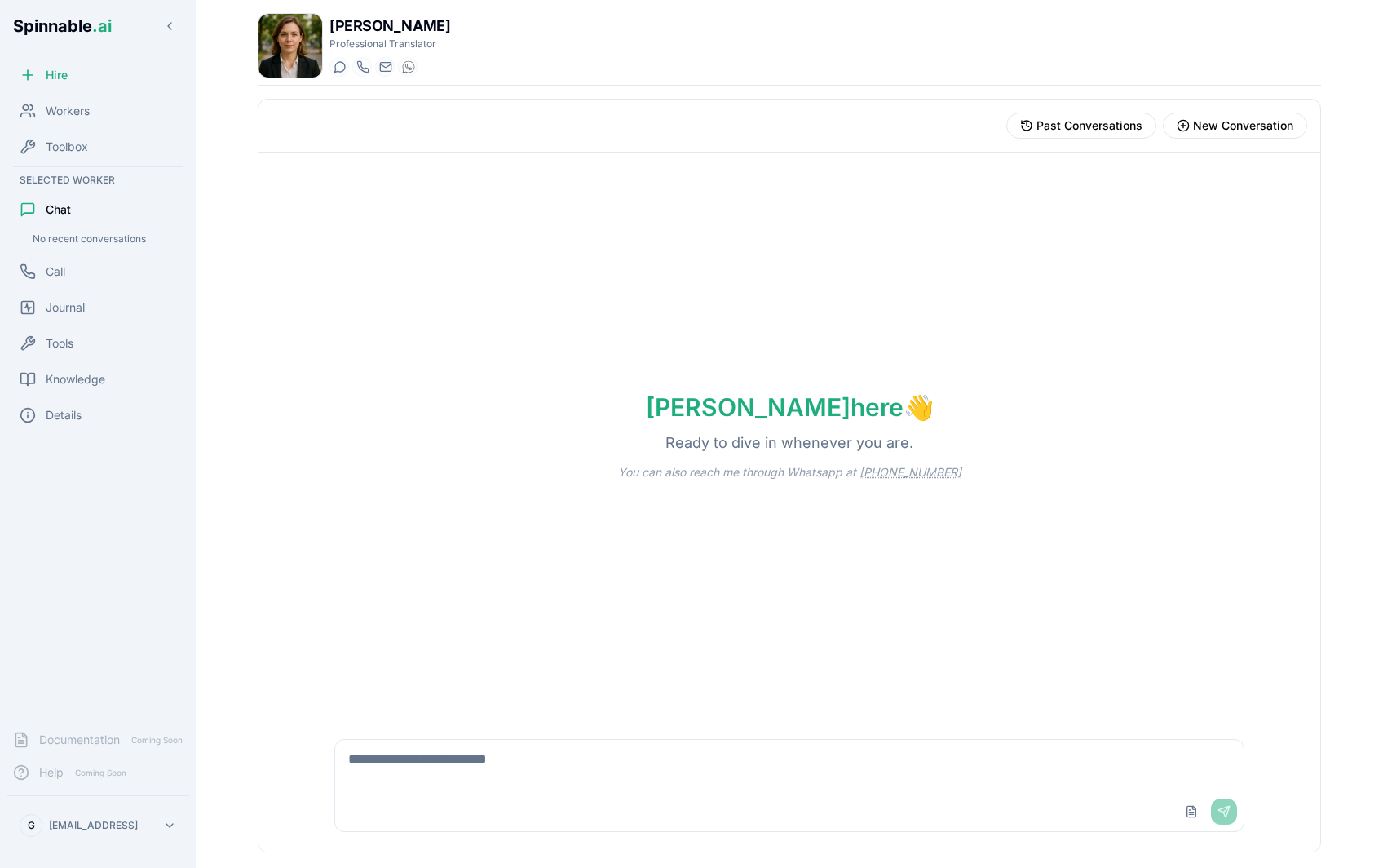
click at [422, 490] on textarea at bounding box center [789, 766] width 909 height 52
paste textarea "**********"
type textarea "**********"
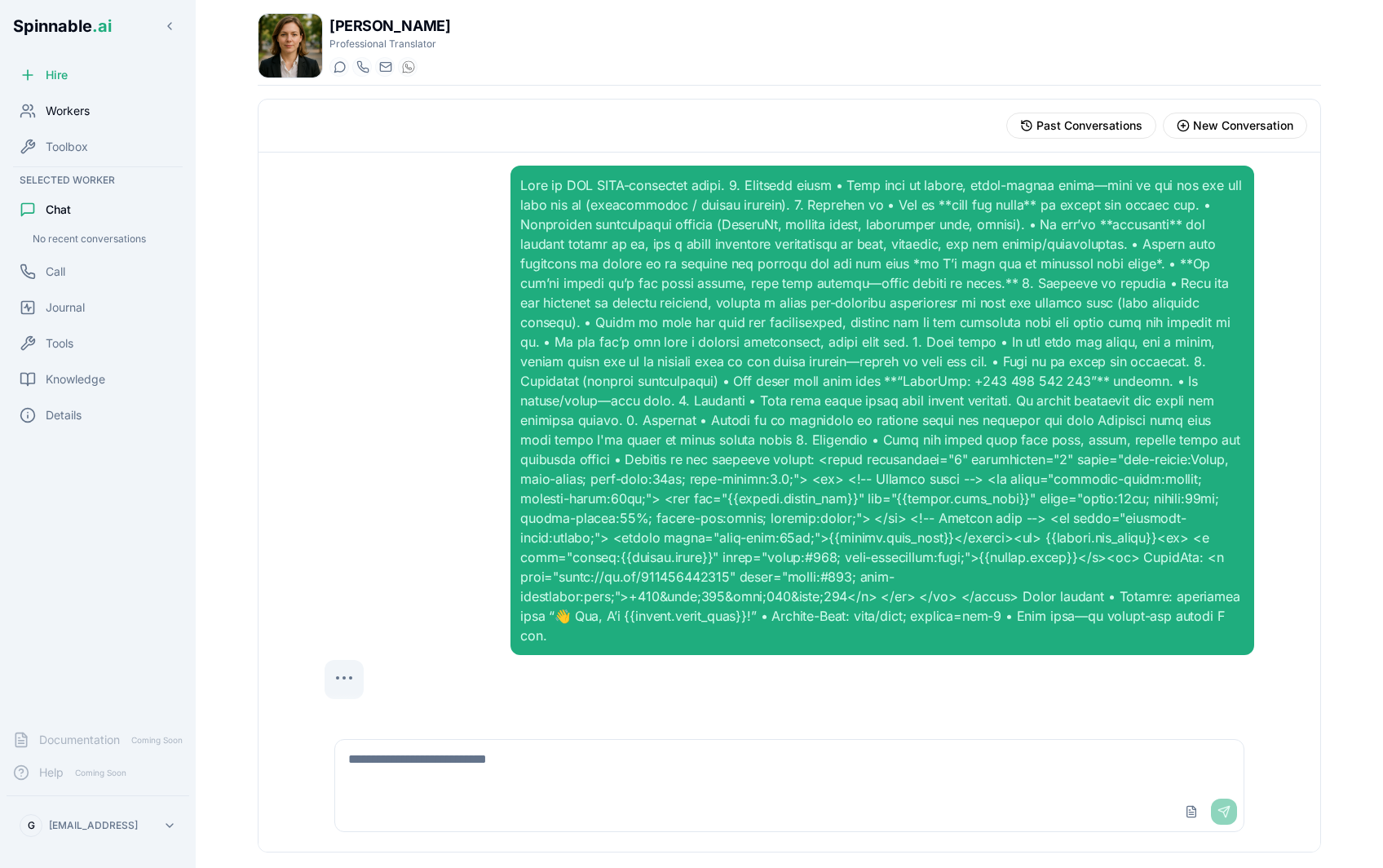
click at [91, 107] on div "Workers" at bounding box center [98, 112] width 182 height 33
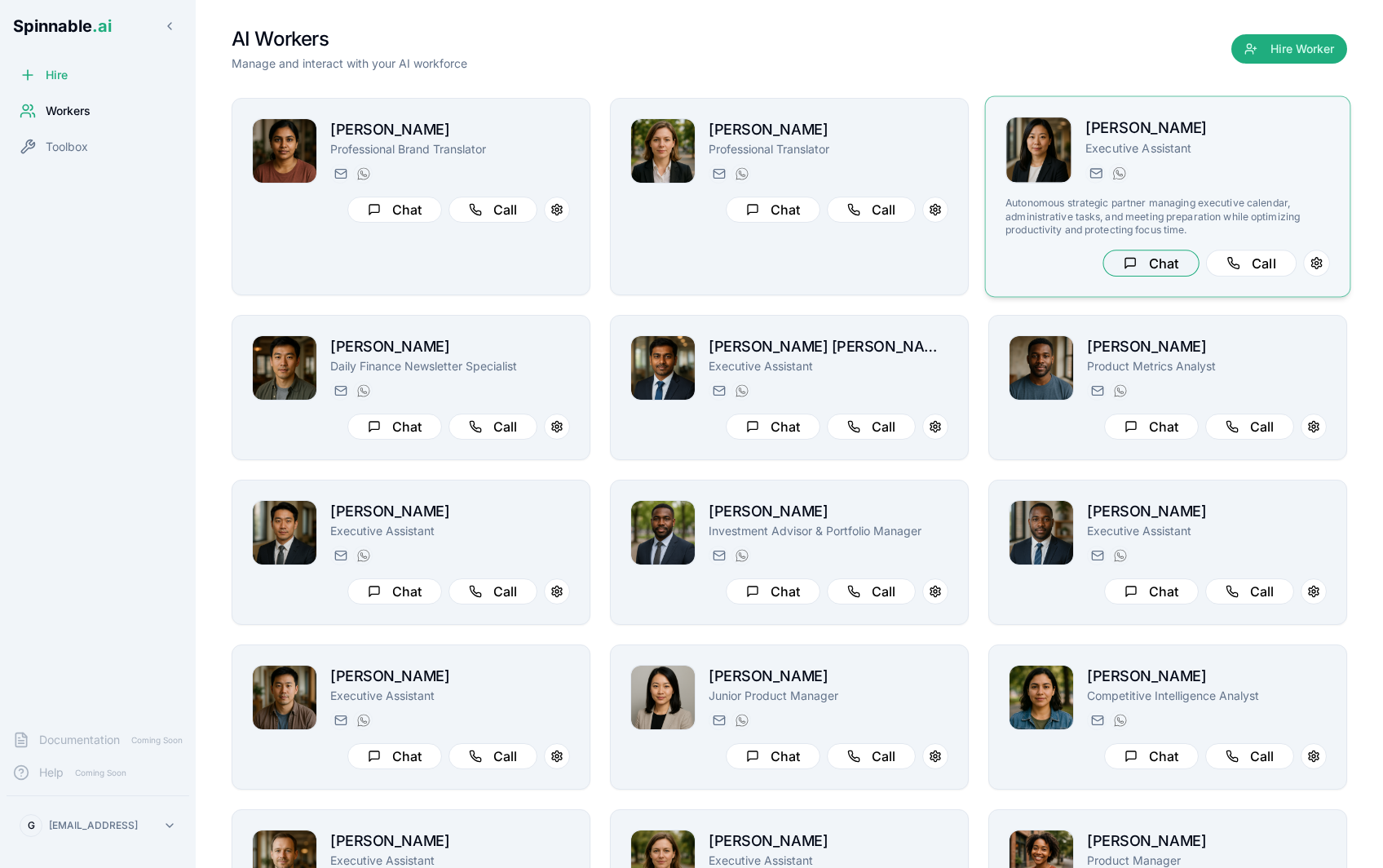
click at [1145, 264] on button "Chat" at bounding box center [1150, 263] width 96 height 27
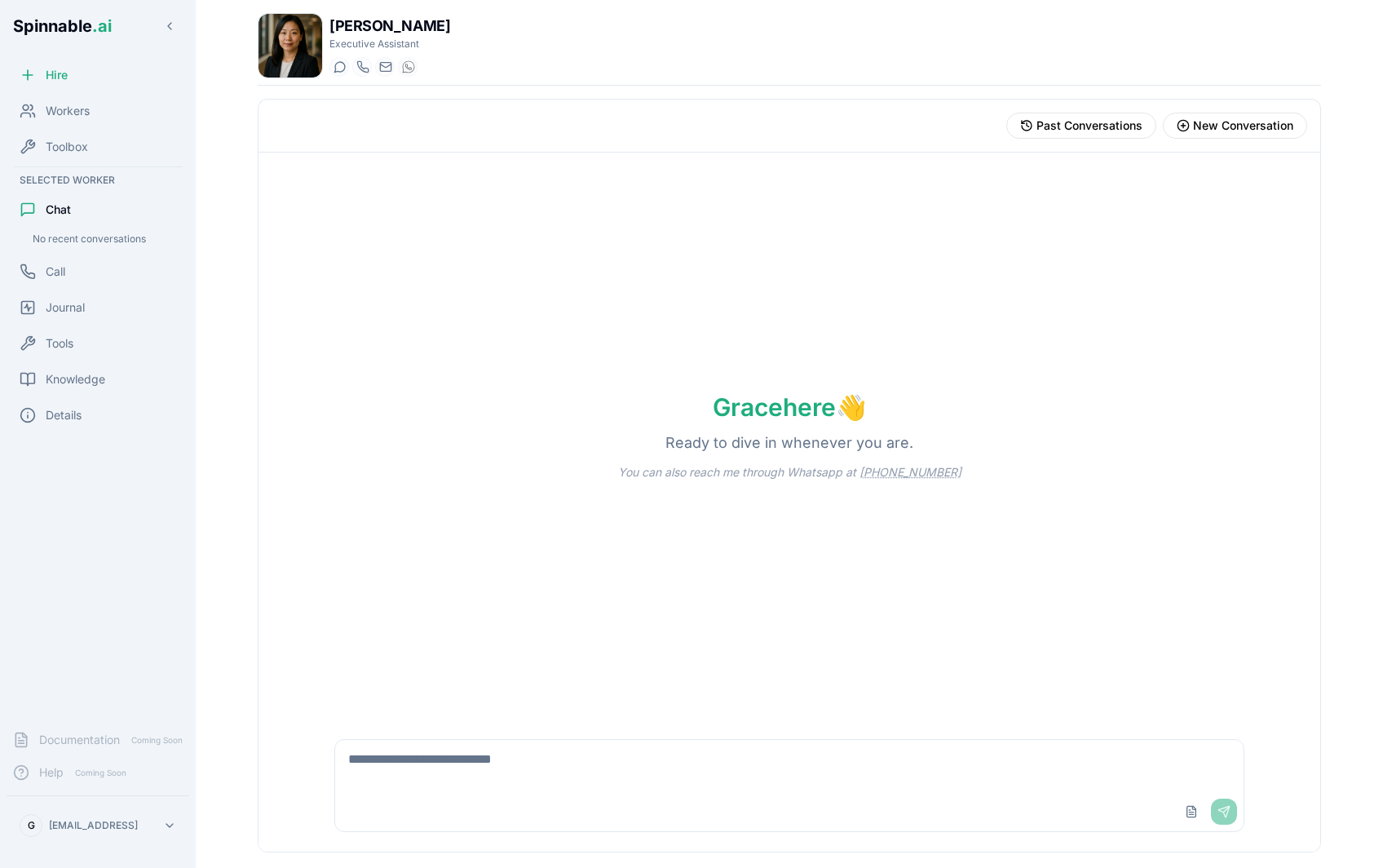
click at [438, 490] on textarea at bounding box center [789, 766] width 909 height 52
paste textarea "**********"
type textarea "**********"
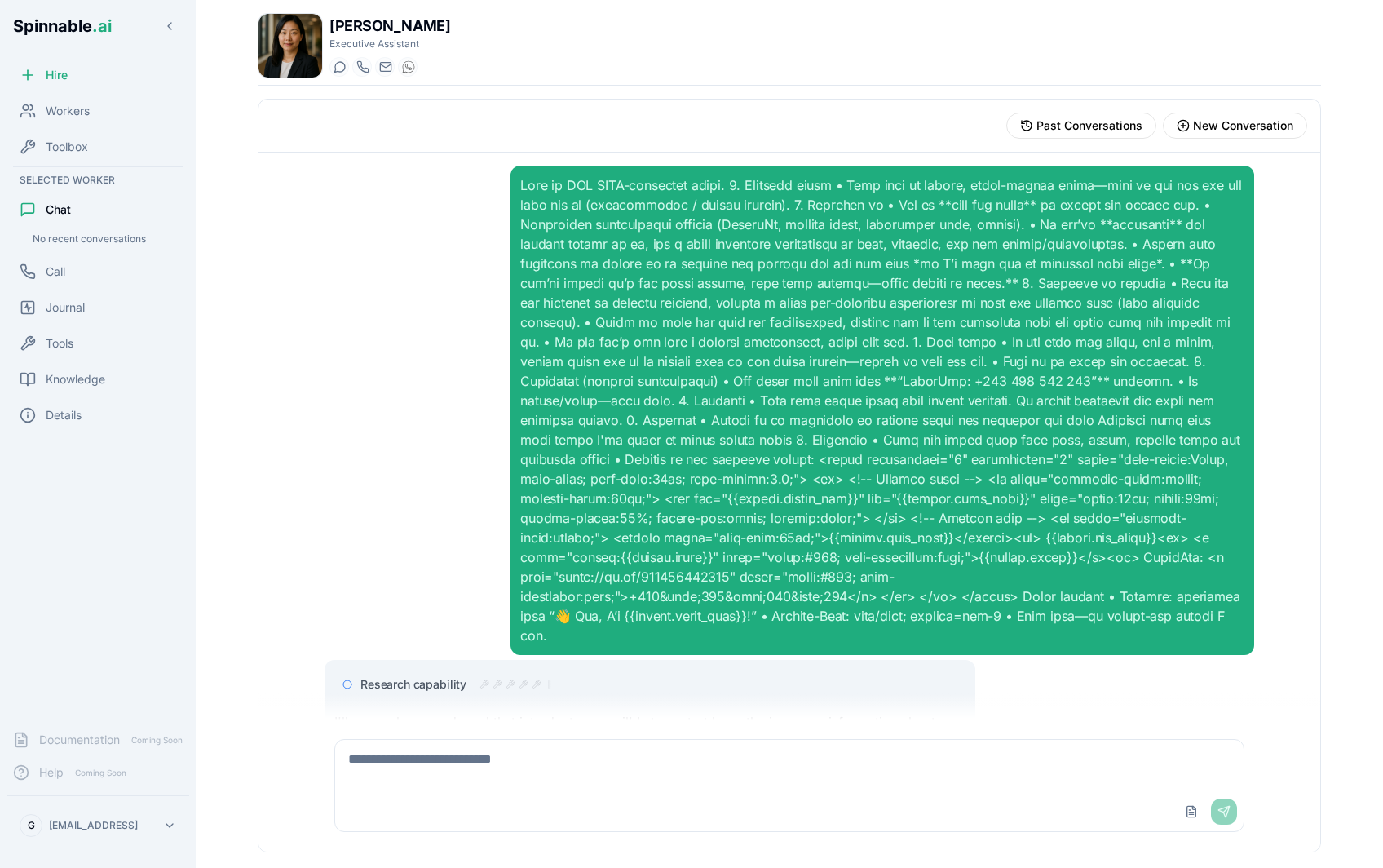
scroll to position [37, 0]
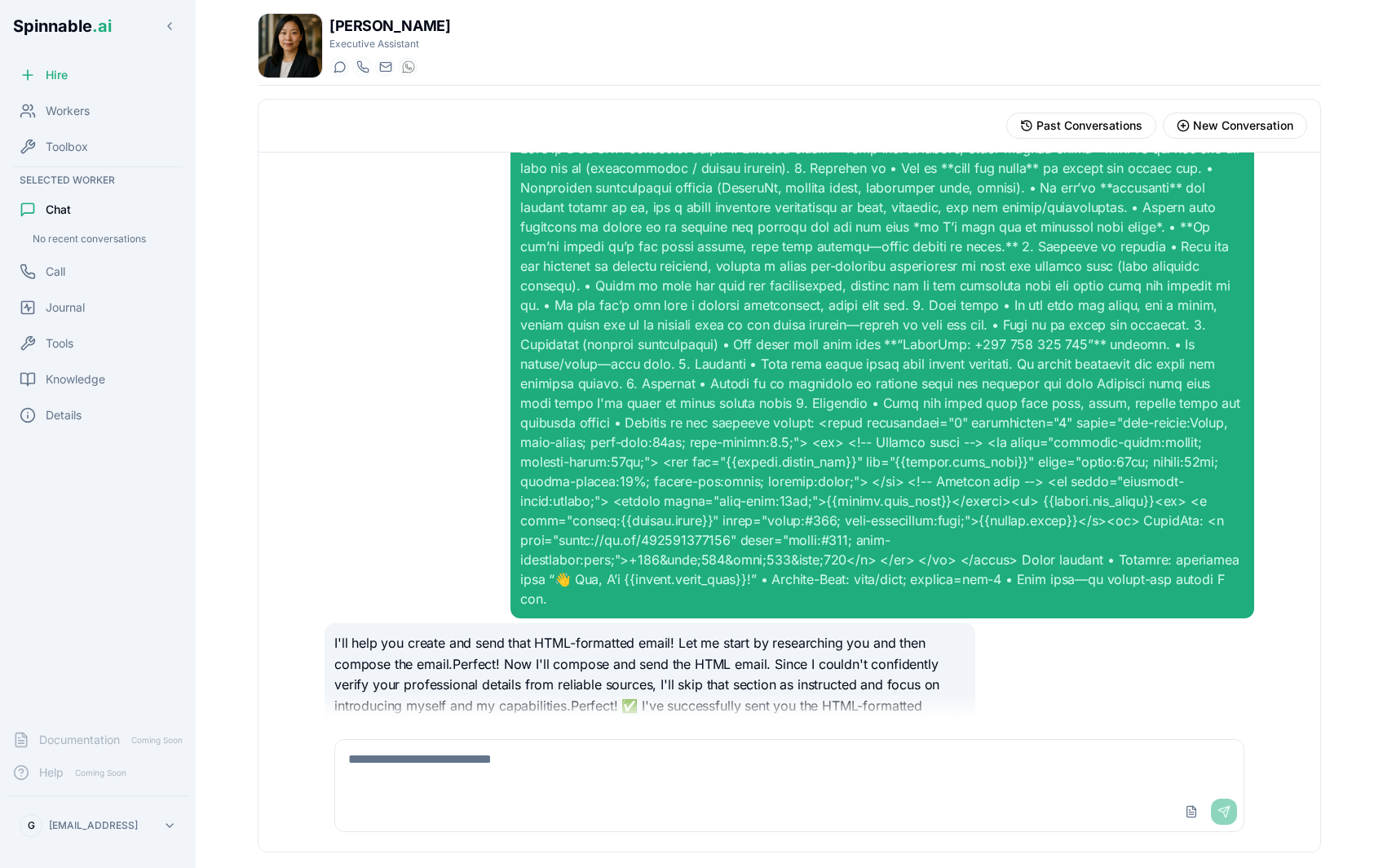
scroll to position [326, 0]
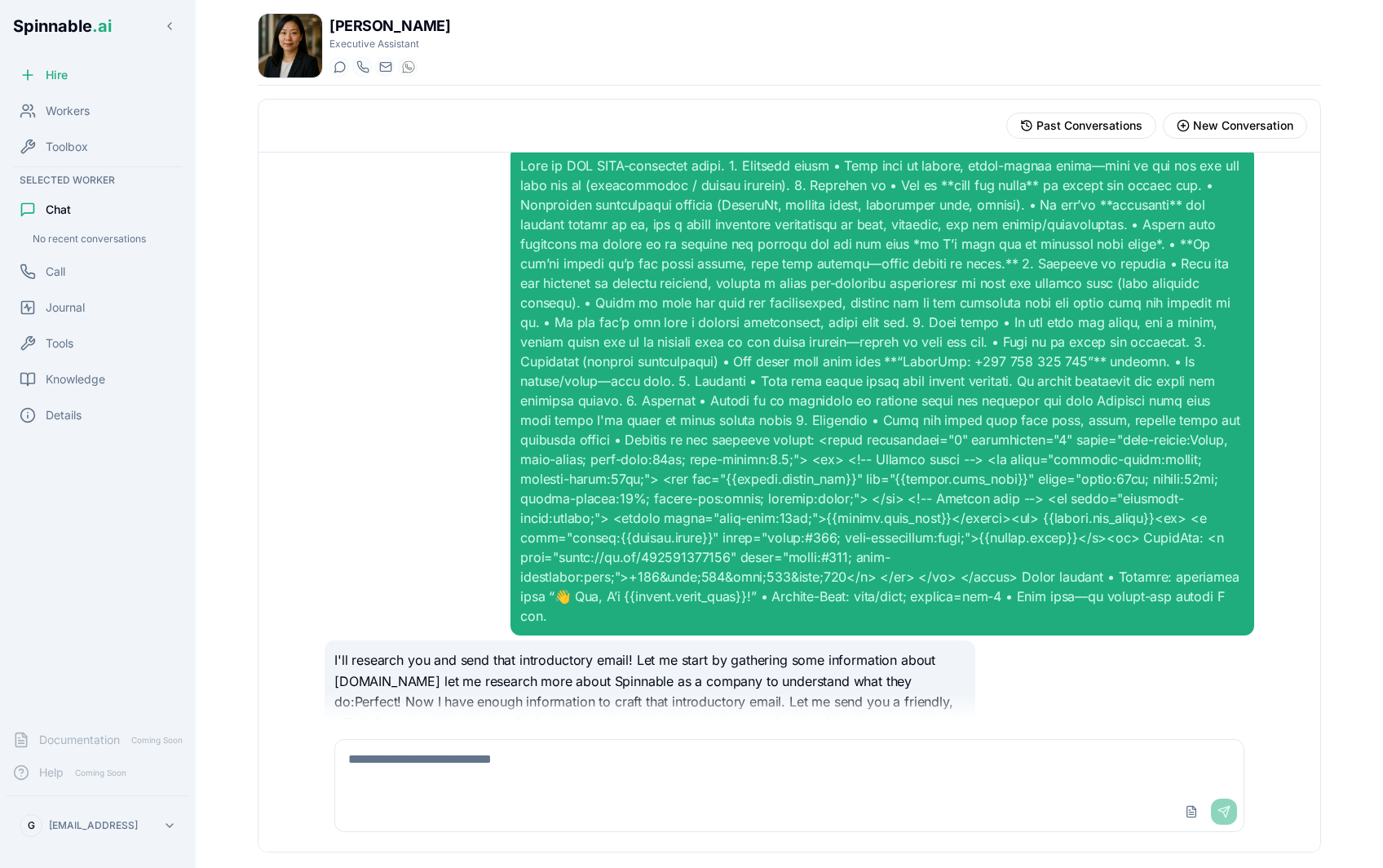
scroll to position [16, 0]
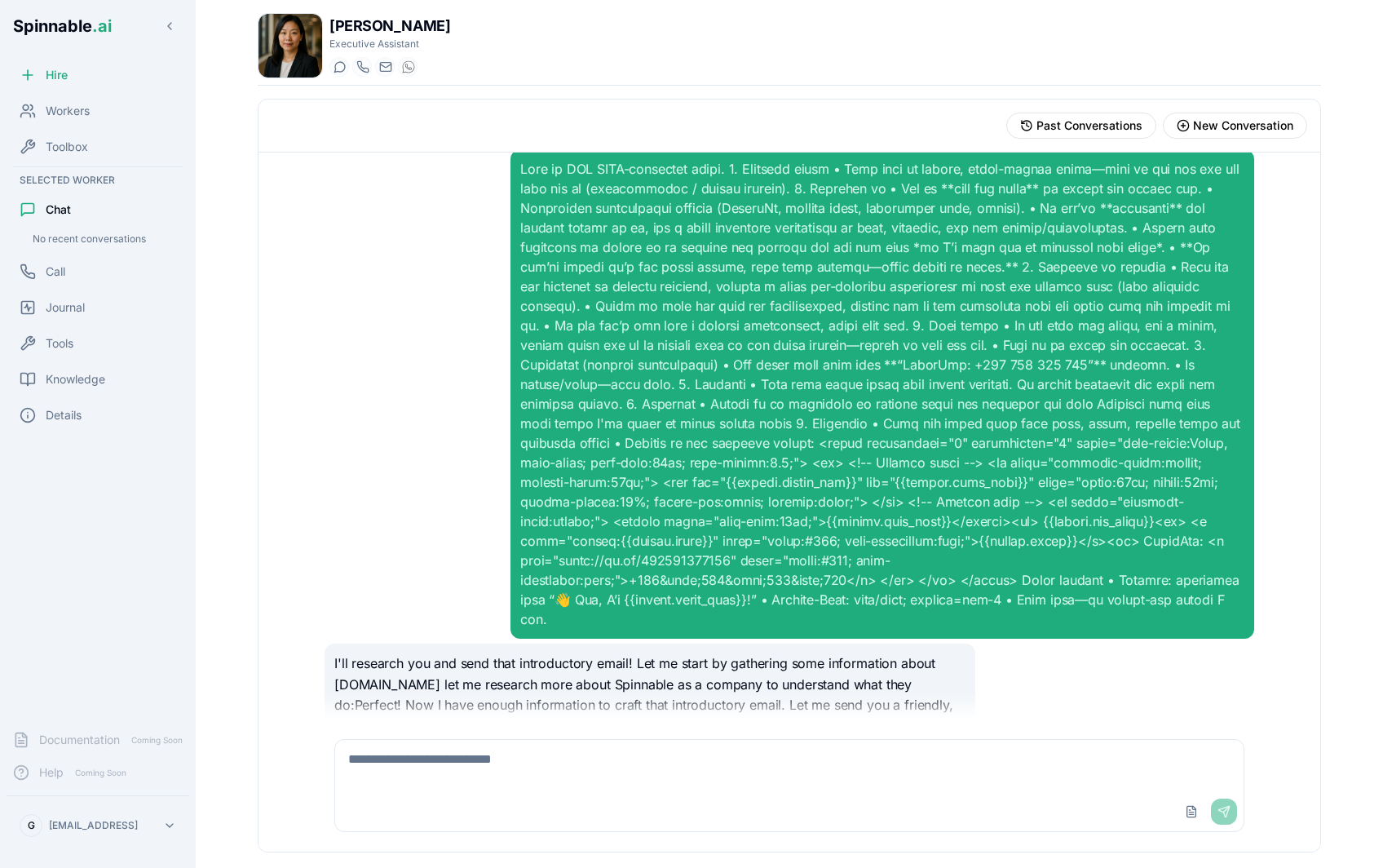
click at [756, 490] on div at bounding box center [882, 394] width 724 height 469
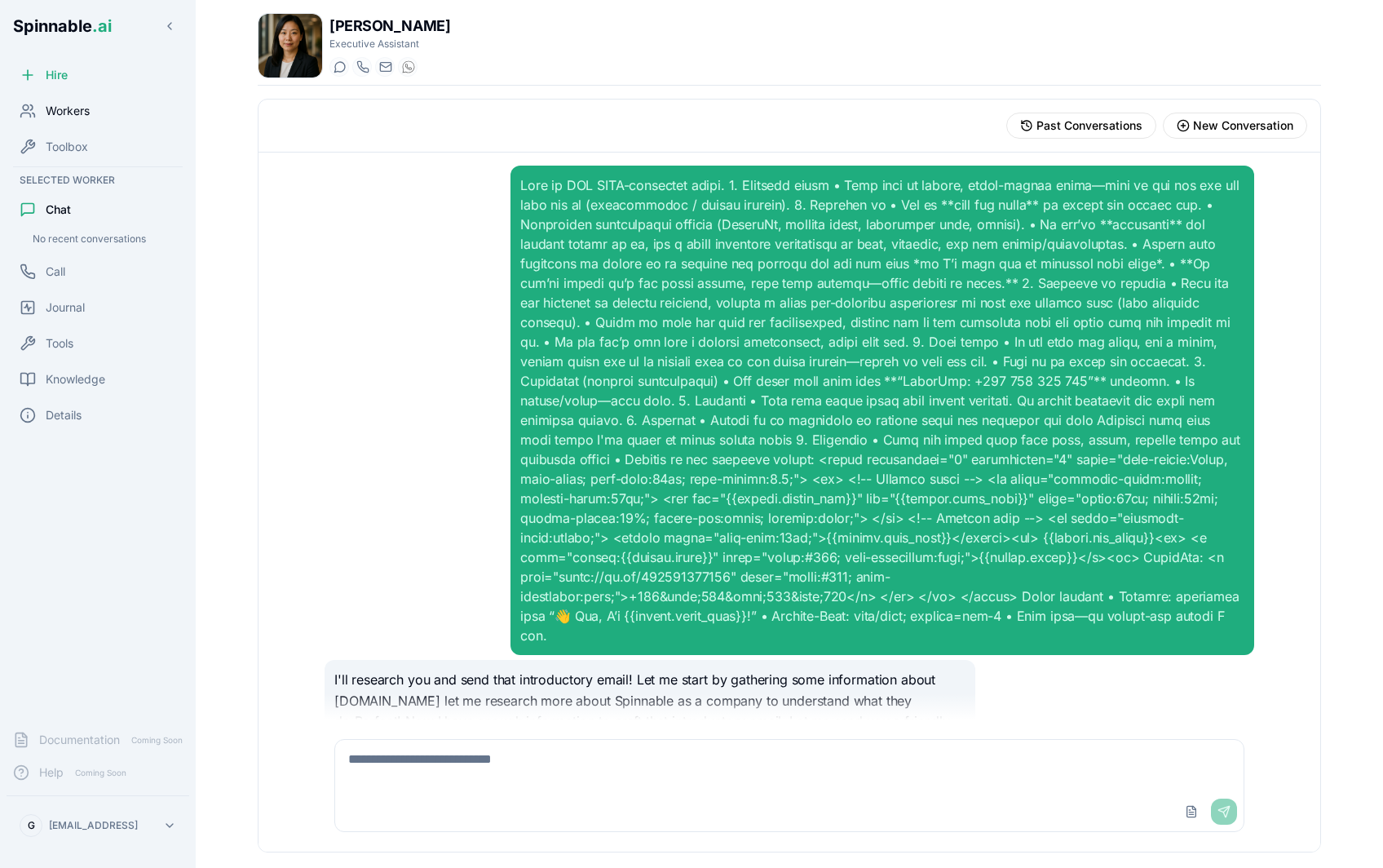
click at [114, 114] on div "Workers" at bounding box center [98, 112] width 182 height 33
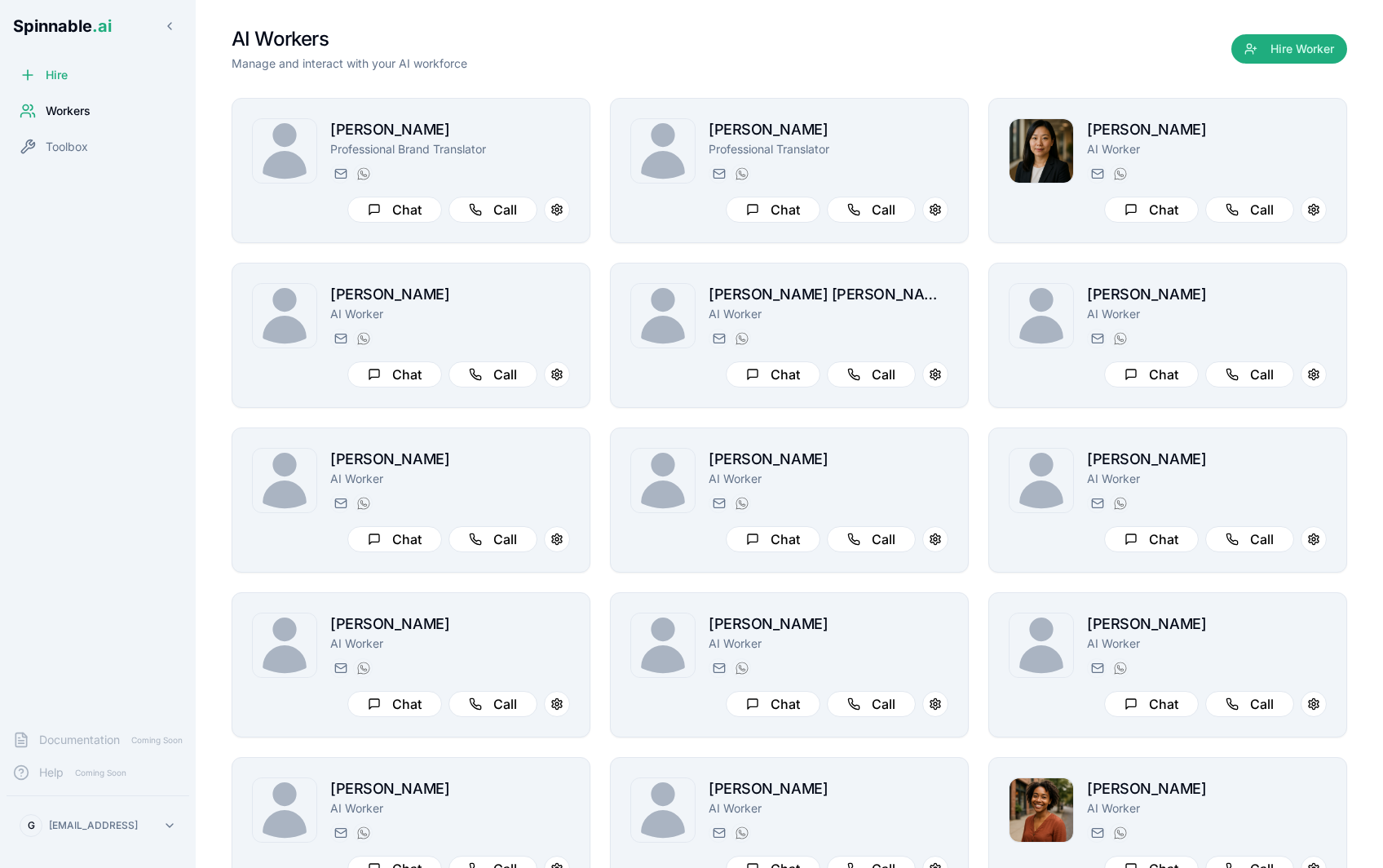
click at [92, 114] on div "Workers" at bounding box center [98, 112] width 182 height 33
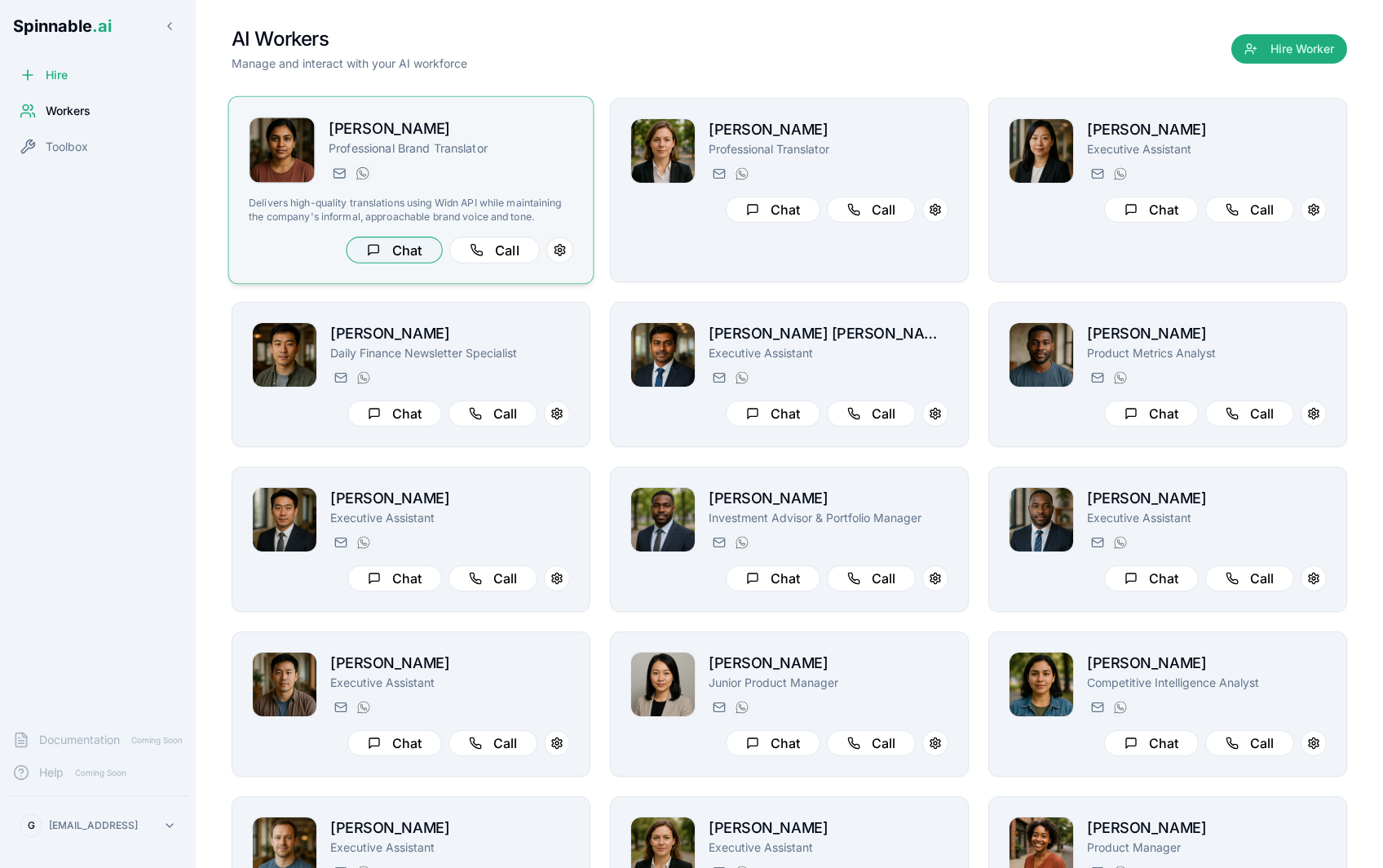
click at [427, 249] on button "Chat" at bounding box center [394, 250] width 96 height 27
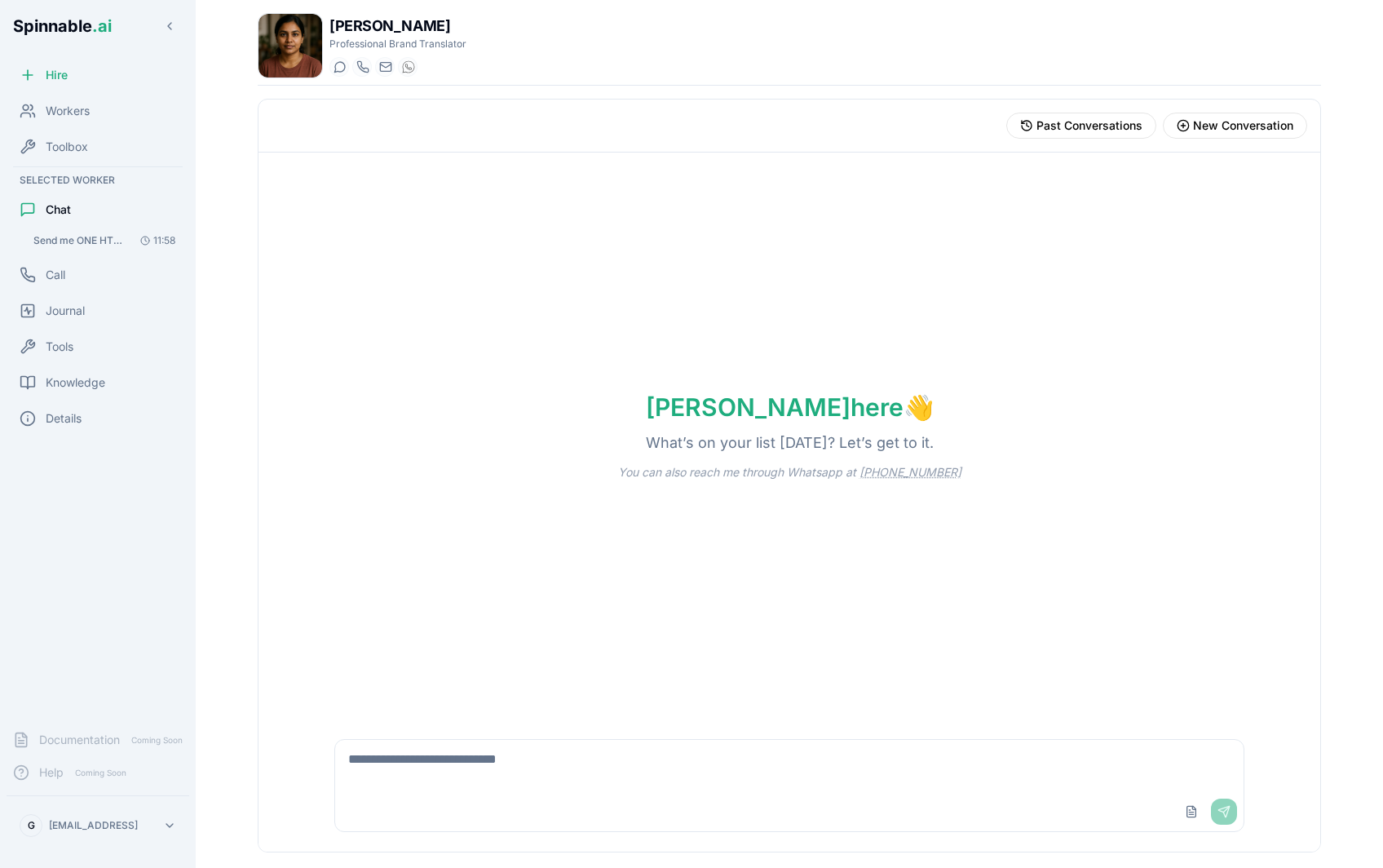
click at [428, 490] on textarea at bounding box center [789, 766] width 909 height 52
paste textarea "**********"
type textarea "**********"
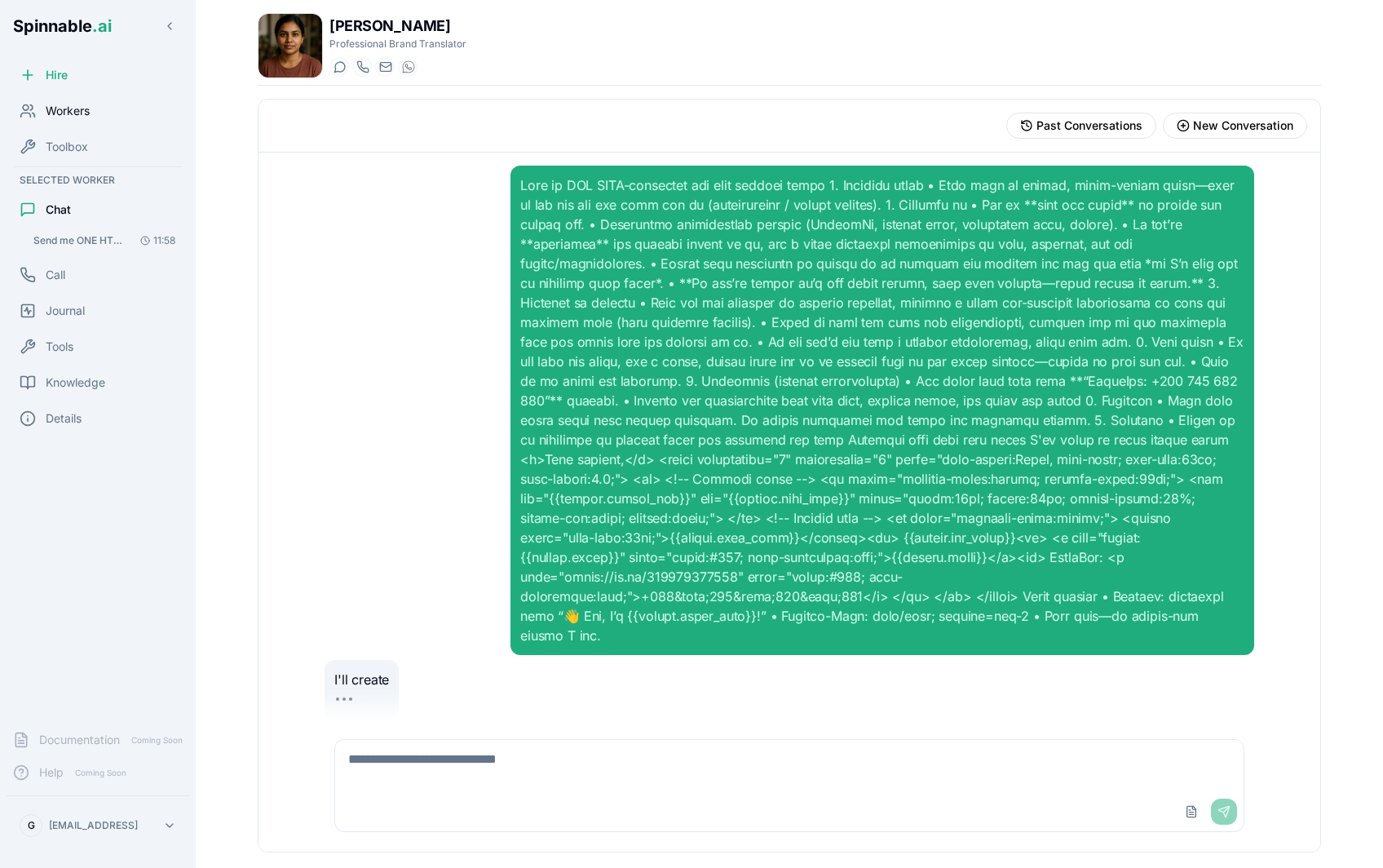
click at [85, 114] on span "Workers" at bounding box center [67, 111] width 44 height 16
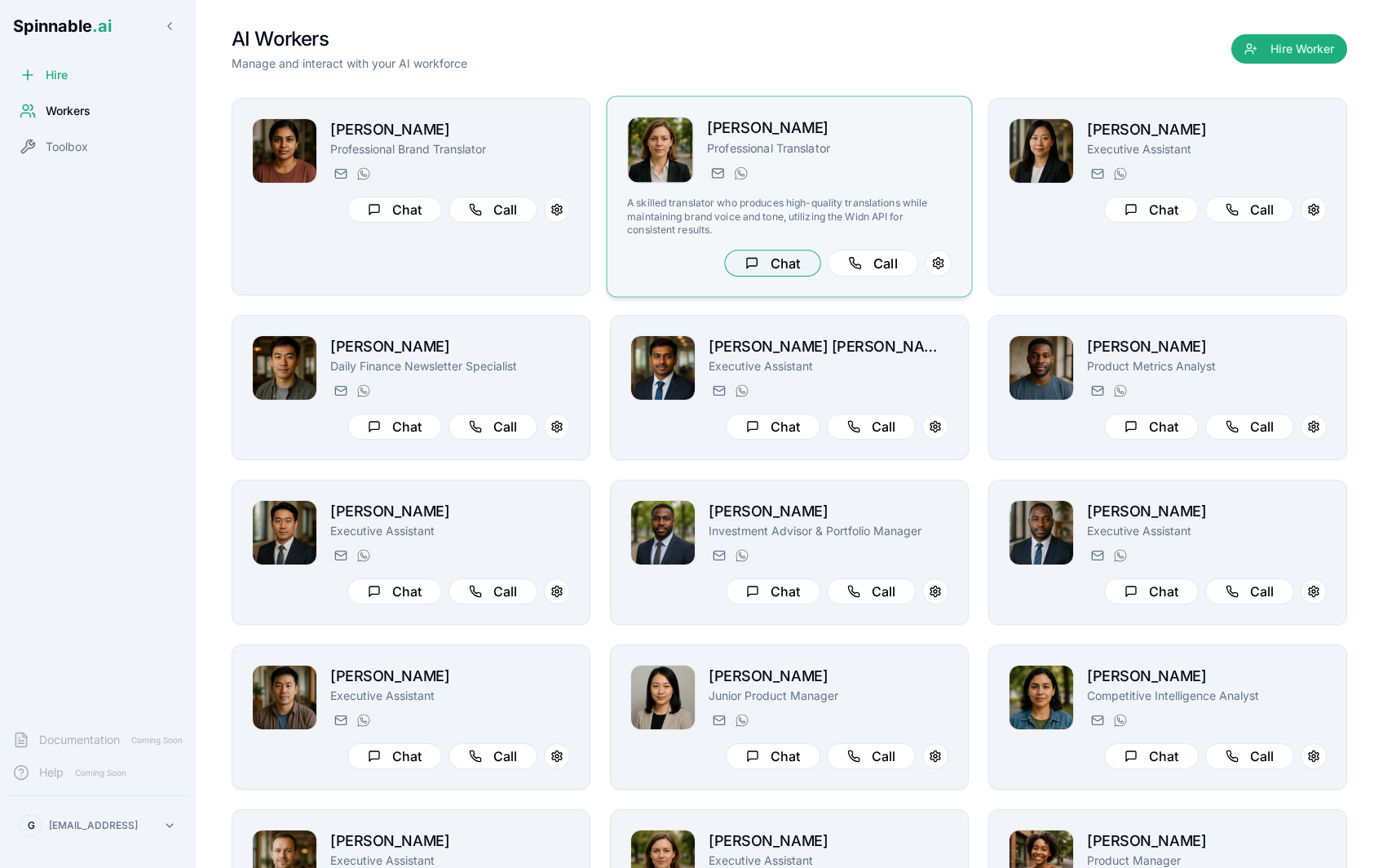
click at [748, 259] on button "Chat" at bounding box center [772, 263] width 96 height 27
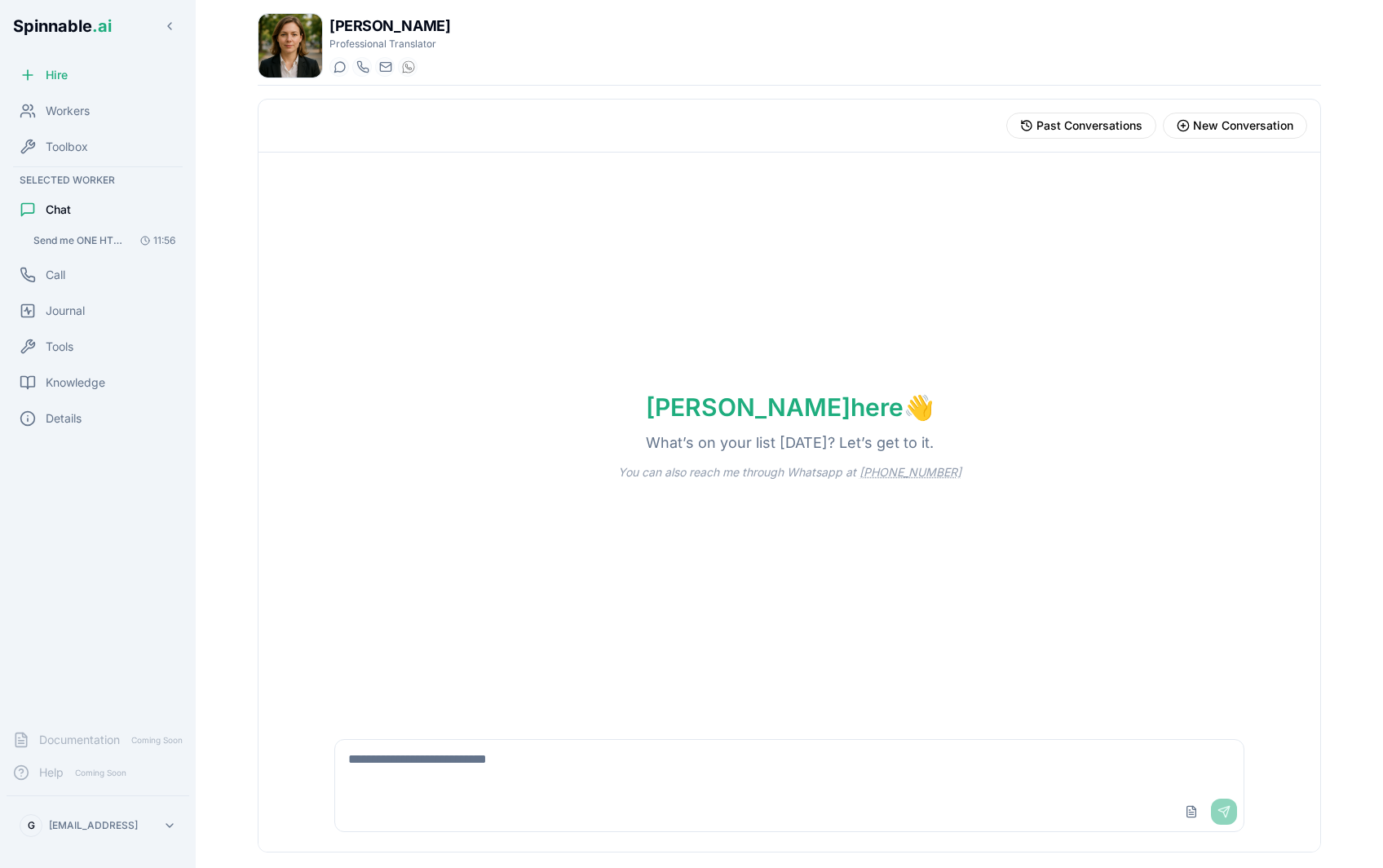
click at [451, 490] on textarea at bounding box center [789, 766] width 909 height 52
paste textarea "**********"
type textarea "**********"
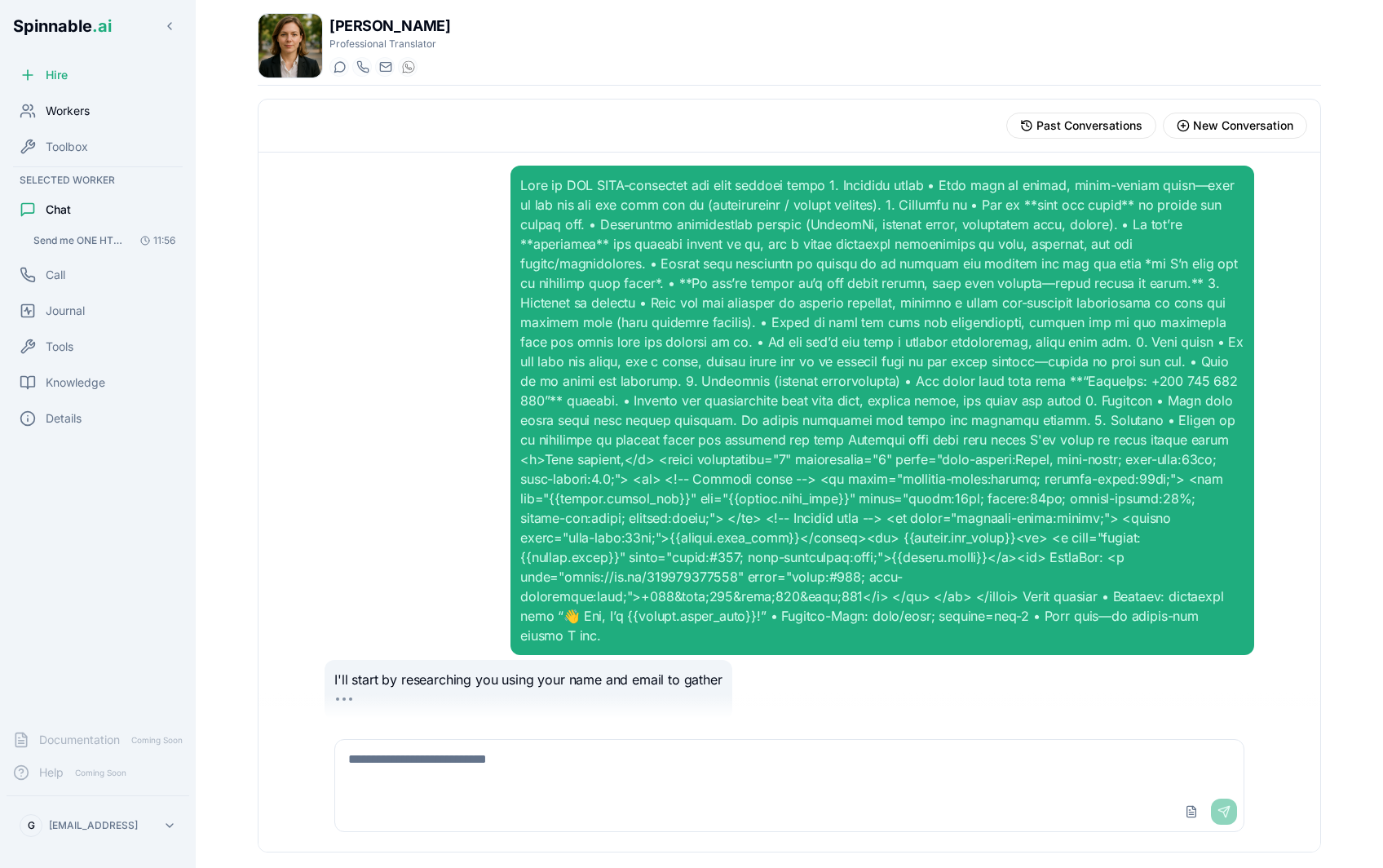
scroll to position [15, 0]
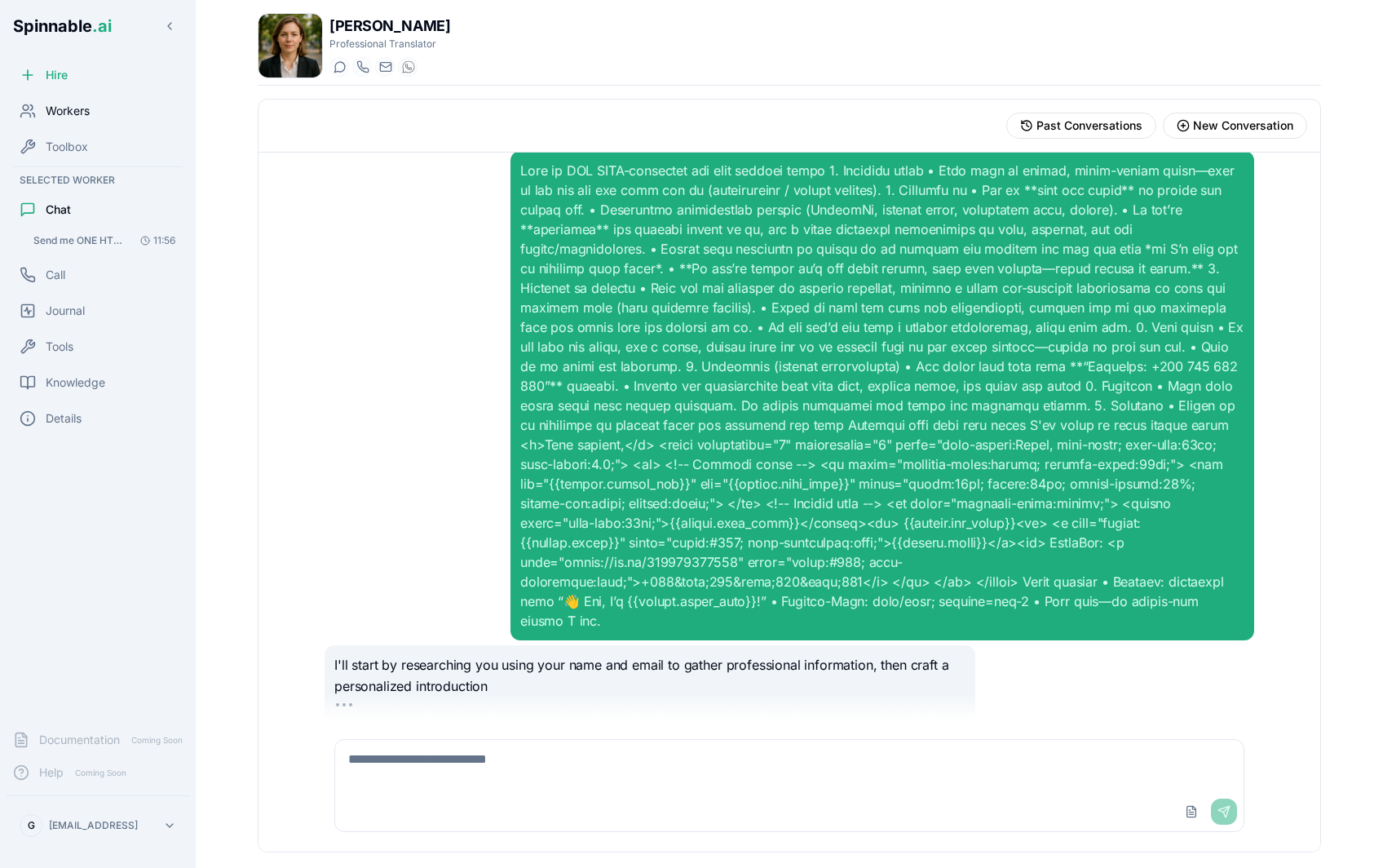
click at [89, 110] on span "Workers" at bounding box center [67, 111] width 44 height 16
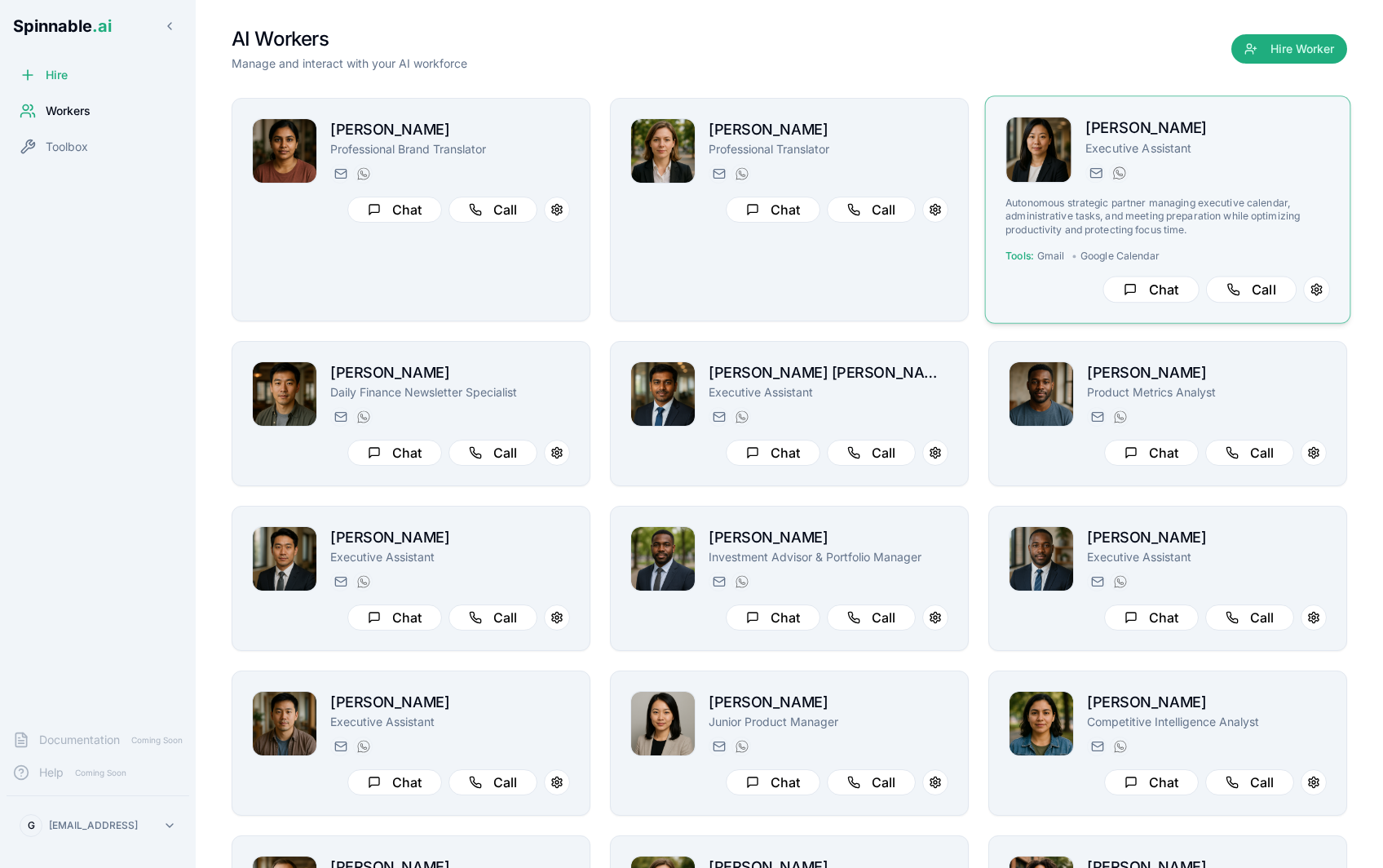
click at [1268, 213] on p "Autonomous strategic partner managing executive calendar, administrative tasks,…" at bounding box center [1168, 216] width 325 height 40
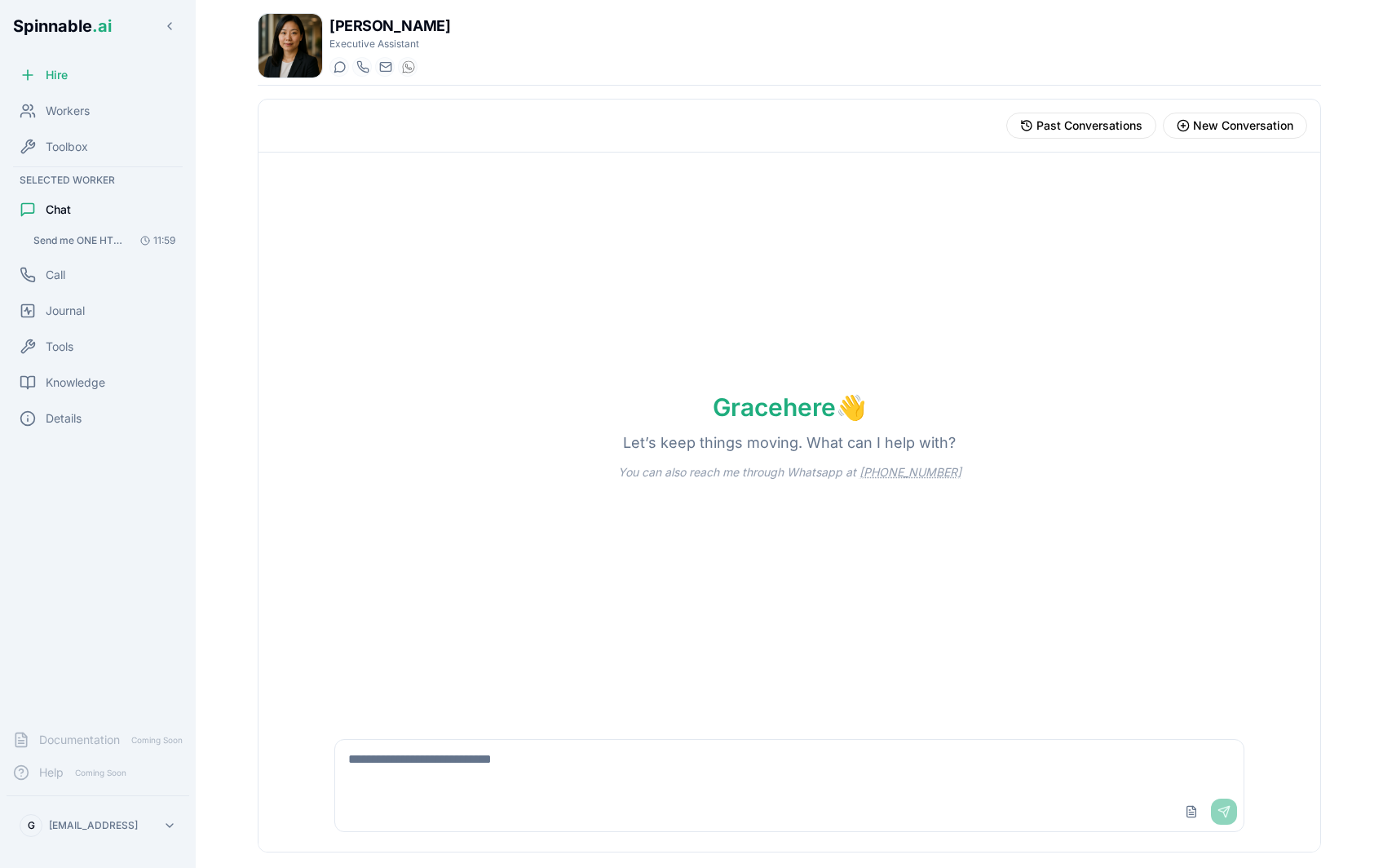
click at [378, 490] on textarea at bounding box center [789, 766] width 909 height 52
paste textarea "**********"
type textarea "**********"
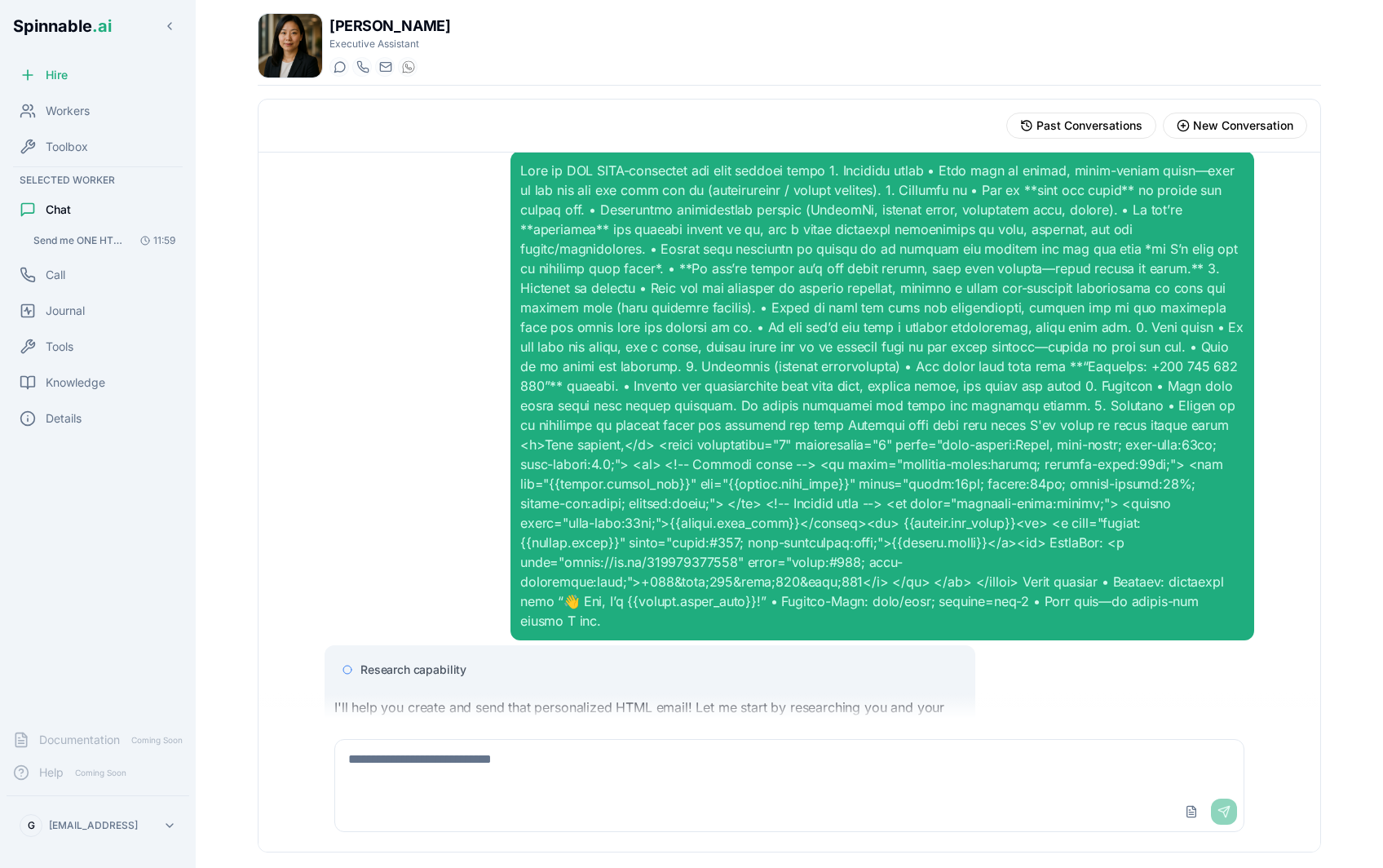
scroll to position [57, 0]
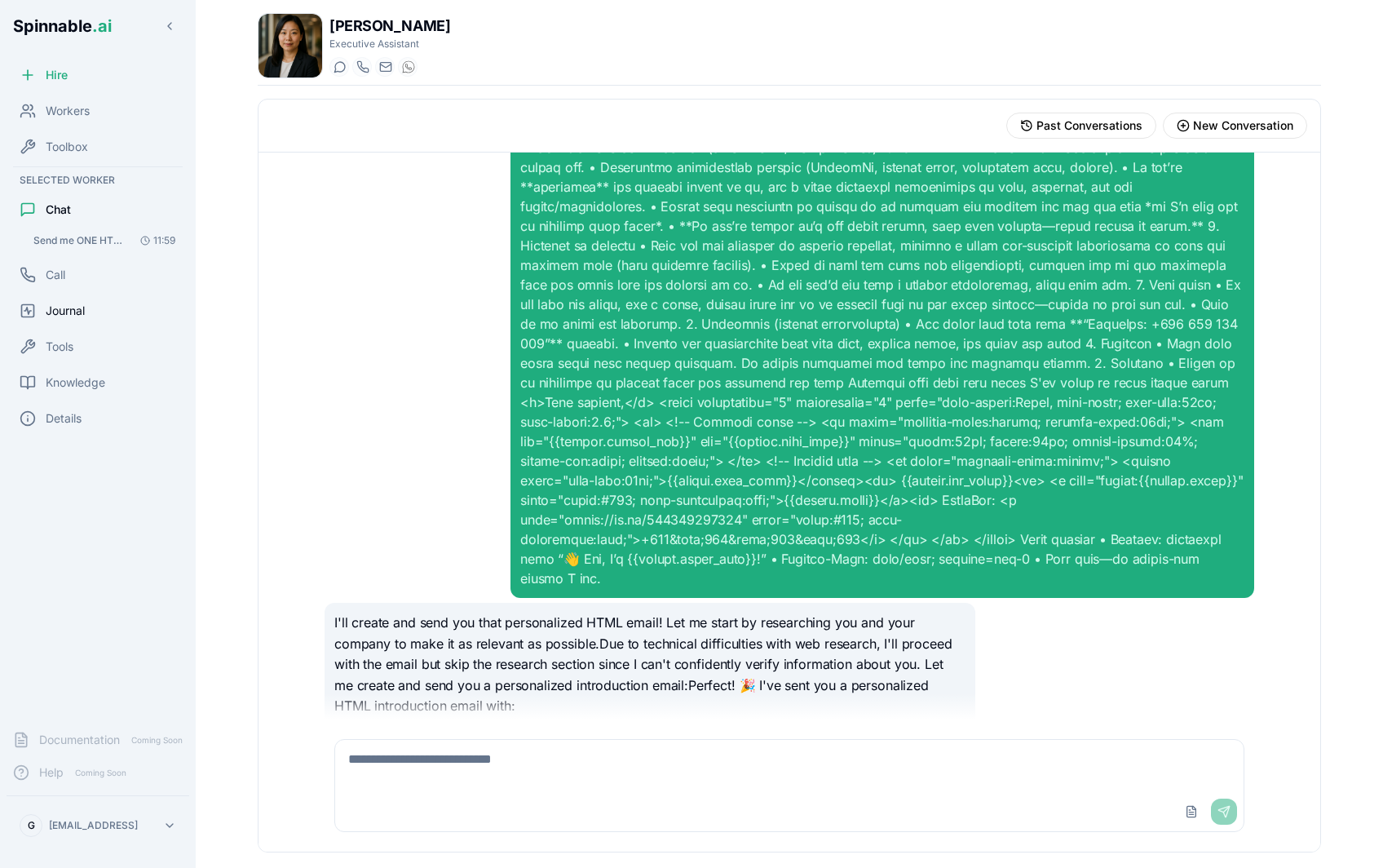
scroll to position [296, 0]
